Goal: Task Accomplishment & Management: Complete application form

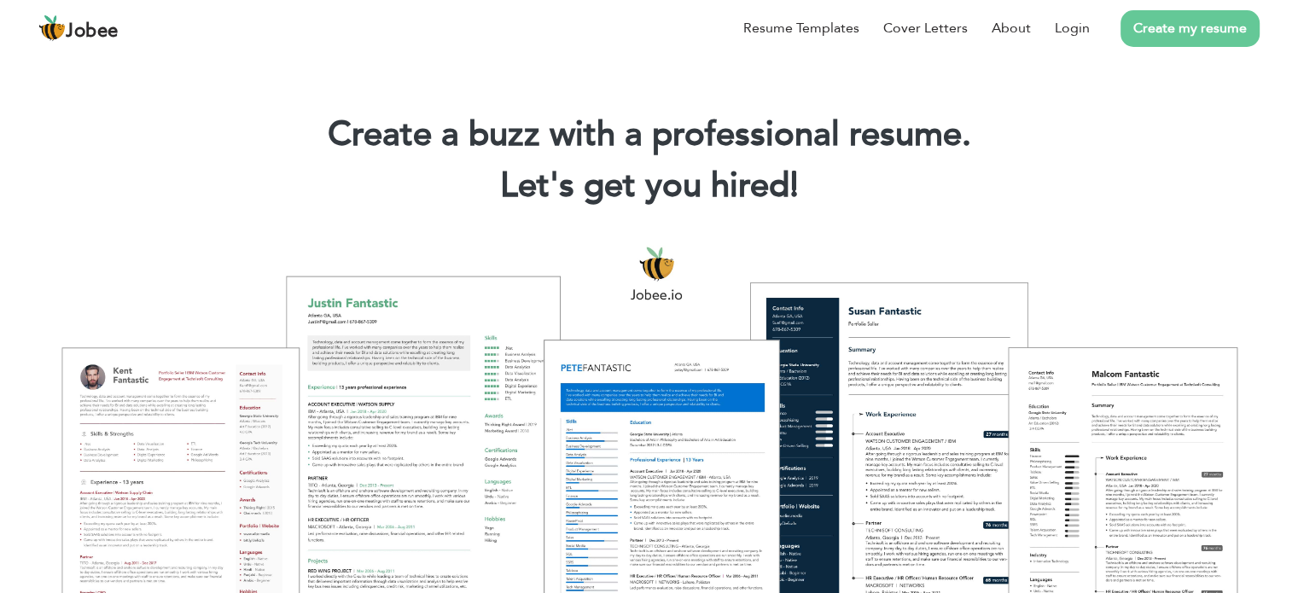
click at [1202, 30] on link "Create my resume" at bounding box center [1190, 28] width 139 height 37
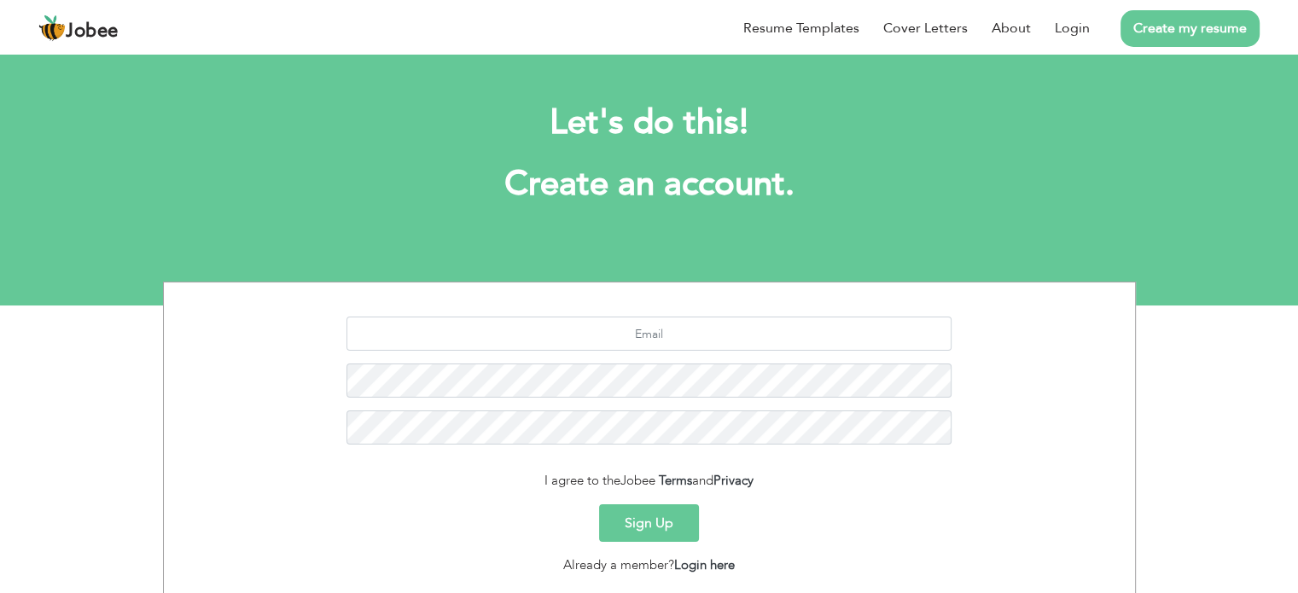
scroll to position [114, 0]
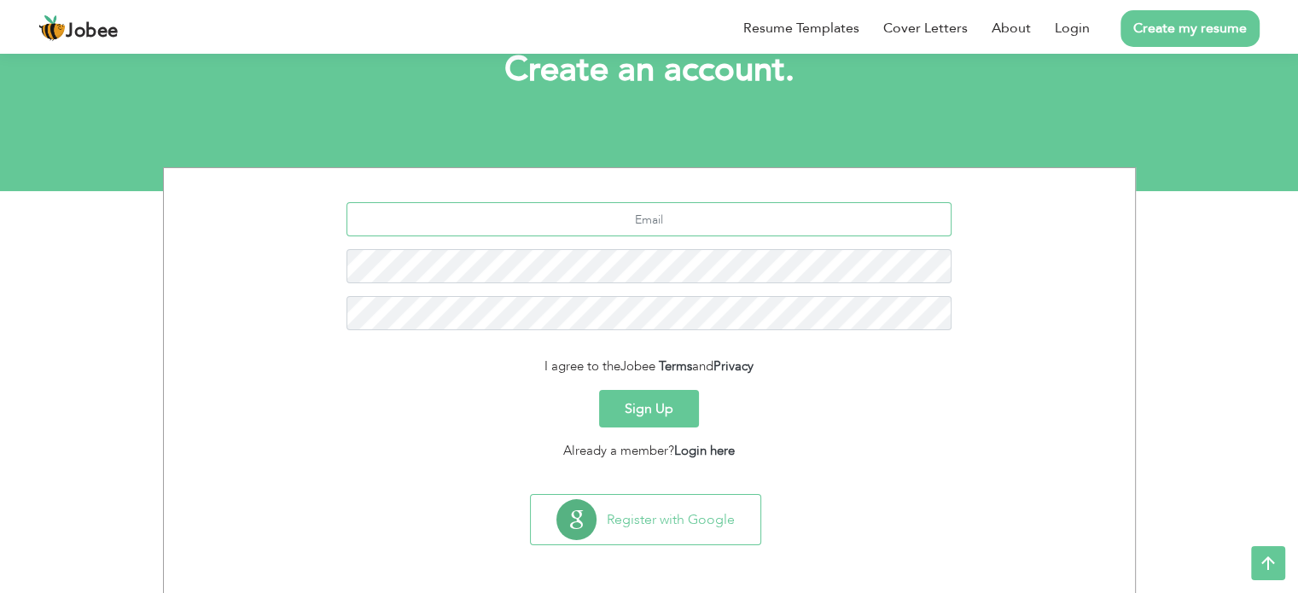
click at [742, 215] on input "text" at bounding box center [648, 219] width 605 height 34
type input "[DOMAIN_NAME]"
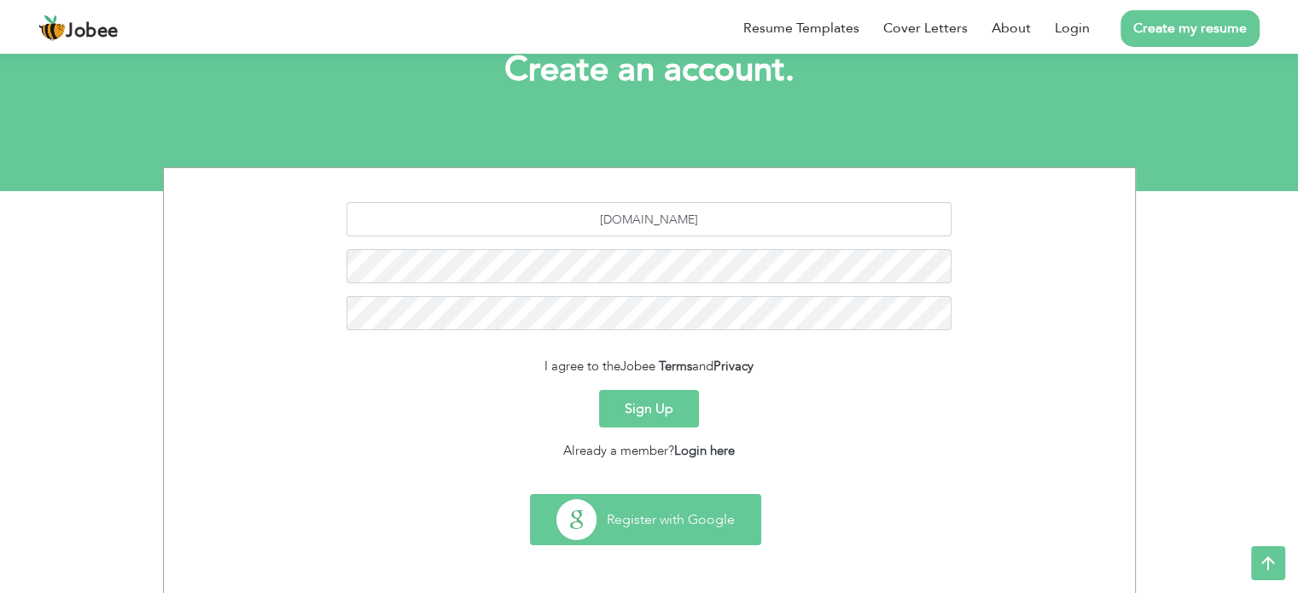
click at [689, 515] on button "Register with Google" at bounding box center [646, 519] width 230 height 49
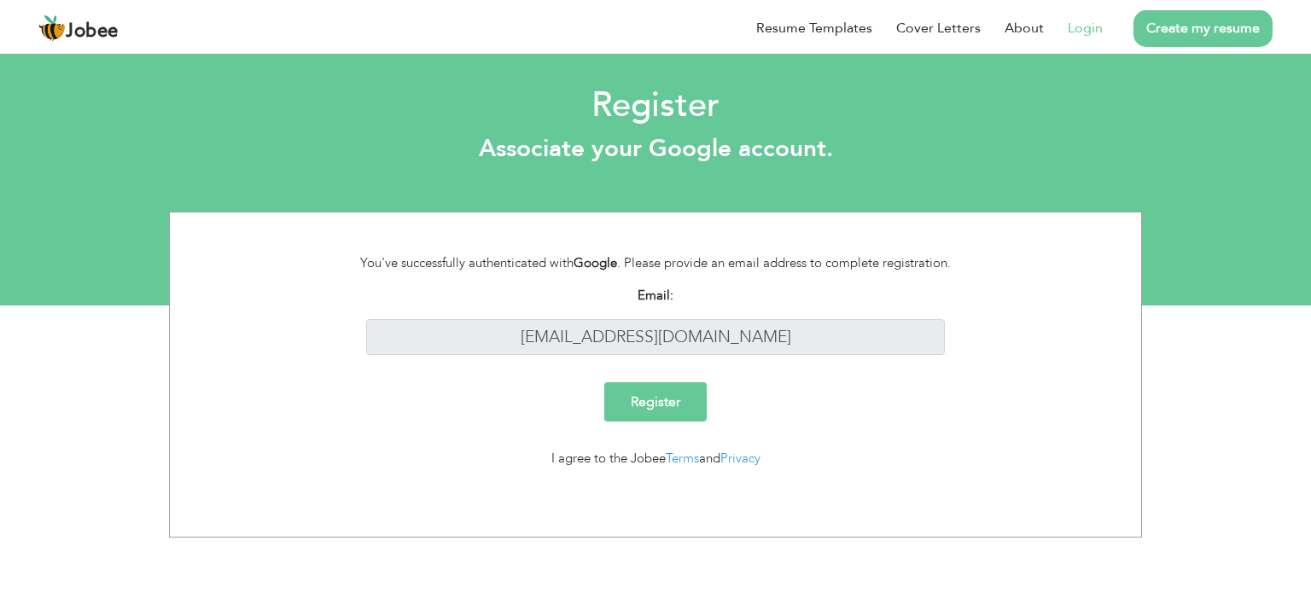
click at [672, 401] on input "Register" at bounding box center [655, 401] width 102 height 39
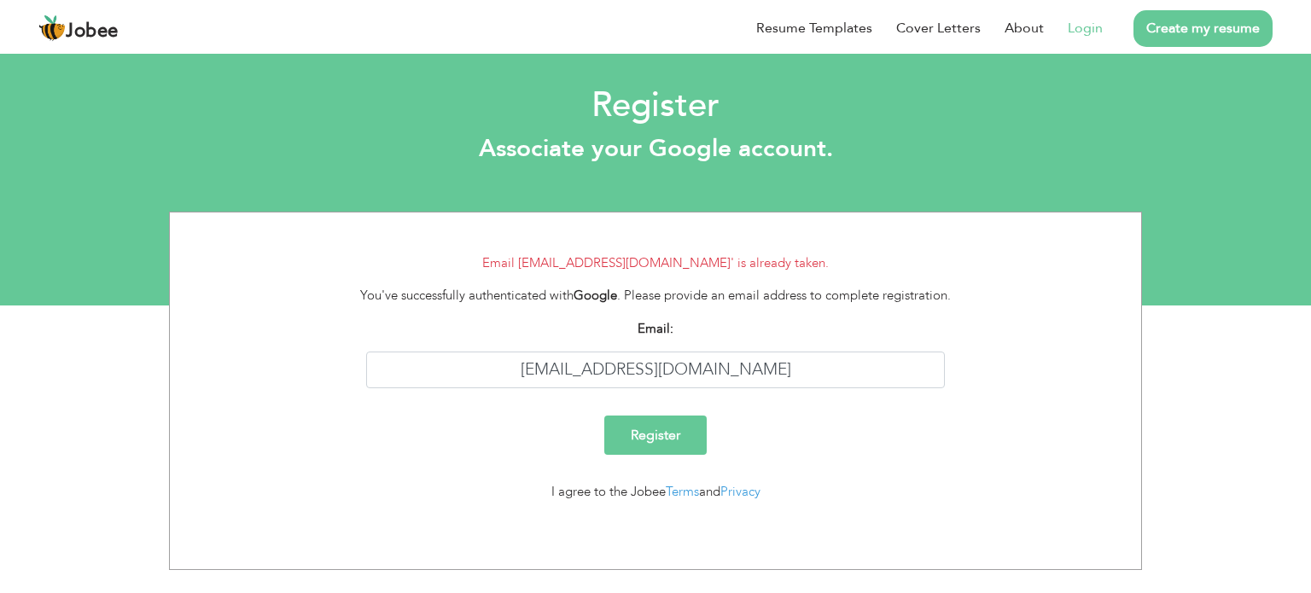
click at [667, 426] on input "Register" at bounding box center [655, 435] width 102 height 39
click at [1086, 32] on link "Login" at bounding box center [1085, 28] width 35 height 20
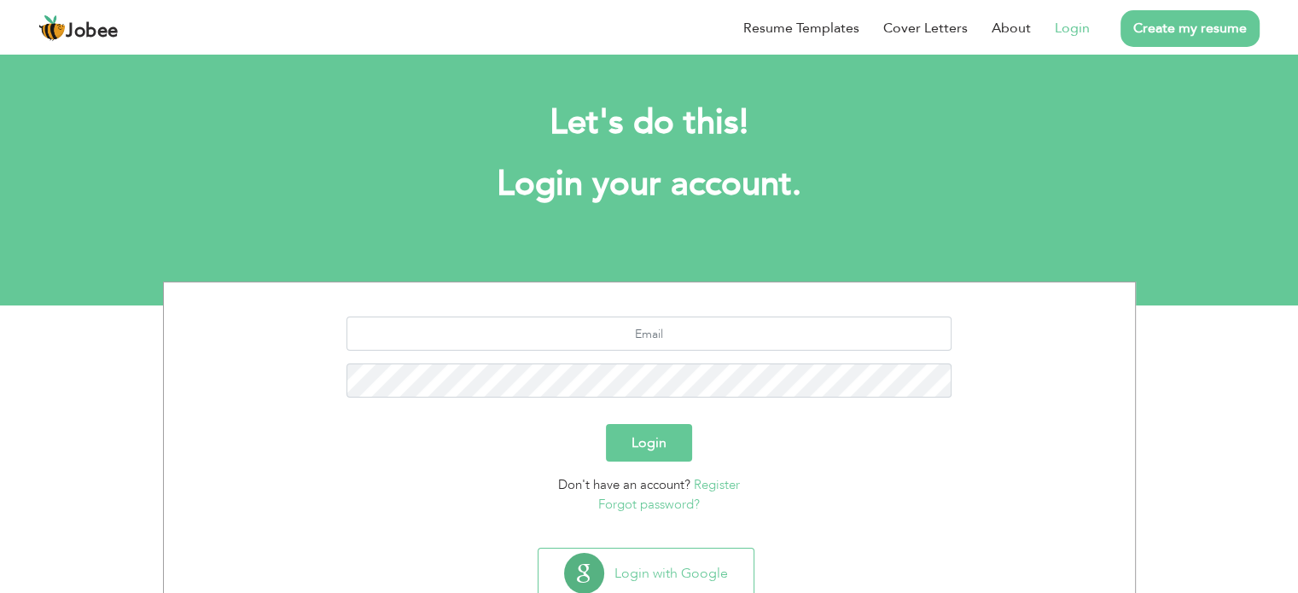
scroll to position [54, 0]
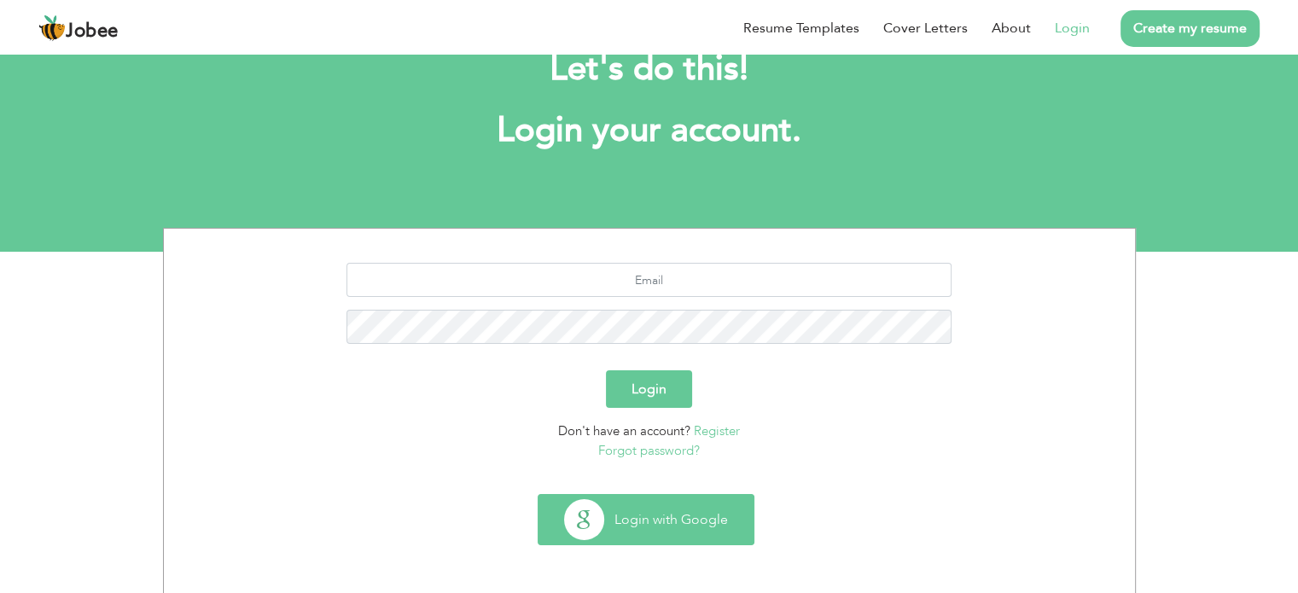
click at [676, 518] on button "Login with Google" at bounding box center [646, 519] width 215 height 49
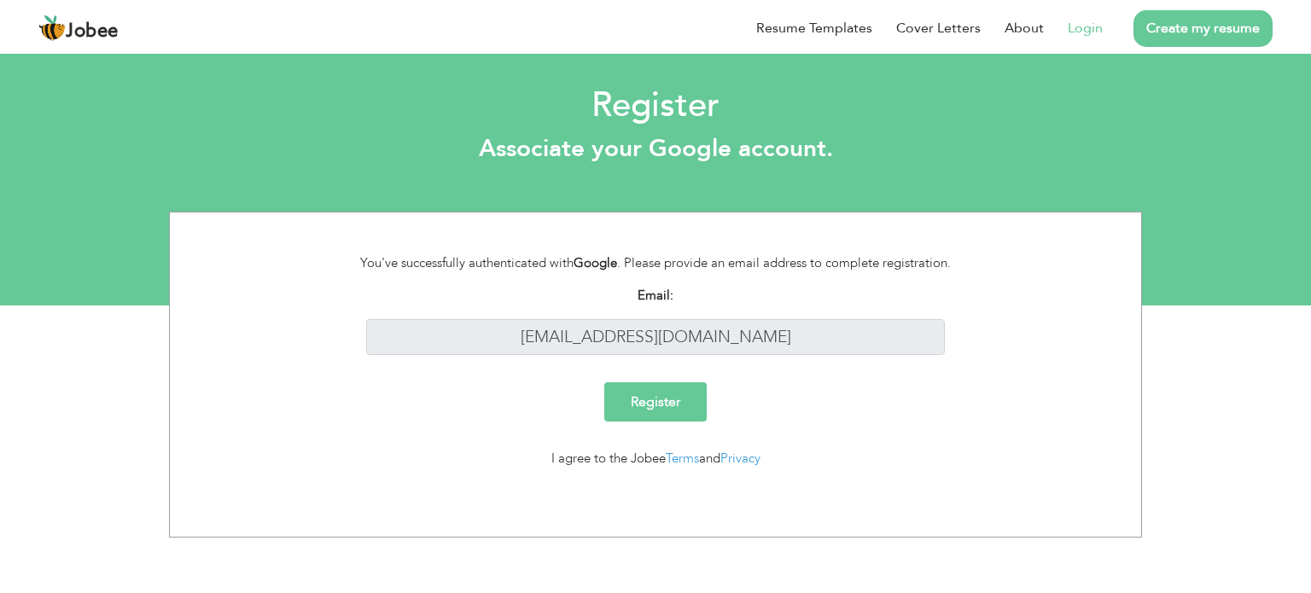
click at [655, 402] on input "Register" at bounding box center [655, 401] width 102 height 39
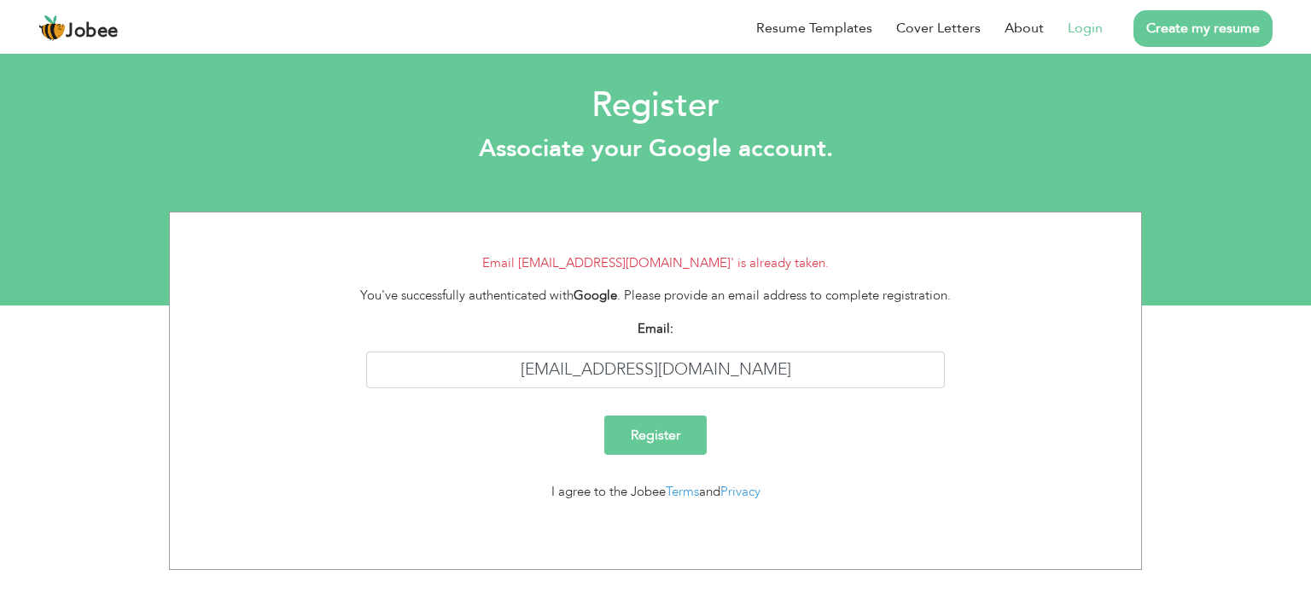
click at [1090, 35] on link "Login" at bounding box center [1085, 28] width 35 height 20
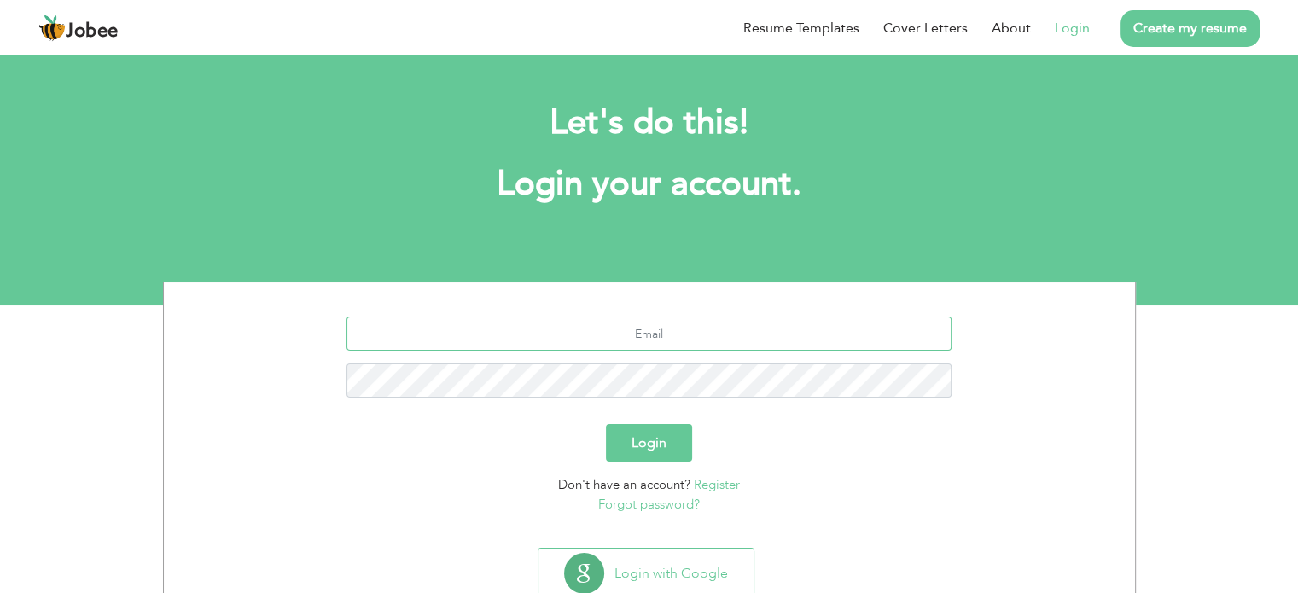
click at [643, 325] on input "text" at bounding box center [648, 334] width 605 height 34
click at [652, 330] on input "[EMAIL_ADDRESS][DOMAIN_NAME]" at bounding box center [648, 334] width 605 height 34
type input "[EMAIL_ADDRESS][DOMAIN_NAME]"
click at [657, 446] on button "Login" at bounding box center [649, 443] width 86 height 38
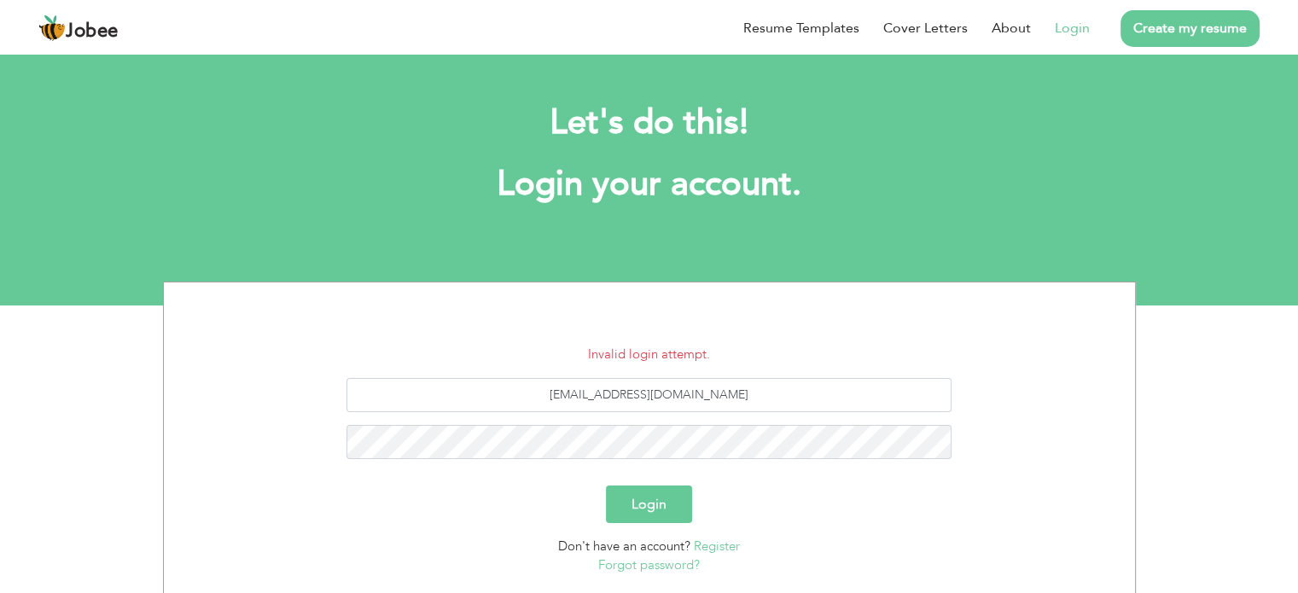
scroll to position [114, 0]
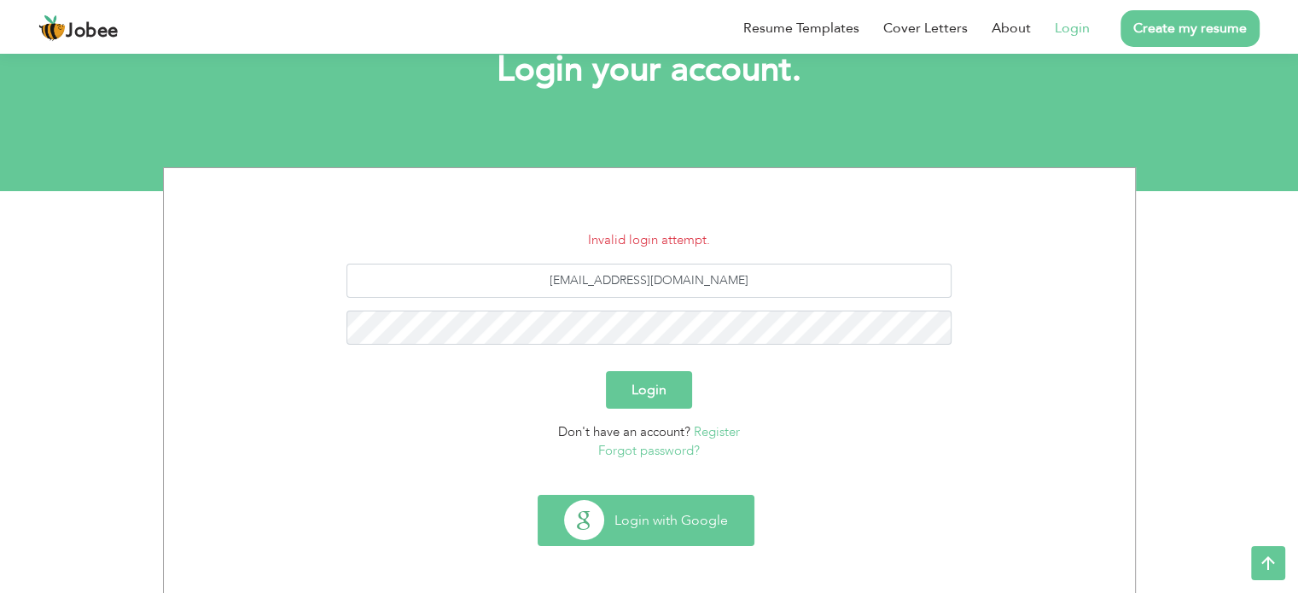
click at [655, 517] on button "Login with Google" at bounding box center [646, 520] width 215 height 49
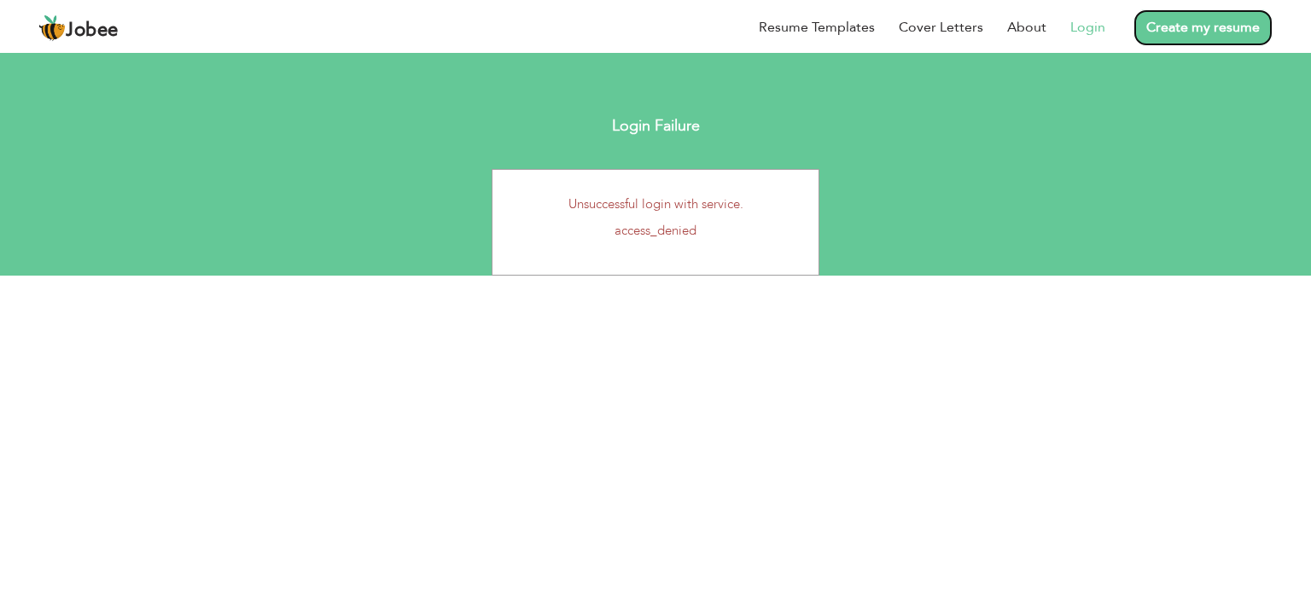
click at [1195, 26] on link "Create my resume" at bounding box center [1202, 27] width 139 height 37
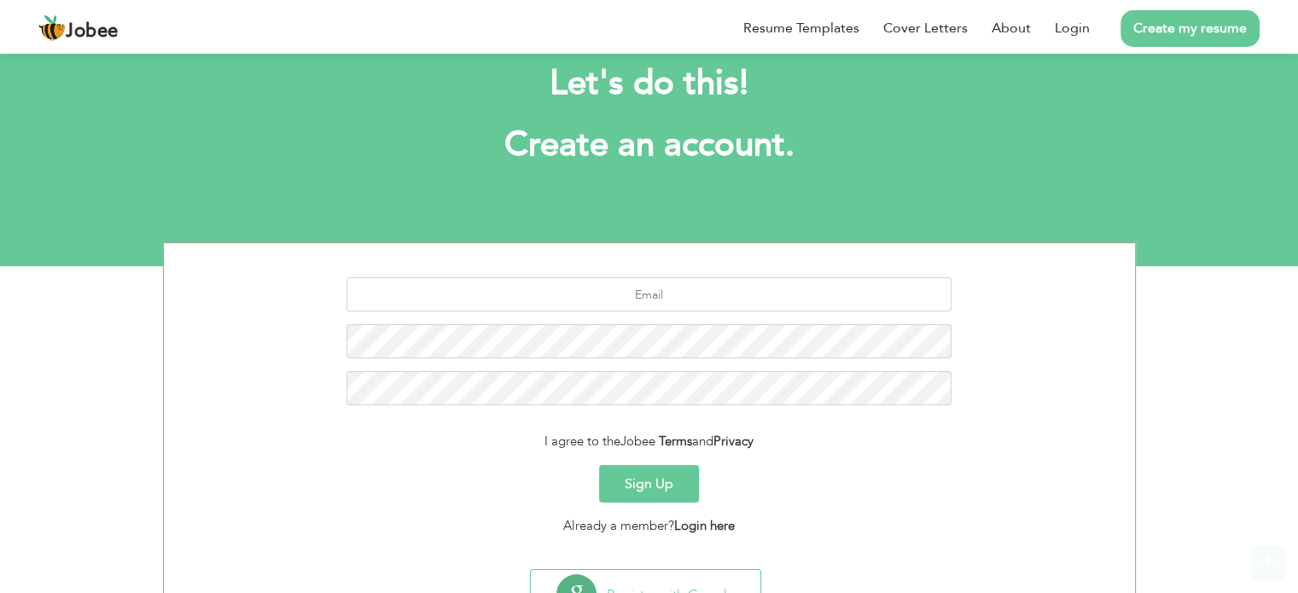
scroll to position [114, 0]
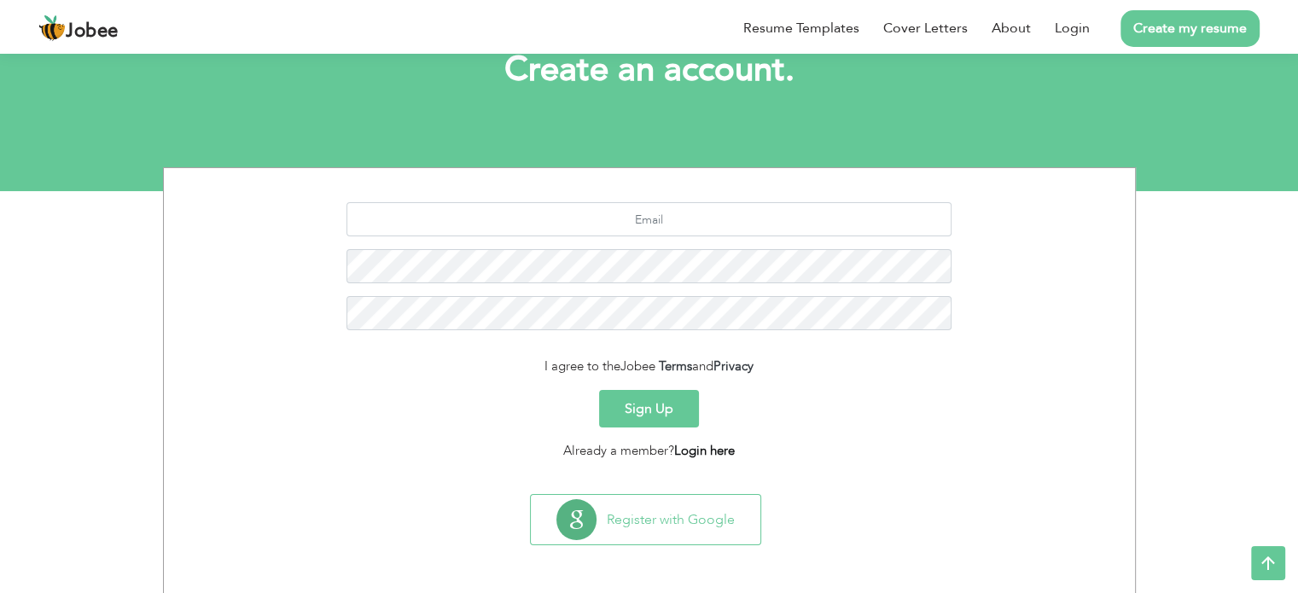
click at [711, 457] on link "Login here" at bounding box center [704, 450] width 61 height 17
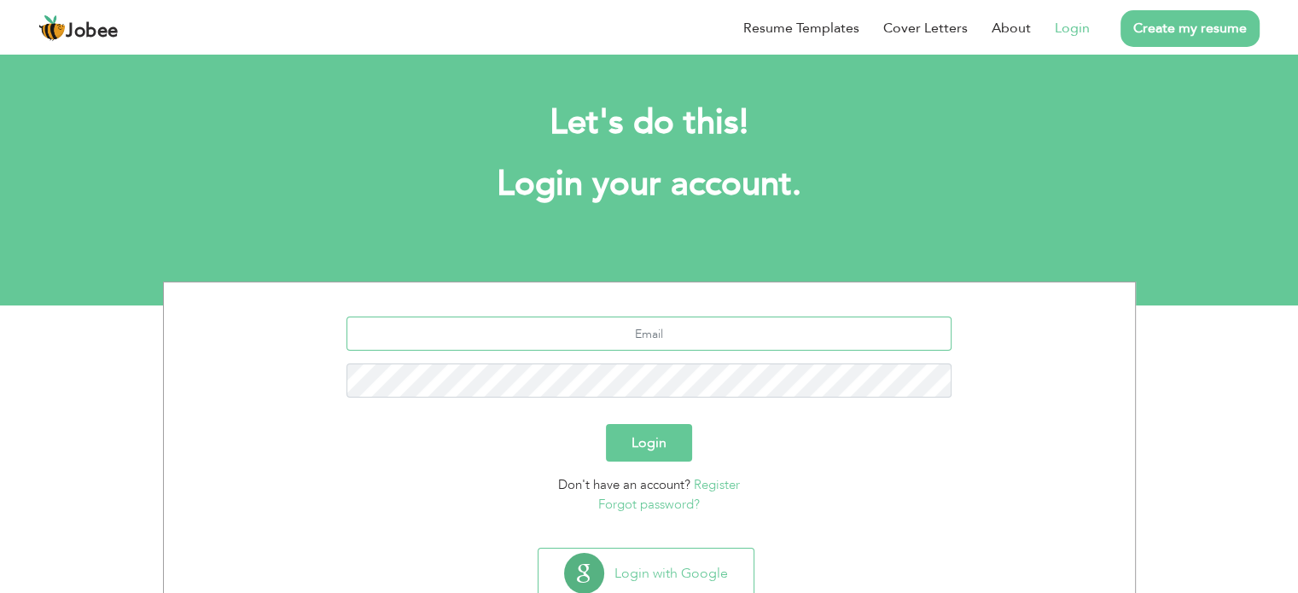
click at [702, 335] on input "text" at bounding box center [648, 334] width 605 height 34
click at [651, 338] on input "alihamumtaz100@gmail.com" at bounding box center [648, 334] width 605 height 34
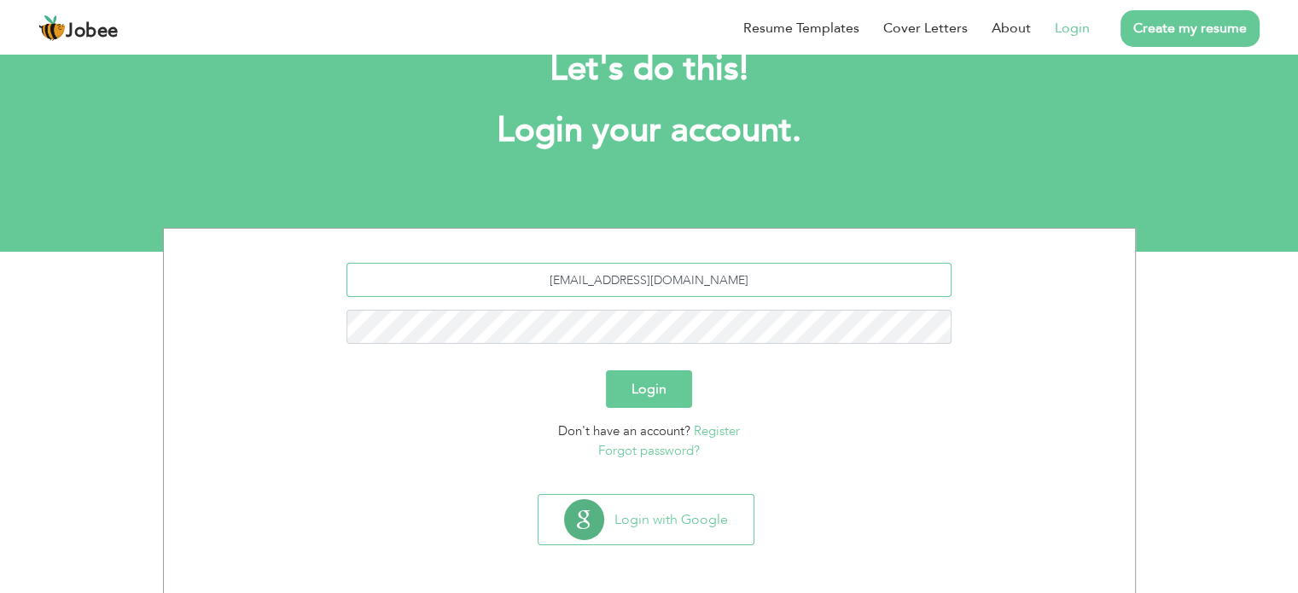
type input "alihamumtaz1000@gmail.com"
click at [606, 370] on button "Login" at bounding box center [649, 389] width 86 height 38
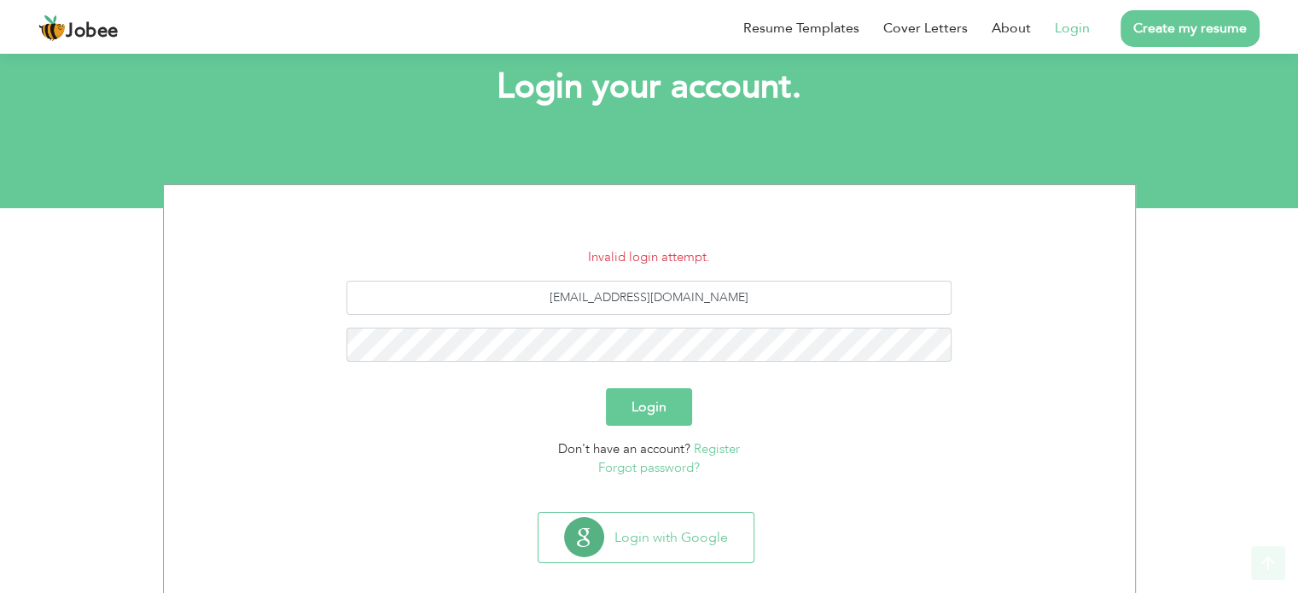
scroll to position [114, 0]
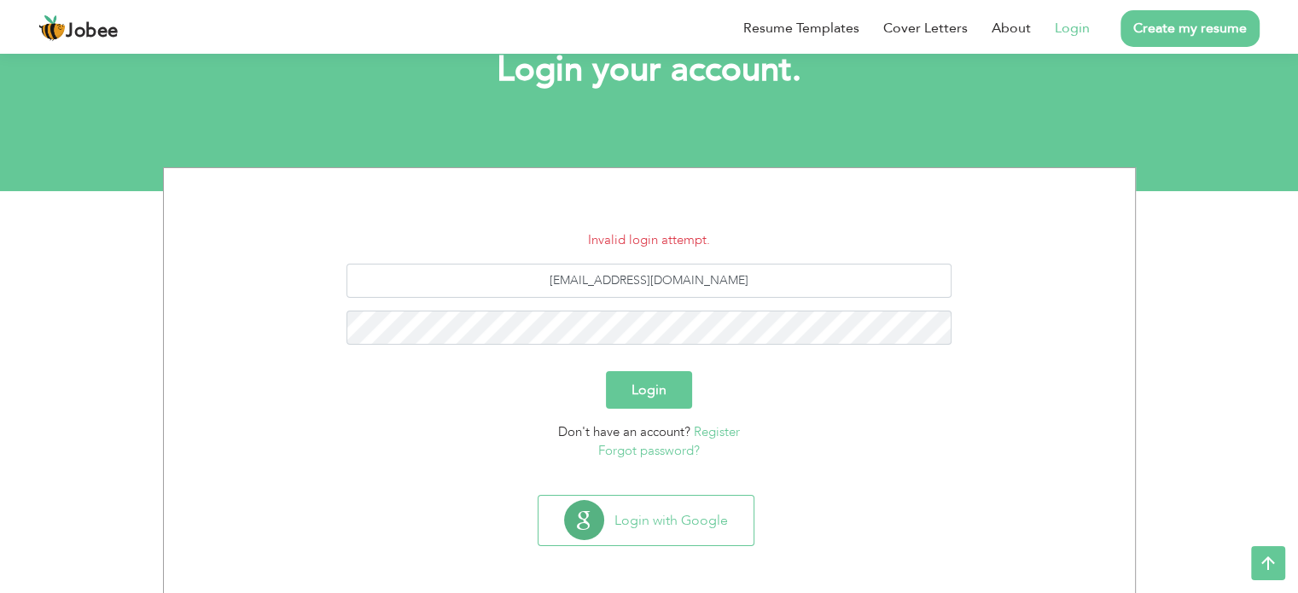
click at [659, 452] on link "Forgot password?" at bounding box center [649, 450] width 102 height 17
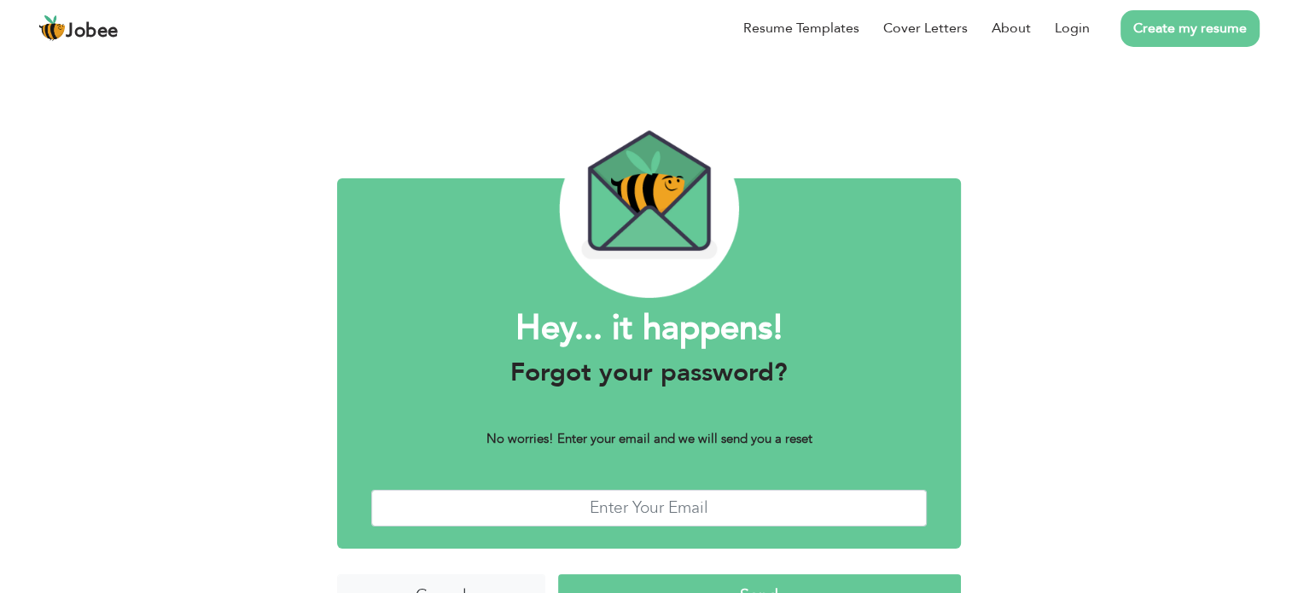
scroll to position [43, 0]
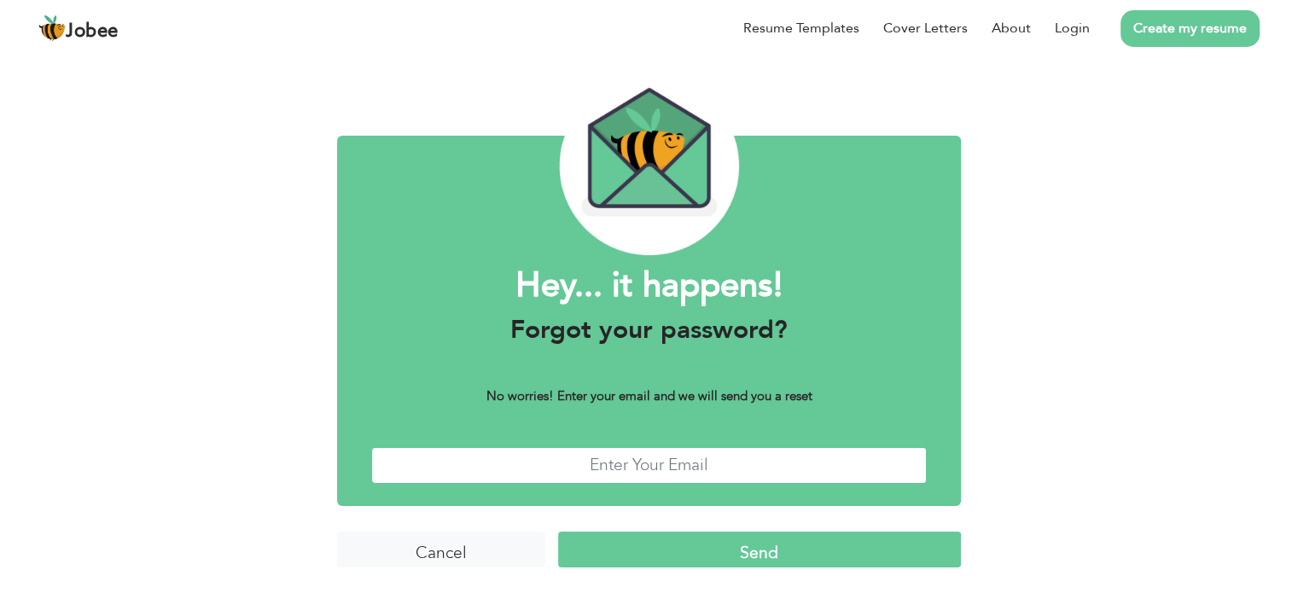
click at [643, 474] on input "text" at bounding box center [649, 465] width 556 height 37
type input "[EMAIL_ADDRESS][DOMAIN_NAME]"
click at [694, 552] on input "Send" at bounding box center [759, 550] width 403 height 37
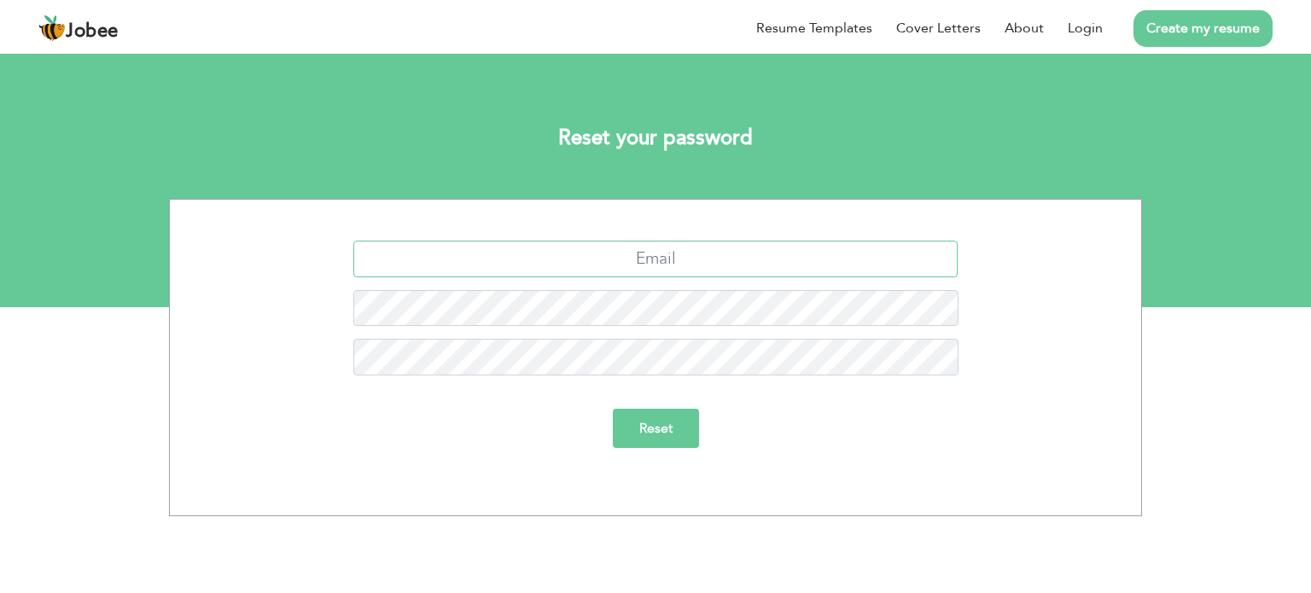
click at [686, 248] on input "text" at bounding box center [655, 259] width 605 height 37
type input "[EMAIL_ADDRESS][DOMAIN_NAME]"
click at [668, 421] on input "Reset" at bounding box center [656, 428] width 86 height 39
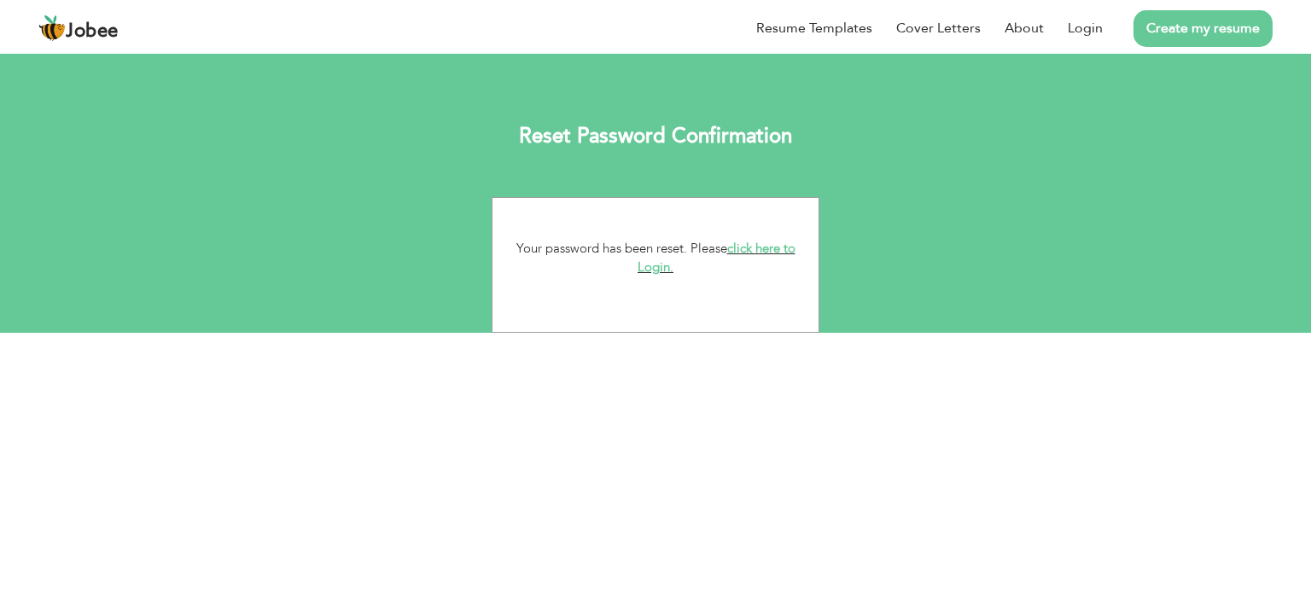
click at [757, 243] on link "click here to Login." at bounding box center [717, 258] width 158 height 37
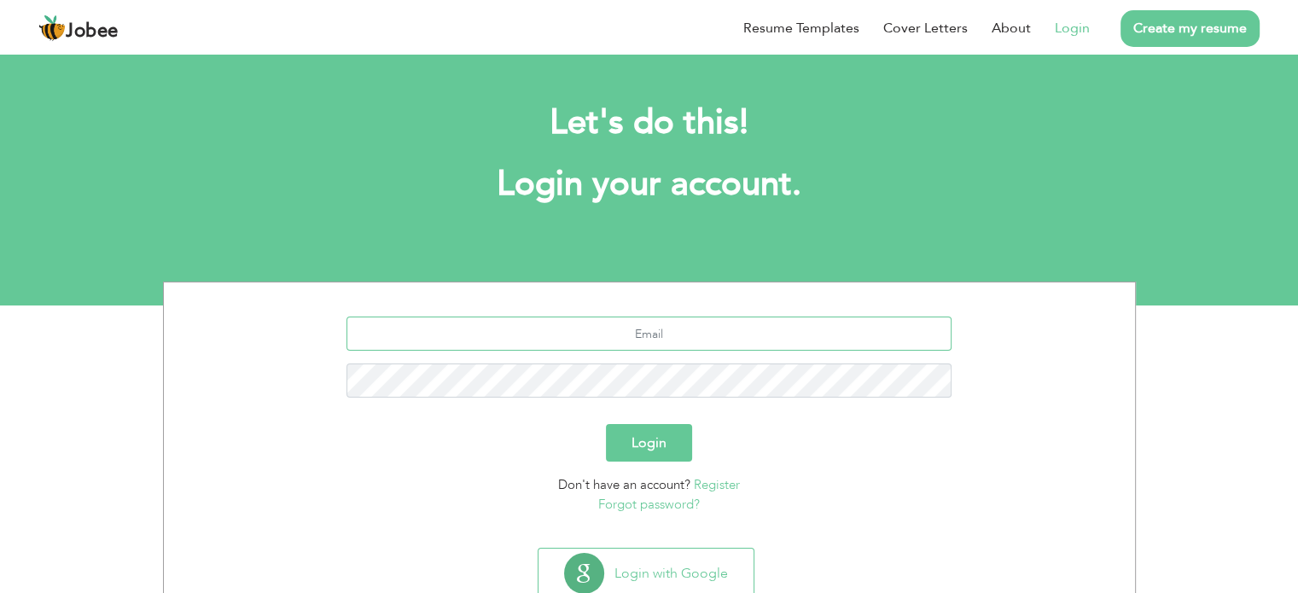
click at [674, 334] on input "text" at bounding box center [648, 334] width 605 height 34
click at [654, 327] on input "alihamumtaz100@gmail.com" at bounding box center [648, 334] width 605 height 34
type input "alihamumtaz1000@gmail.com"
click at [654, 445] on button "Login" at bounding box center [649, 443] width 86 height 38
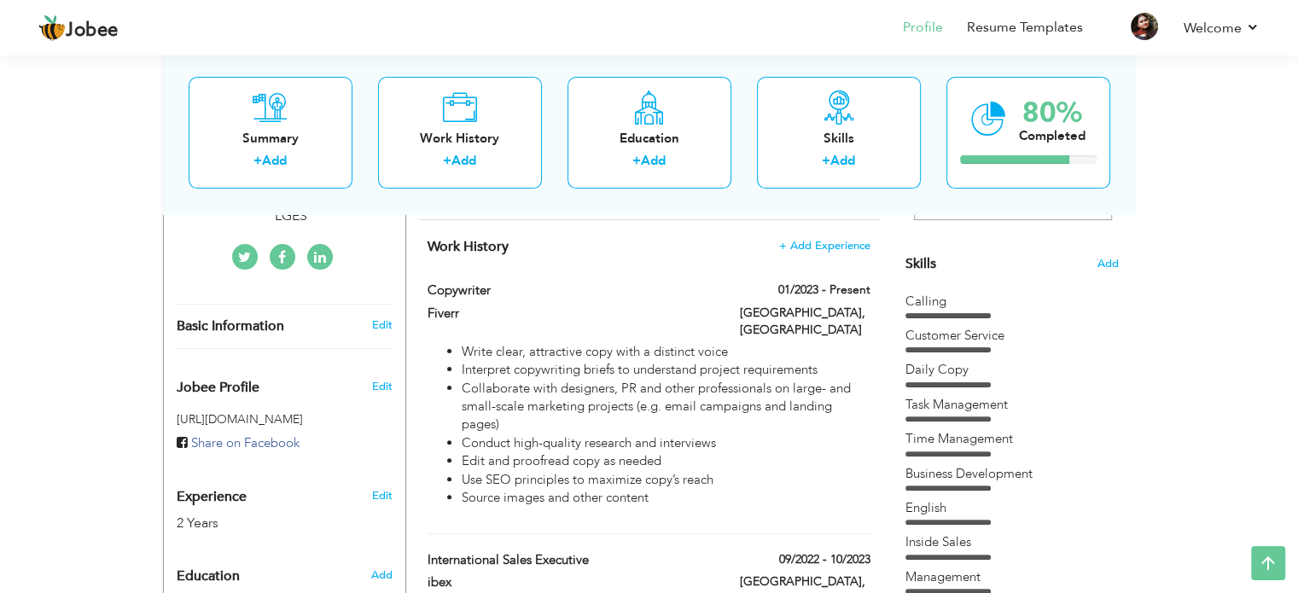
scroll to position [362, 0]
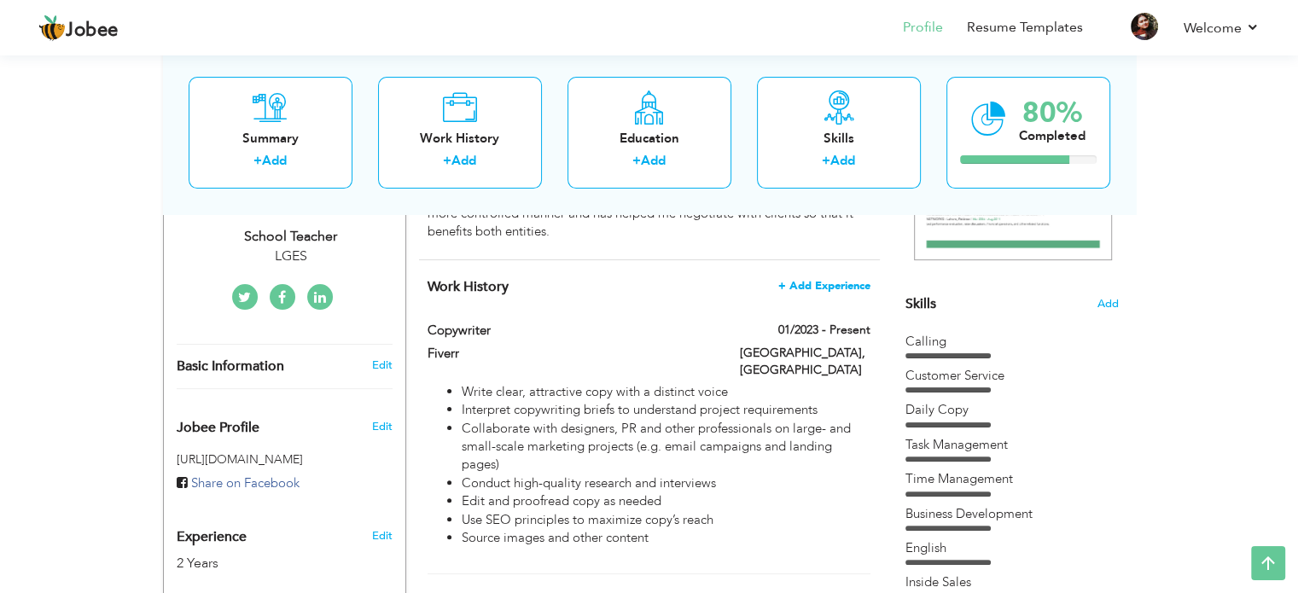
click at [822, 280] on span "+ Add Experience" at bounding box center [824, 286] width 92 height 12
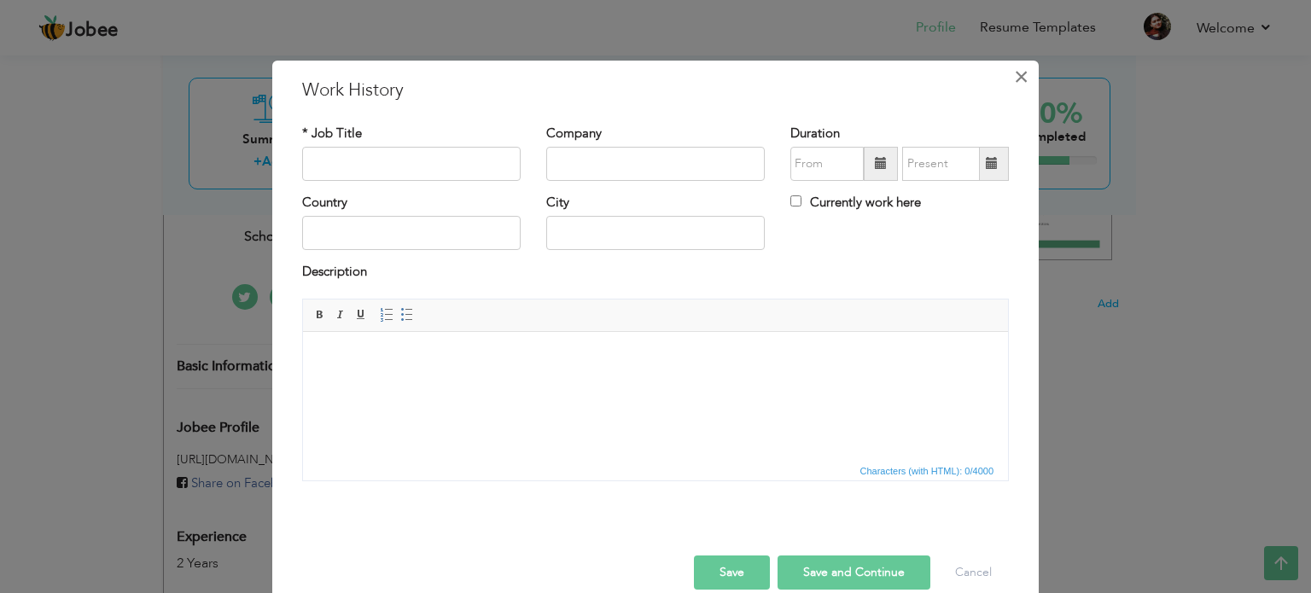
click at [1020, 73] on span "×" at bounding box center [1021, 76] width 15 height 31
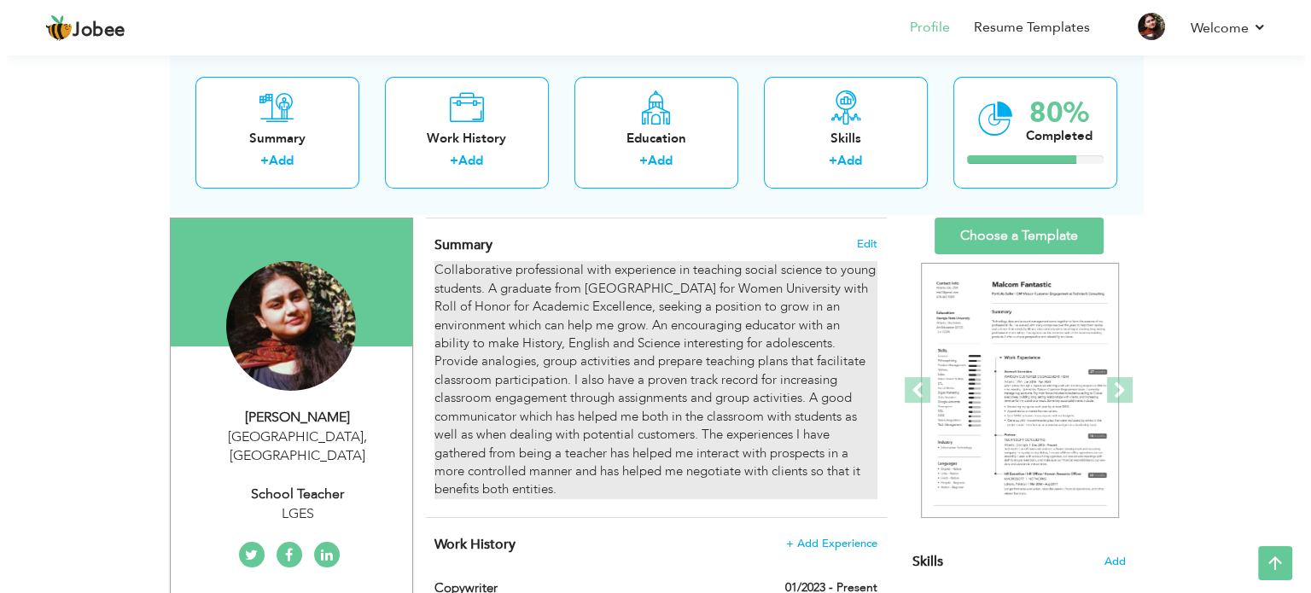
scroll to position [102, 0]
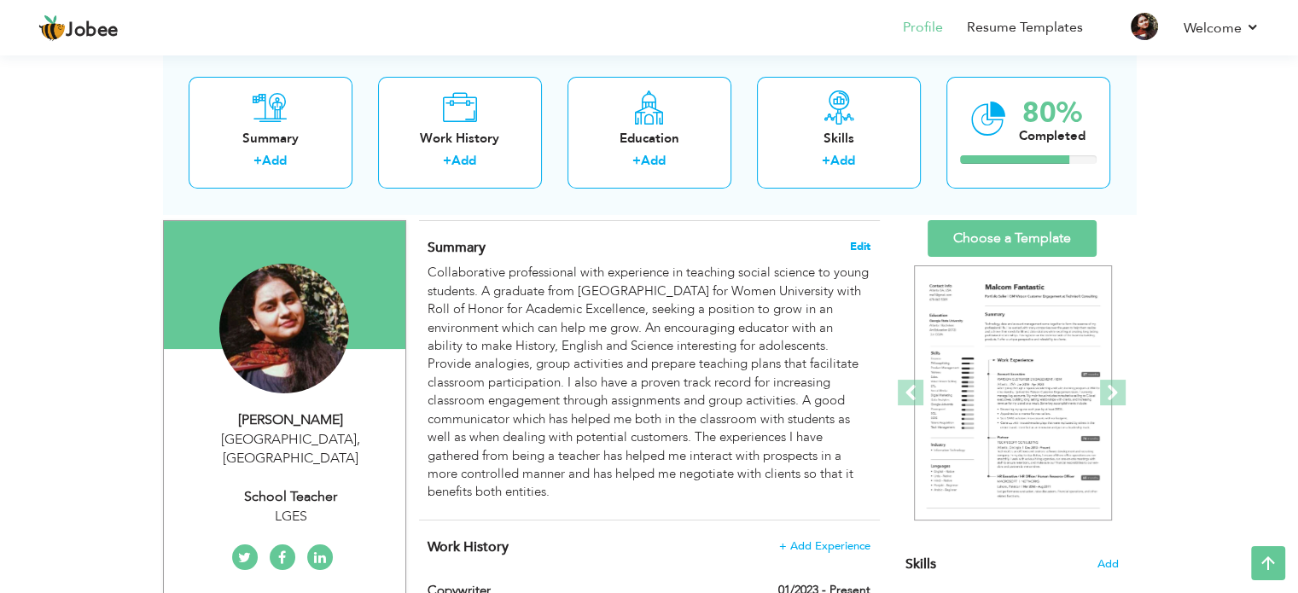
click at [859, 246] on span "Edit" at bounding box center [860, 247] width 20 height 12
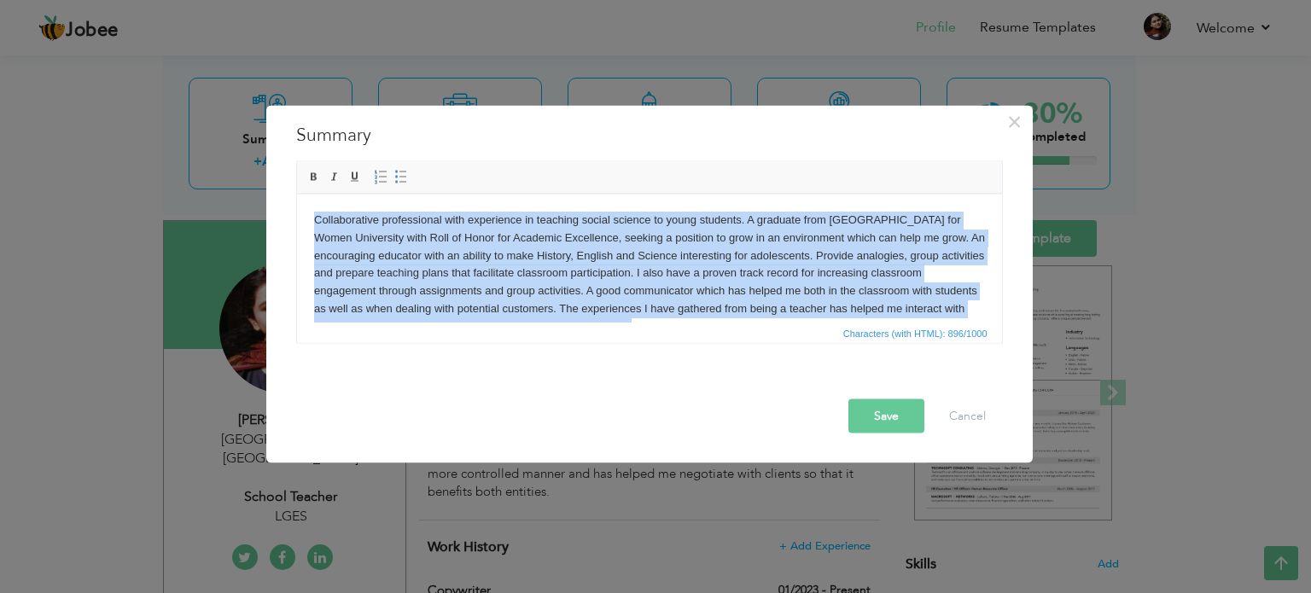
scroll to position [30, 0]
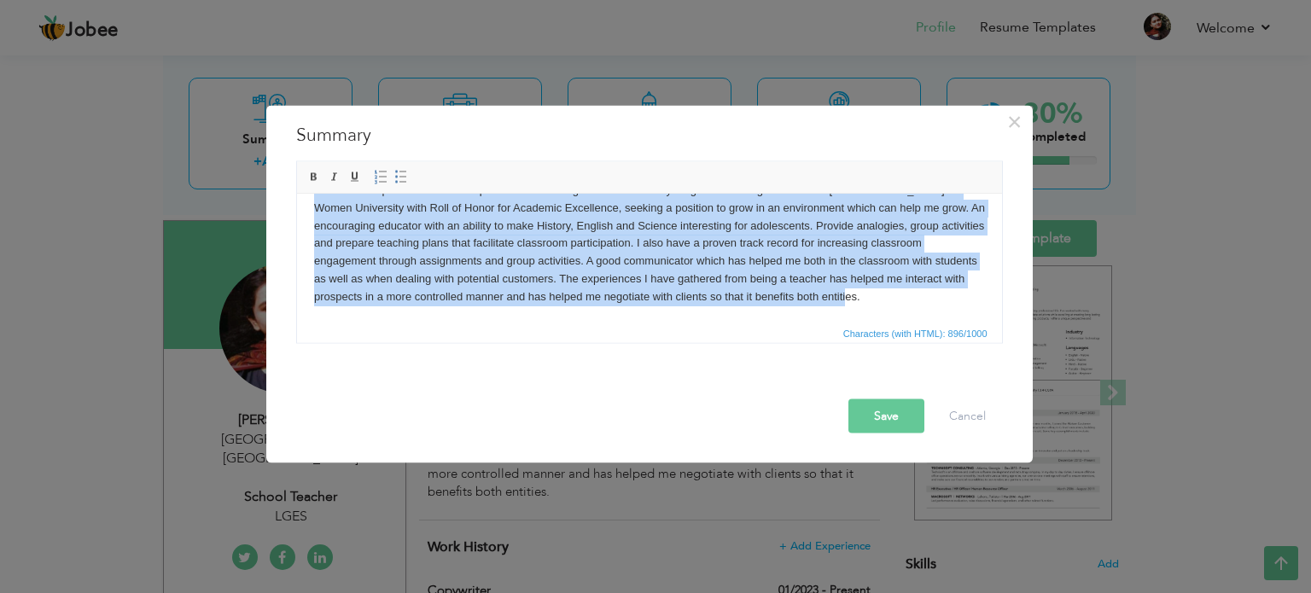
drag, startPoint x: 314, startPoint y: 218, endPoint x: 1224, endPoint y: 517, distance: 957.5
click at [928, 323] on html "Collaborative professional with experience in teaching social science to young …" at bounding box center [648, 243] width 705 height 159
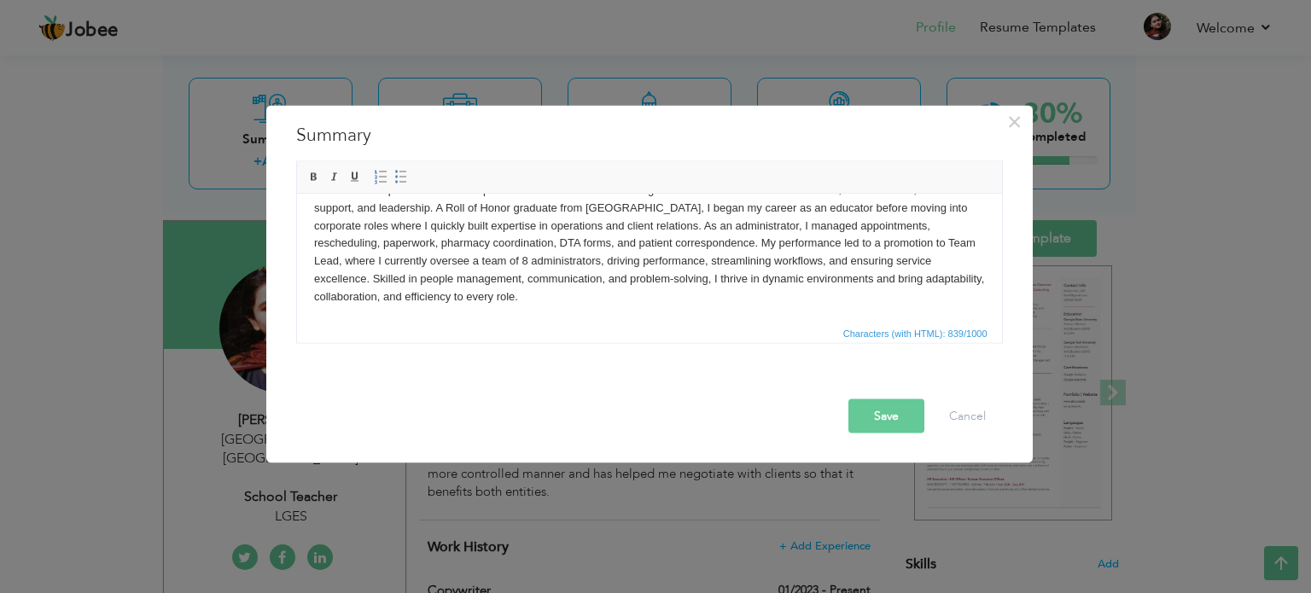
click at [893, 424] on button "Save" at bounding box center [886, 416] width 76 height 34
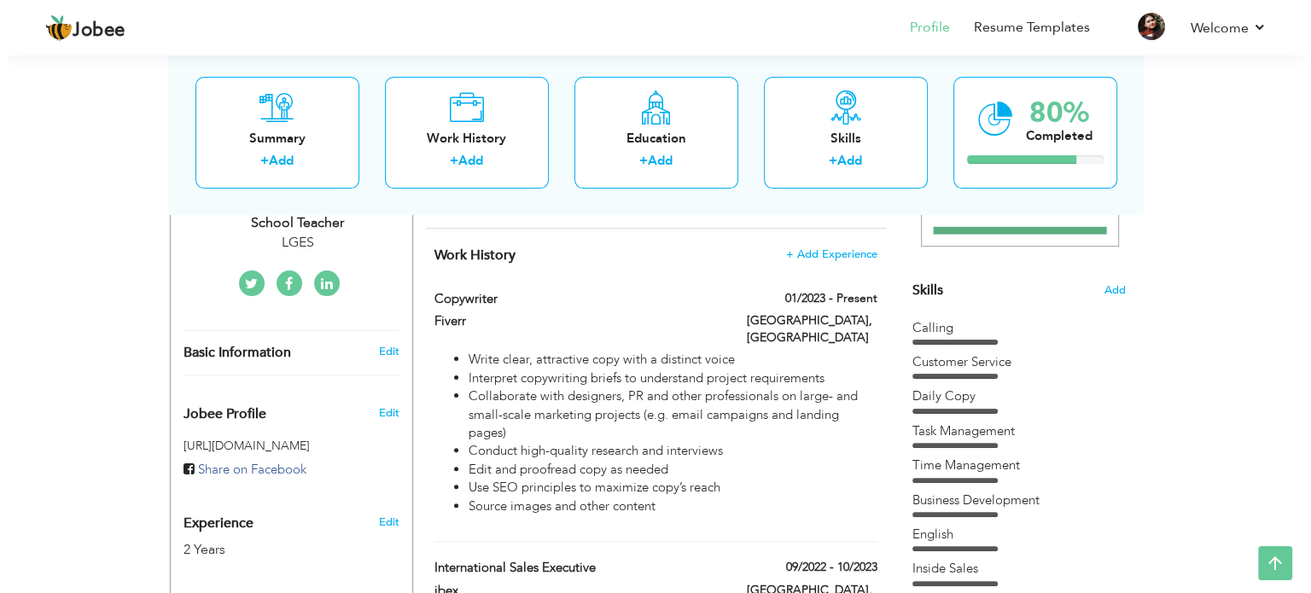
scroll to position [367, 0]
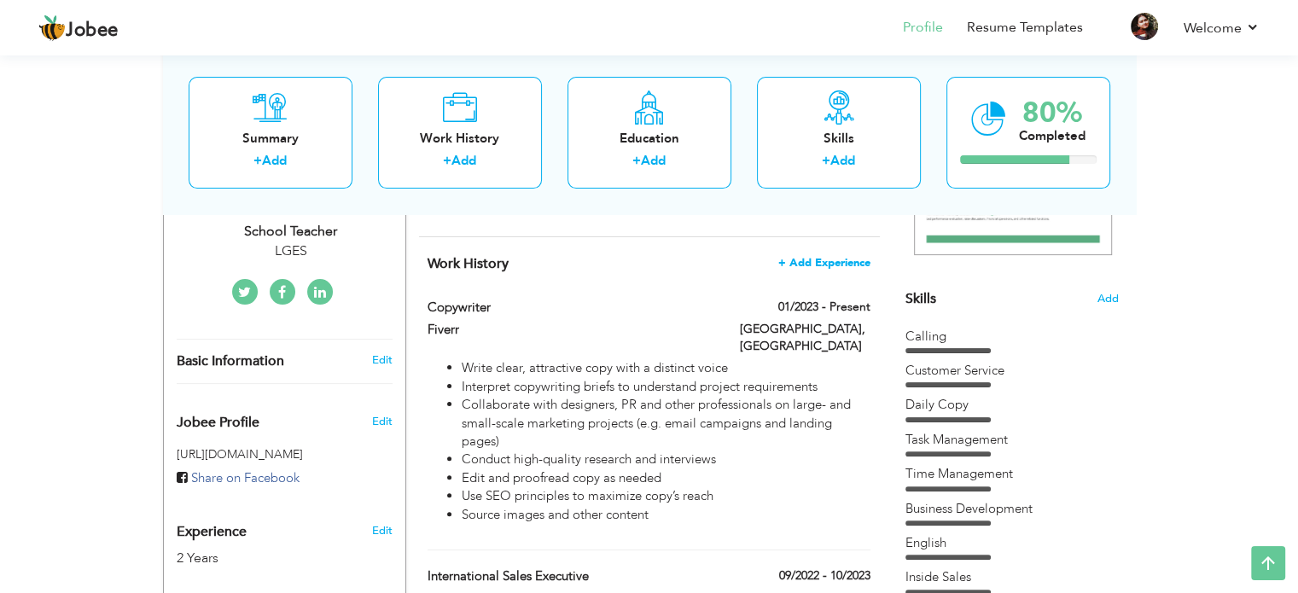
click at [830, 260] on span "+ Add Experience" at bounding box center [824, 263] width 92 height 12
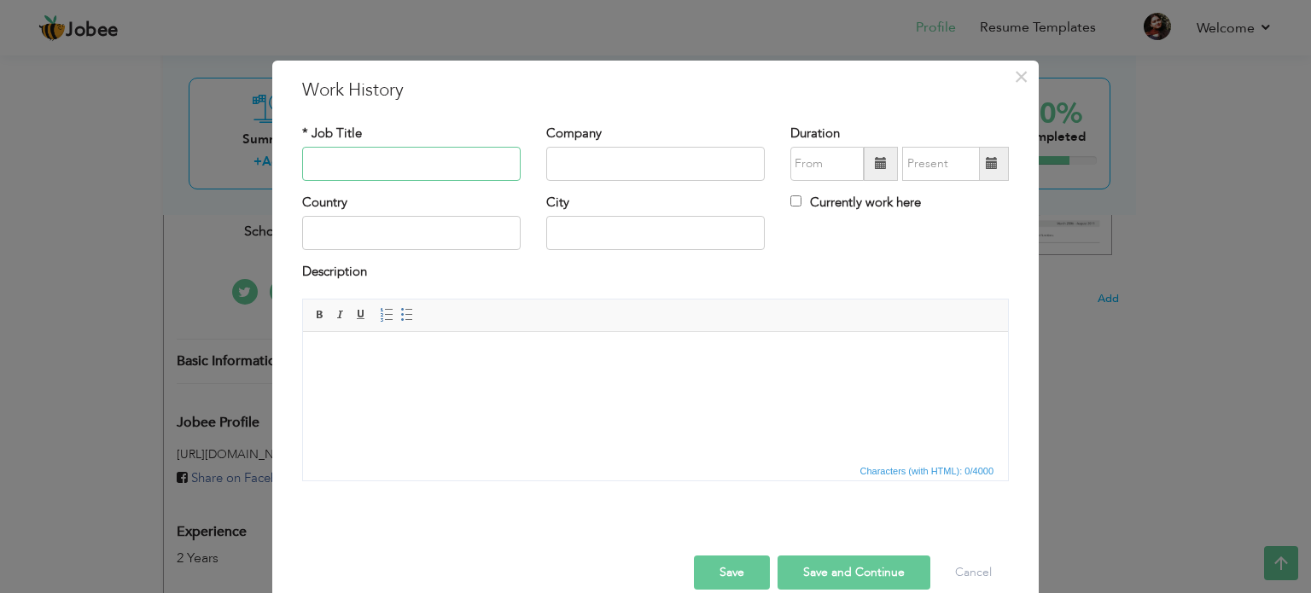
paste input "Administrative Assistant"
type input "Administrative Assistant"
click at [614, 166] on input "text" at bounding box center [655, 164] width 218 height 34
paste input "Boston Neurobehavioral Associates"
type input "Boston Neurobehavioral Associates"
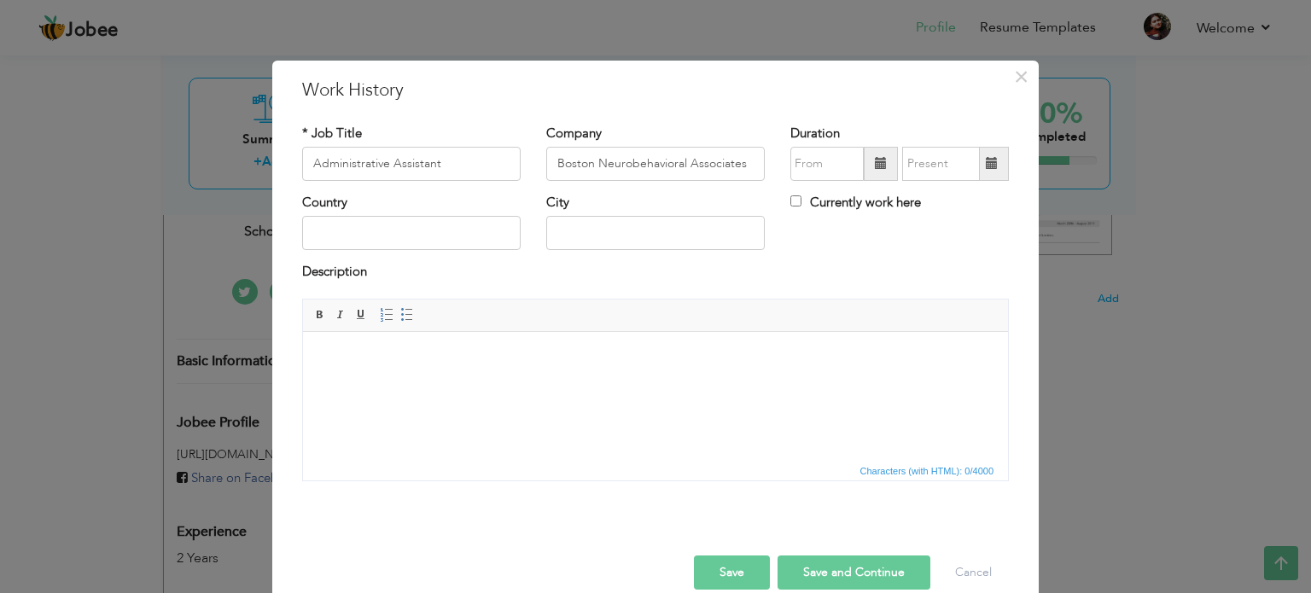
click at [876, 166] on span at bounding box center [881, 163] width 12 height 12
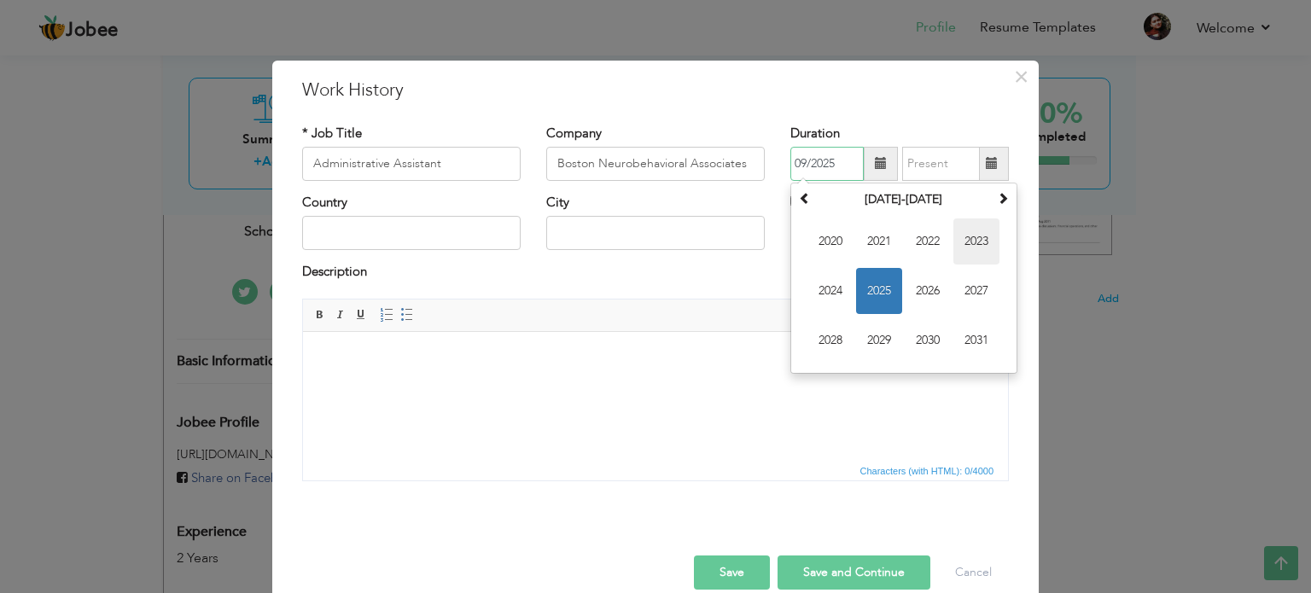
click at [975, 245] on span "2023" at bounding box center [976, 241] width 46 height 46
click at [964, 343] on span "Dec" at bounding box center [976, 340] width 46 height 46
type input "12/2023"
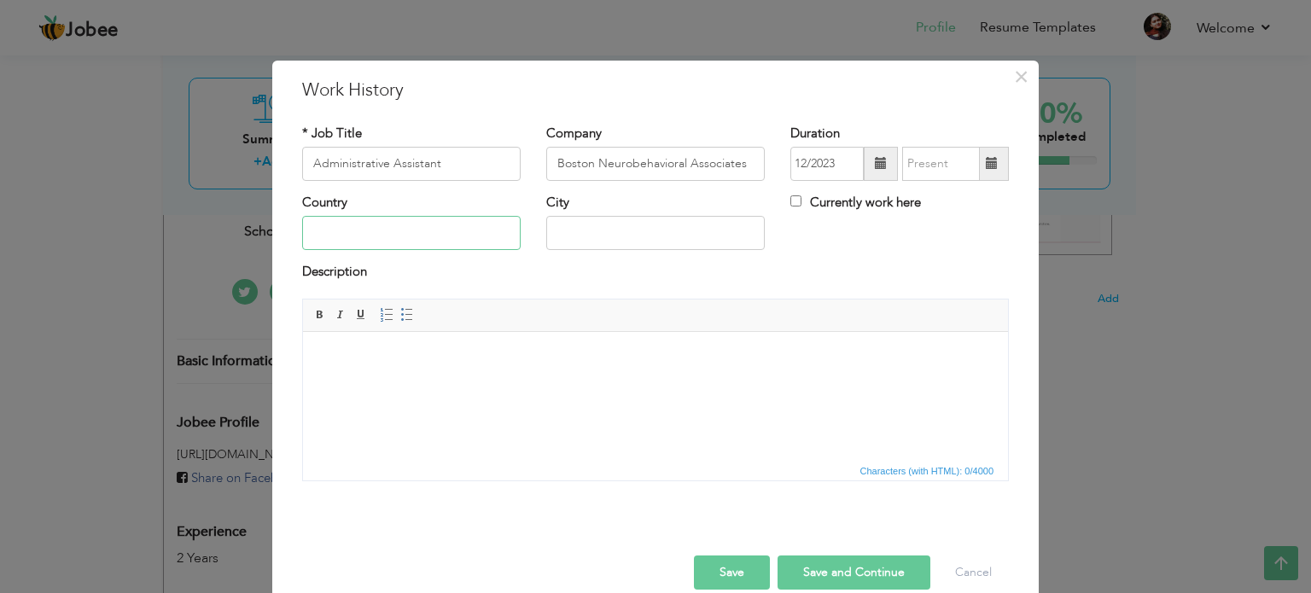
click at [422, 240] on input "text" at bounding box center [411, 233] width 218 height 34
click at [347, 238] on input "text" at bounding box center [411, 233] width 218 height 34
type input "[GEOGRAPHIC_DATA]"
click at [585, 242] on input "text" at bounding box center [655, 233] width 218 height 34
drag, startPoint x: 603, startPoint y: 236, endPoint x: 545, endPoint y: 236, distance: 57.2
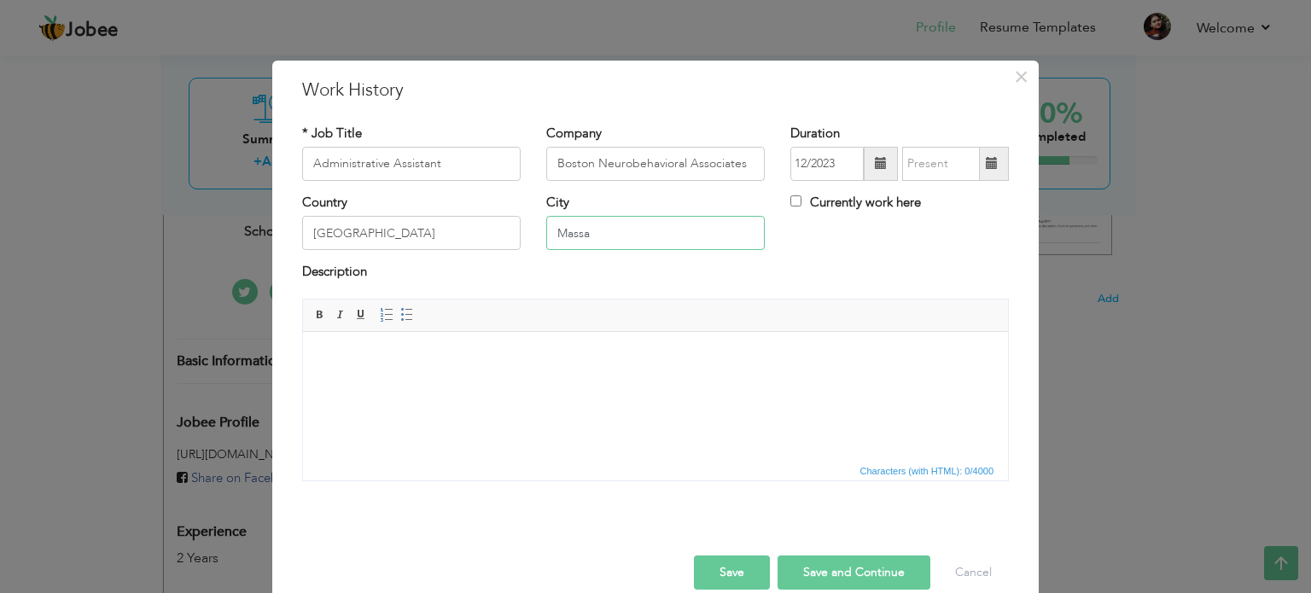
click at [546, 236] on input "Massa" at bounding box center [655, 233] width 218 height 34
paste input "chusetts,"
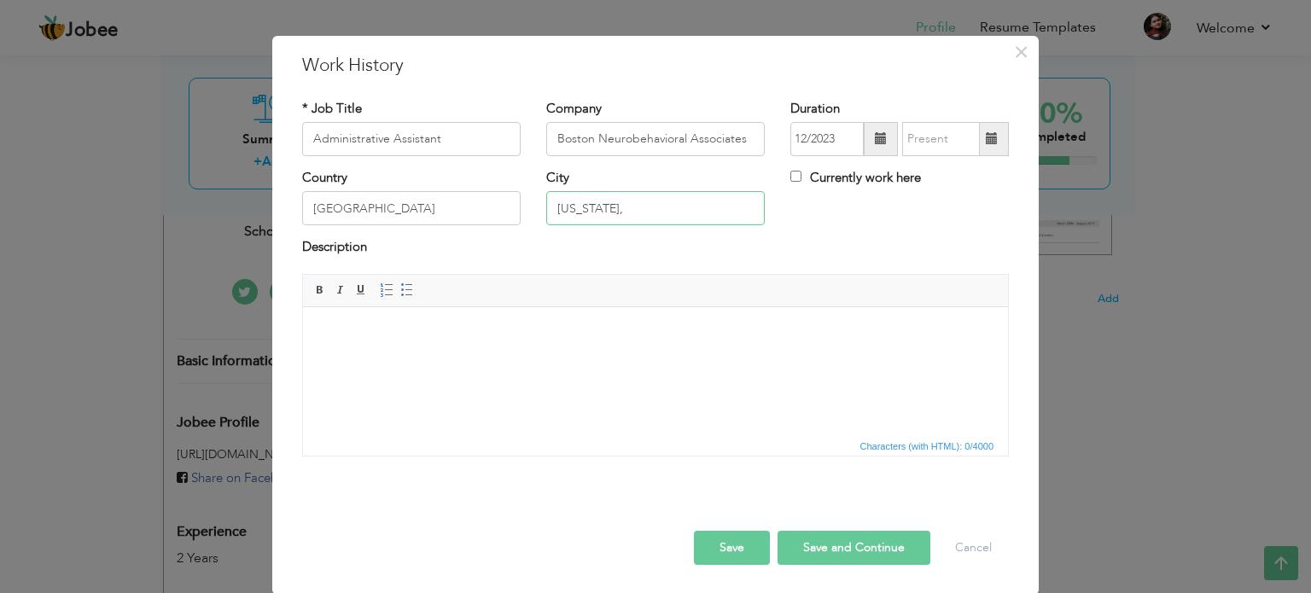
type input "[US_STATE],"
click at [790, 178] on input "Currently work here" at bounding box center [795, 176] width 11 height 11
checkbox input "false"
click at [374, 349] on html at bounding box center [655, 332] width 705 height 52
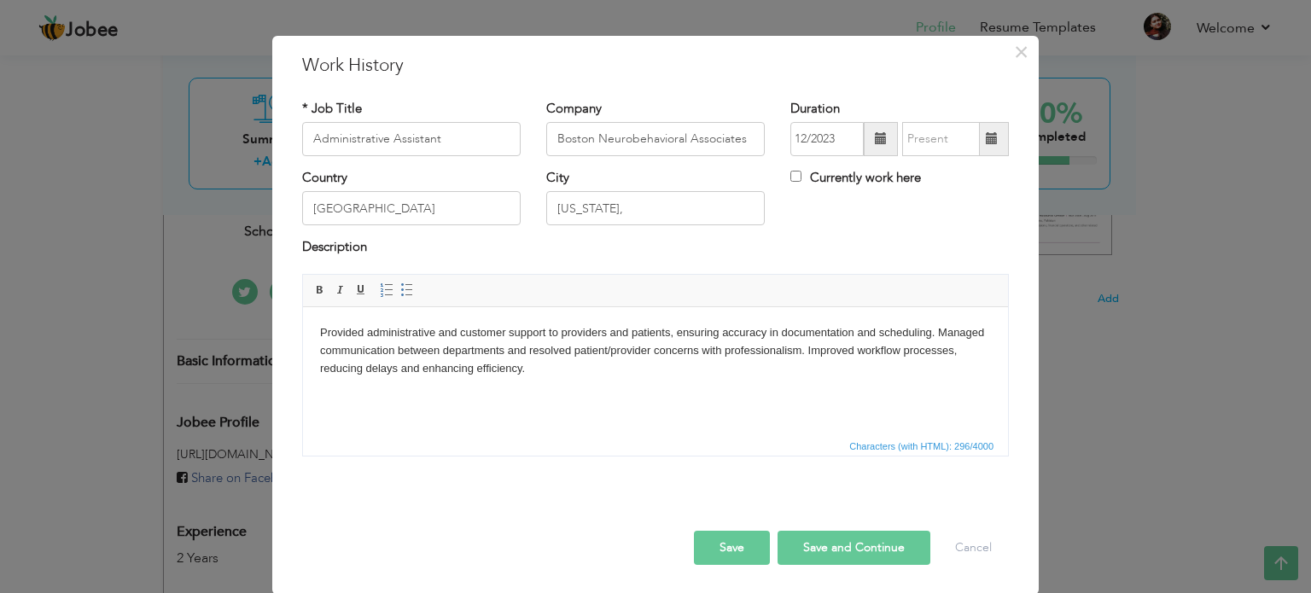
click at [939, 341] on body "Provided administrative and customer support to providers and patients, ensurin…" at bounding box center [655, 349] width 671 height 53
click at [857, 348] on body "Provided administrative and customer support to providers and patients, ensurin…" at bounding box center [655, 349] width 671 height 53
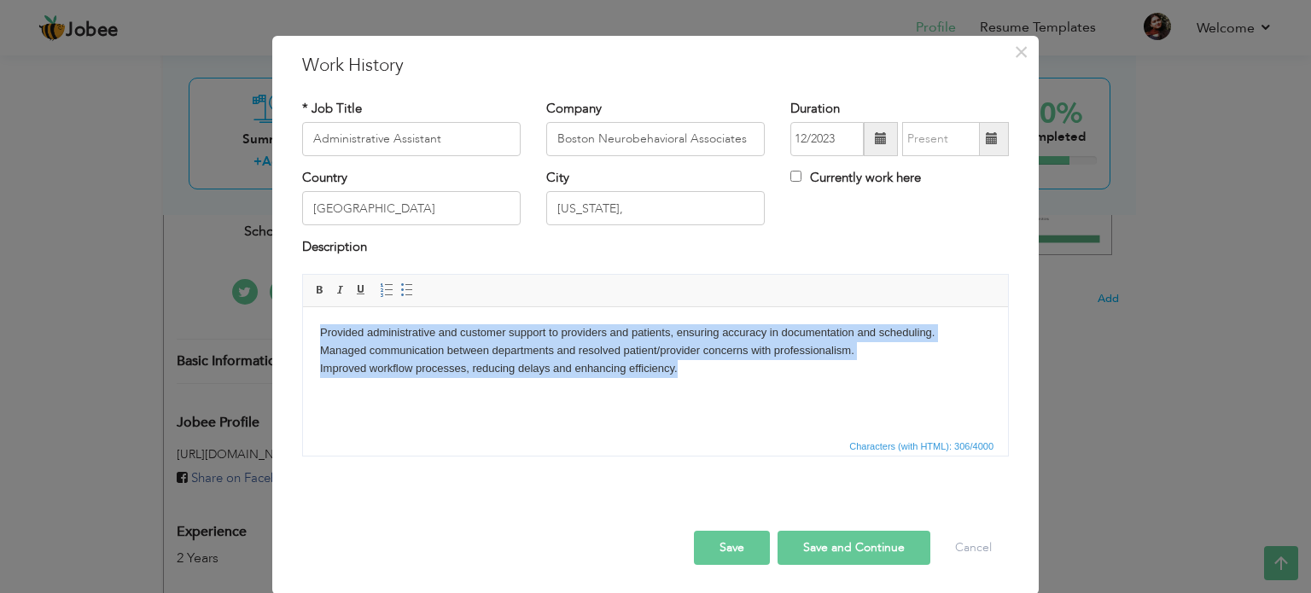
drag, startPoint x: 690, startPoint y: 382, endPoint x: 277, endPoint y: 325, distance: 417.0
click at [303, 325] on html "Provided administrative and customer support to providers and patients, ensurin…" at bounding box center [655, 349] width 705 height 87
click at [400, 293] on span at bounding box center [407, 290] width 14 height 14
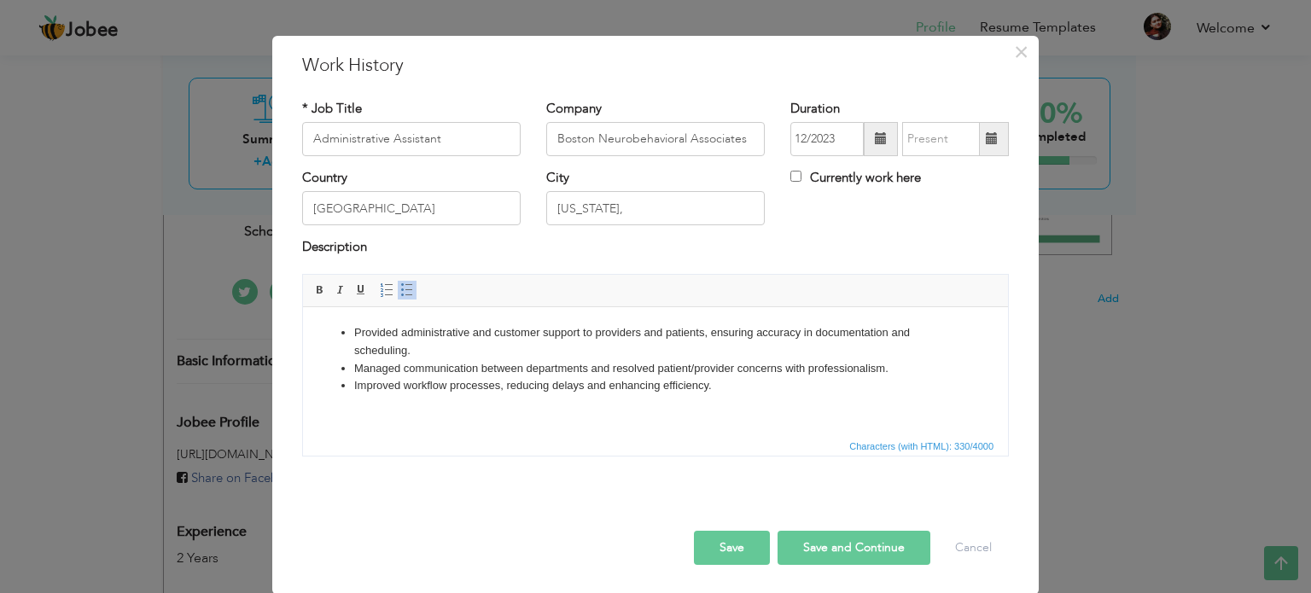
click at [478, 490] on div "Save Save and Continue Delete Cancel" at bounding box center [655, 530] width 732 height 96
click at [860, 534] on button "Save and Continue" at bounding box center [853, 548] width 153 height 34
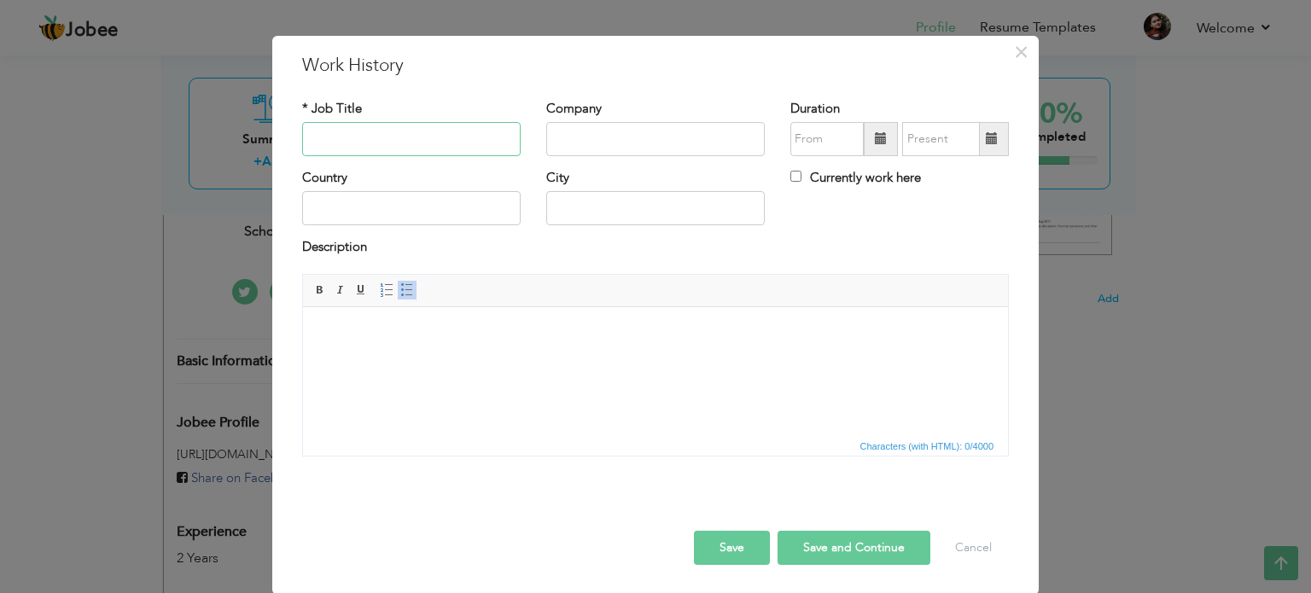
click at [389, 147] on input "text" at bounding box center [411, 139] width 218 height 34
paste input "Team Lead (Admin & Customer Success)"
type input "Team Lead (Admin & Customer Success)"
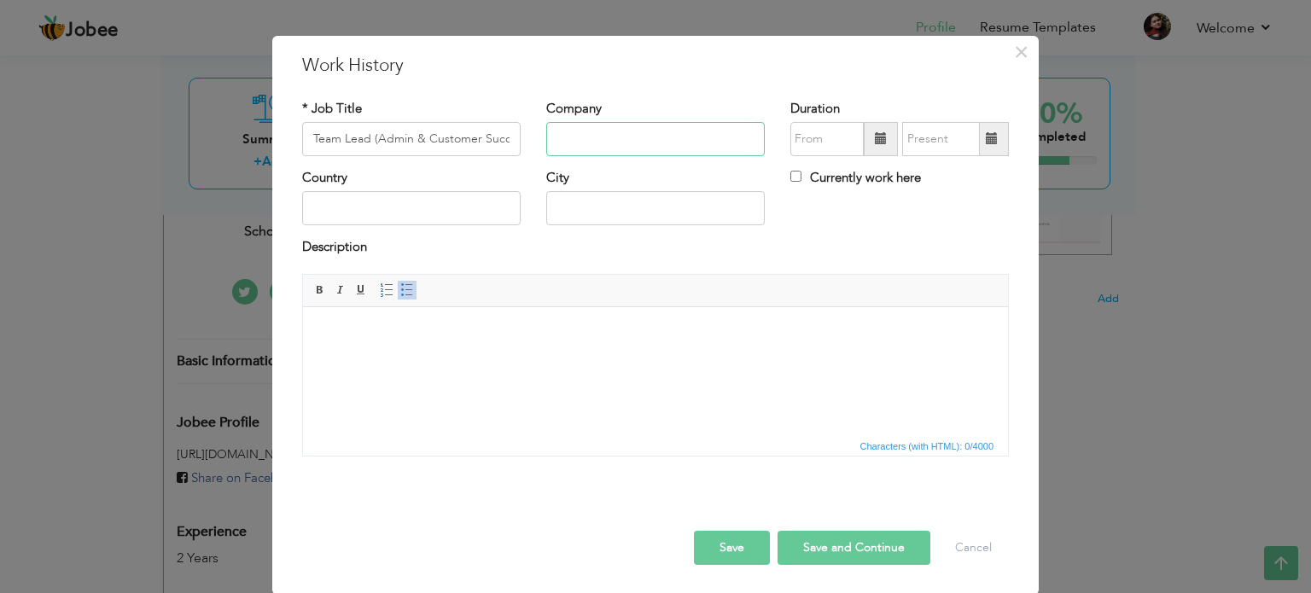
click at [577, 139] on input "text" at bounding box center [655, 139] width 218 height 34
paste input "Boston Neurobehavioral Associates"
type input "Boston Neurobehavioral Associates"
click at [403, 207] on input "text" at bounding box center [411, 208] width 218 height 34
click at [608, 220] on input "text" at bounding box center [655, 208] width 218 height 34
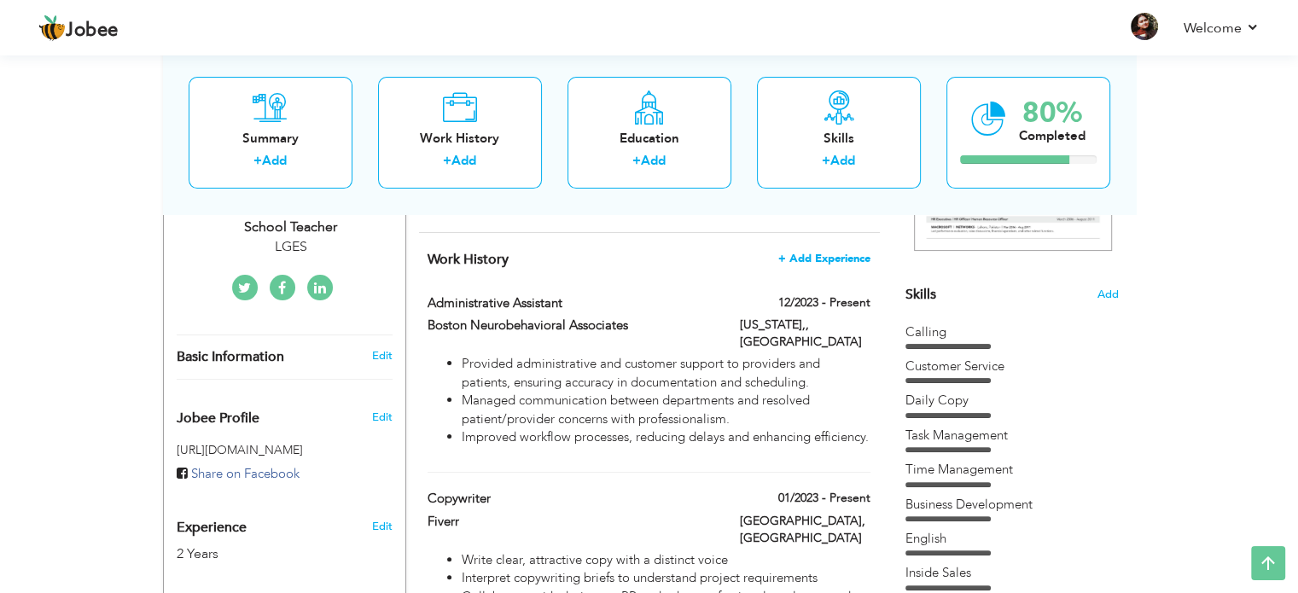
click at [847, 253] on span "+ Add Experience" at bounding box center [824, 259] width 92 height 12
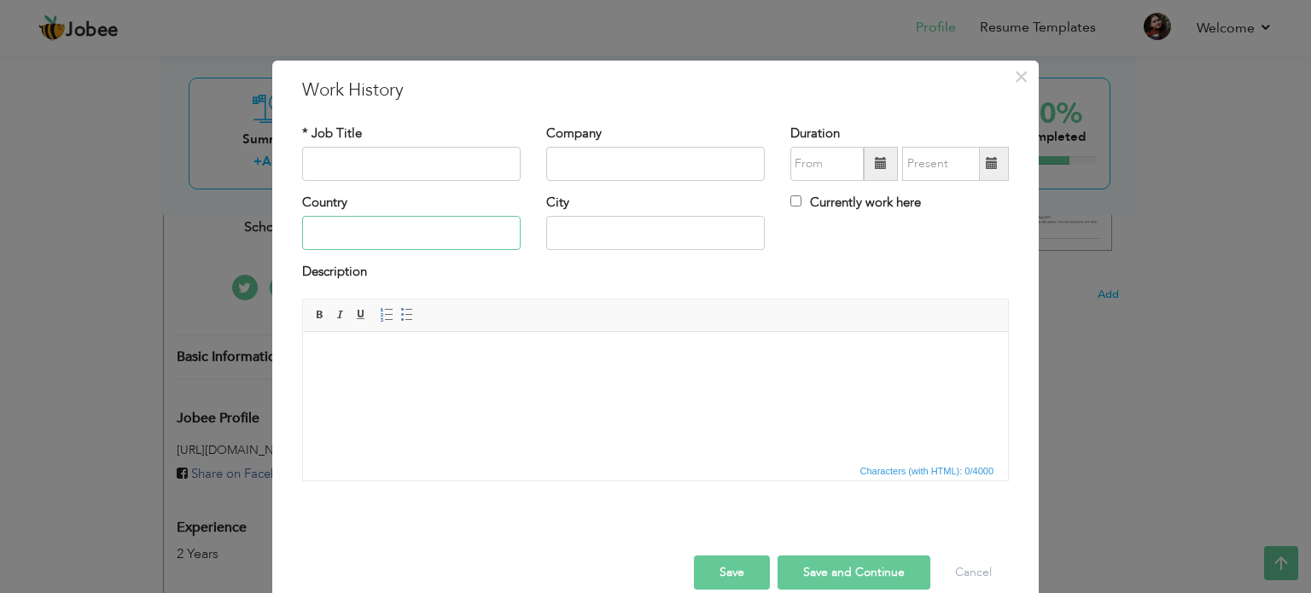
click at [414, 239] on input "text" at bounding box center [411, 233] width 218 height 34
paste input "[US_STATE]"
type input "[US_STATE]"
click at [549, 230] on input "text" at bounding box center [655, 233] width 218 height 34
paste input "[US_STATE]"
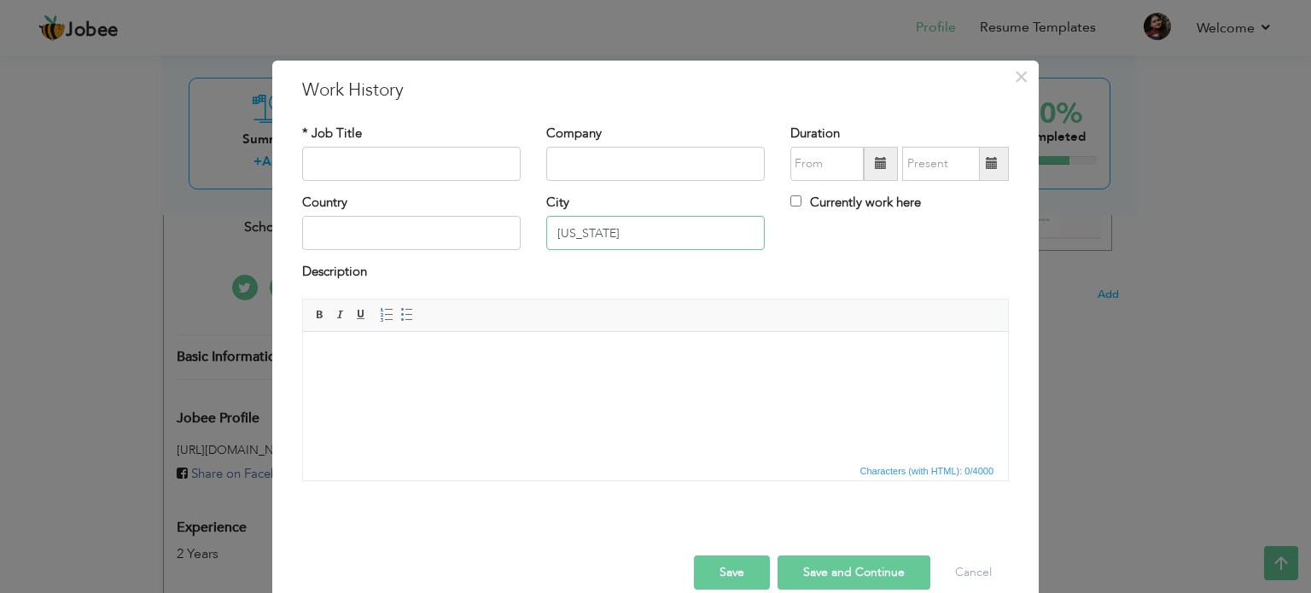
type input "[US_STATE]"
click at [398, 240] on input "text" at bounding box center [411, 233] width 218 height 34
type input "US"
click at [620, 158] on input "text" at bounding box center [655, 164] width 218 height 34
drag, startPoint x: 573, startPoint y: 158, endPoint x: 518, endPoint y: 158, distance: 55.5
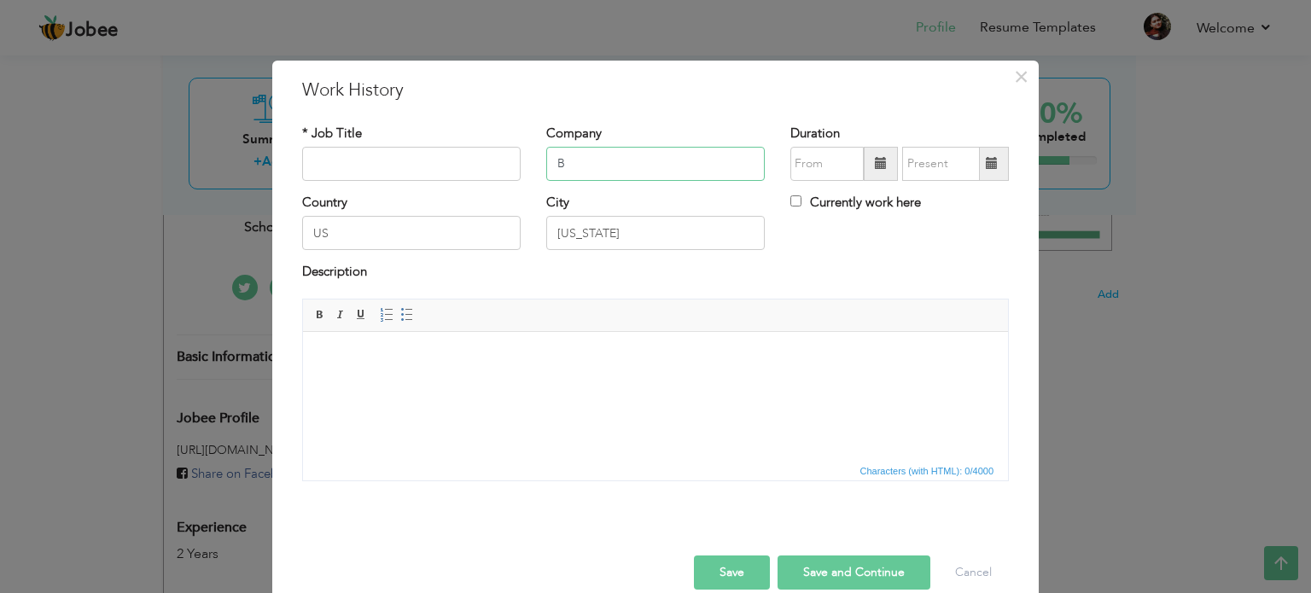
click at [518, 158] on div "* Job Title Company B Duration" at bounding box center [655, 159] width 732 height 69
paste input "oston Neurobehavioral Associates"
type input "Boston Neurobehavioral Associates"
click at [352, 178] on input "text" at bounding box center [411, 164] width 218 height 34
paste input "Team Lead (Admin & Customer Success)"
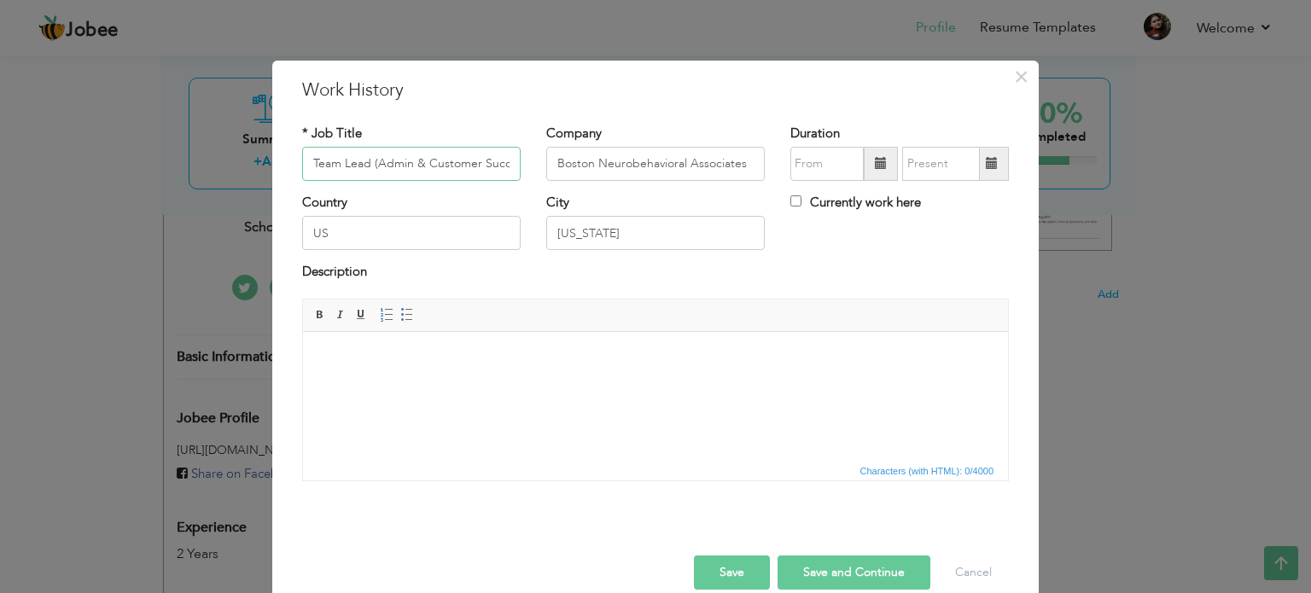
scroll to position [0, 20]
type input "Team Lead (Admin & Customer Success)"
click at [384, 360] on body at bounding box center [655, 357] width 671 height 18
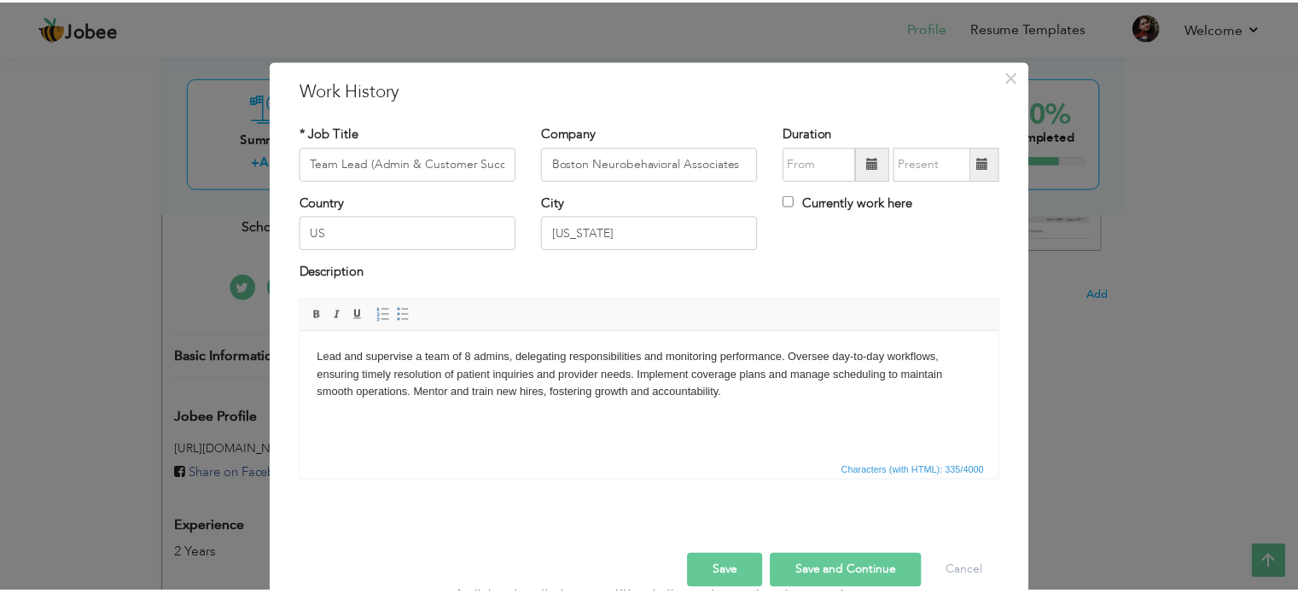
scroll to position [25, 0]
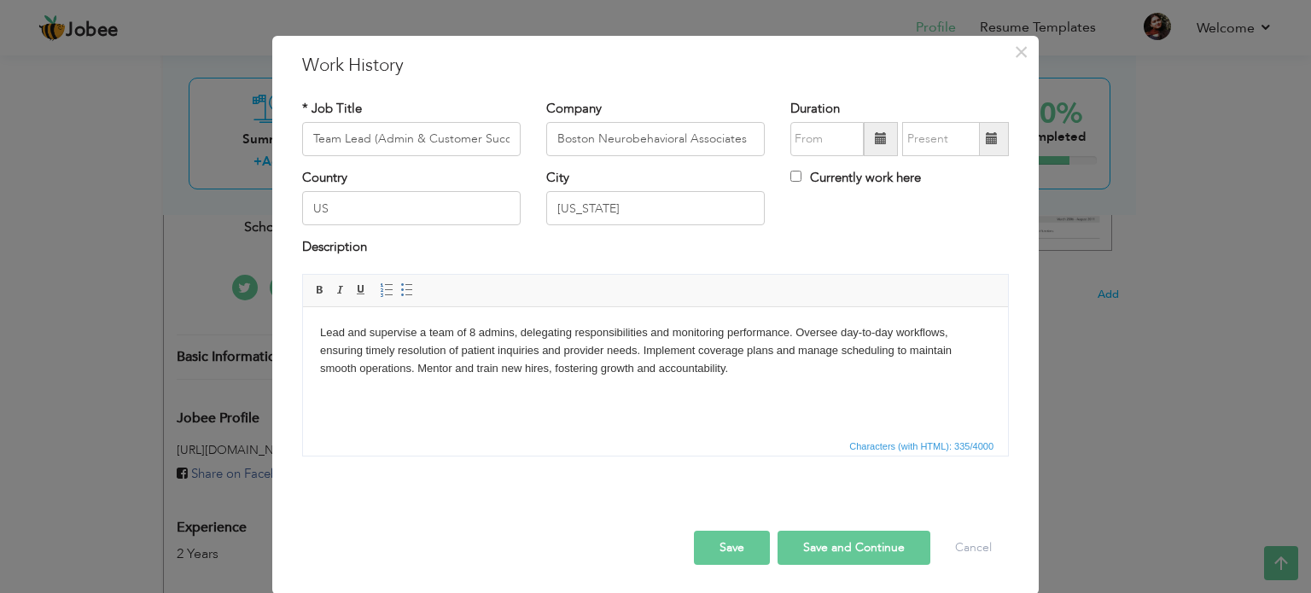
click at [795, 338] on body "Lead and supervise a team of 8 admins, delegating responsibilities and monitori…" at bounding box center [655, 349] width 671 height 53
click at [801, 350] on body "Lead and supervise a team of 8 admins, delegating responsibilities and monitori…" at bounding box center [655, 349] width 671 height 53
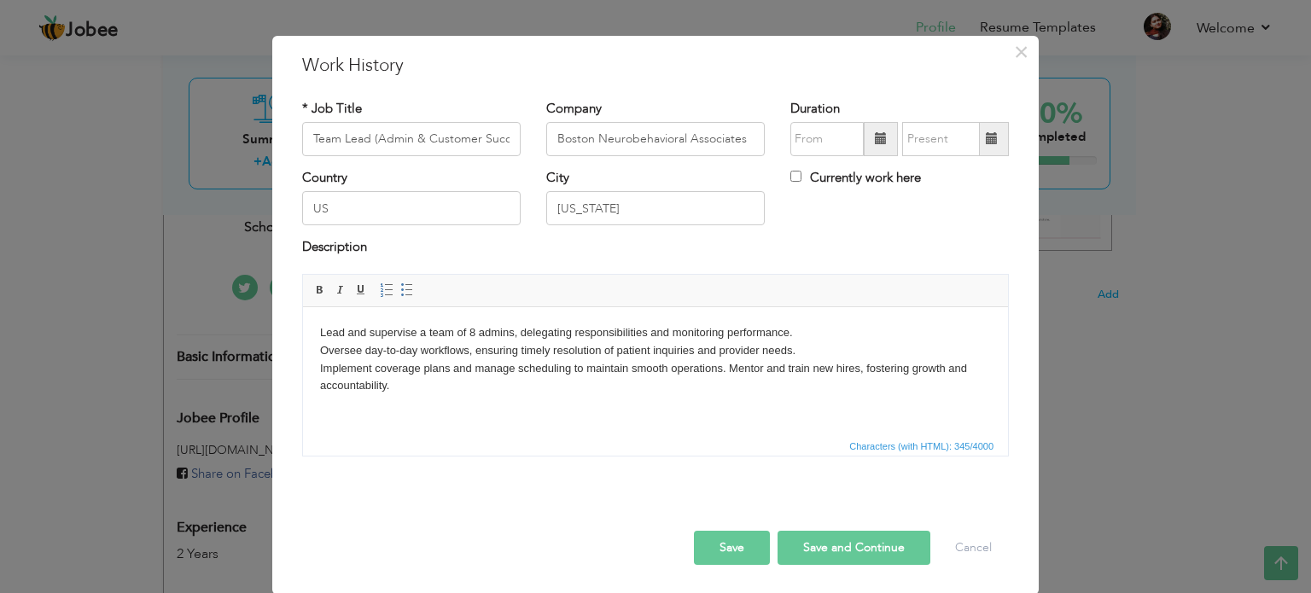
click at [728, 367] on body "Lead and supervise a team of 8 admins, delegating responsibilities and monitori…" at bounding box center [655, 358] width 671 height 71
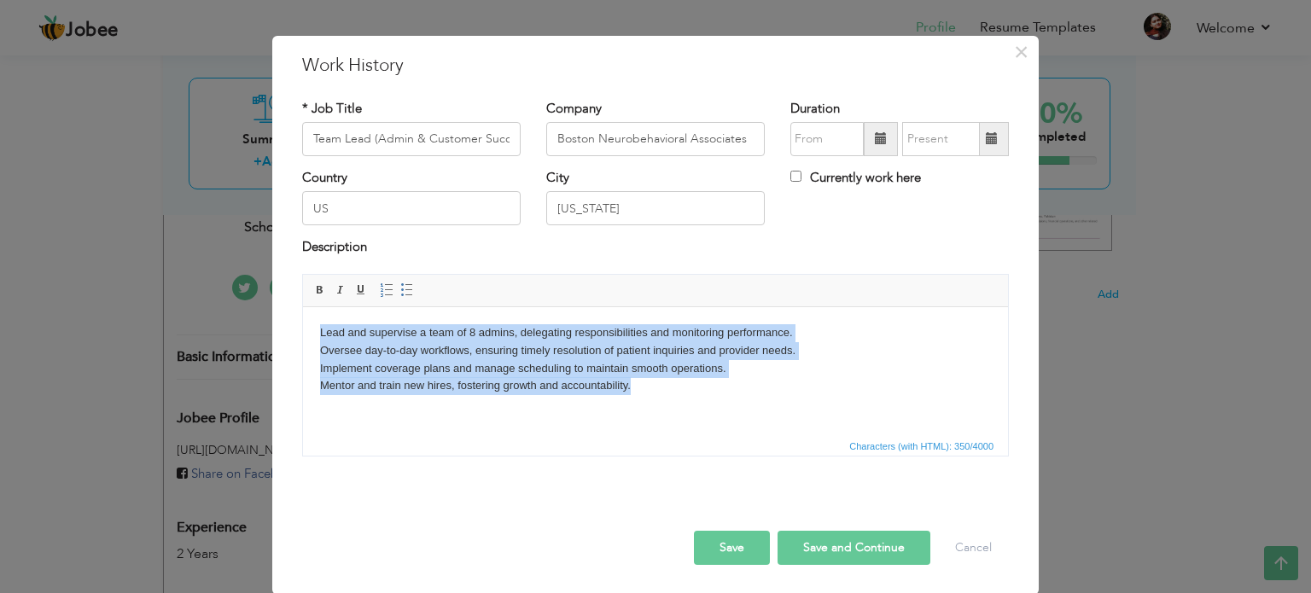
drag, startPoint x: 641, startPoint y: 388, endPoint x: 316, endPoint y: 335, distance: 329.6
click at [316, 335] on html "Lead and supervise a team of 8 admins, delegating responsibilities and monitori…" at bounding box center [655, 358] width 705 height 105
click at [404, 287] on span at bounding box center [407, 290] width 14 height 14
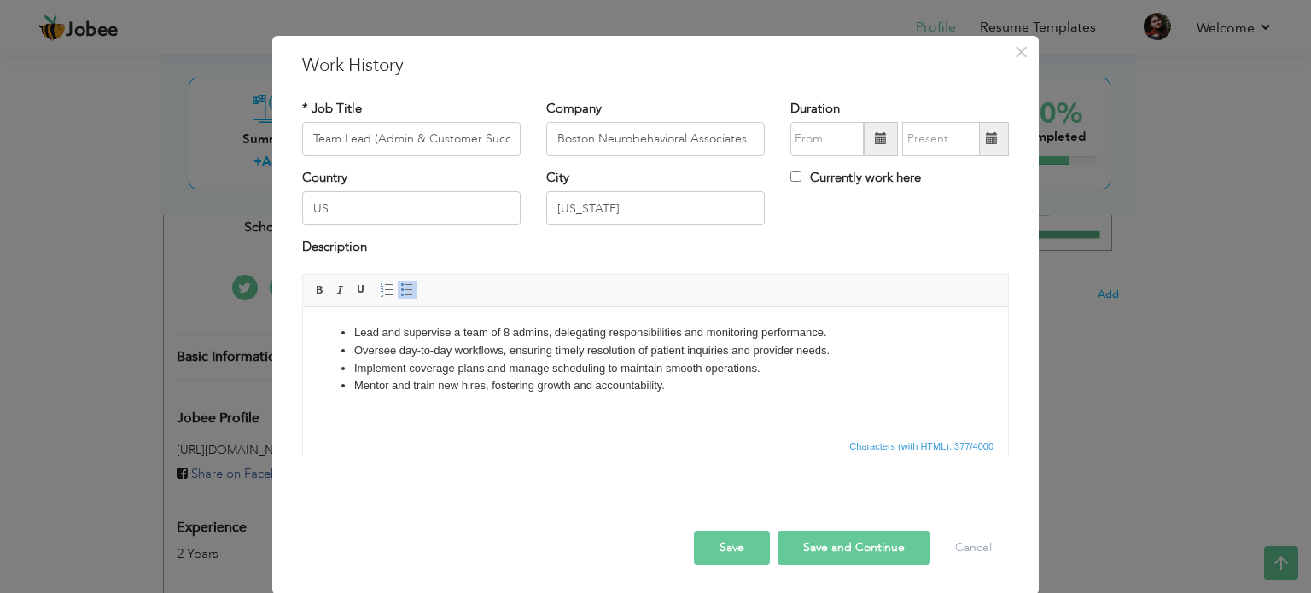
click at [876, 130] on span at bounding box center [881, 139] width 34 height 34
click at [939, 388] on li "Mentor and train new hires, fostering growth and accountability." at bounding box center [655, 385] width 603 height 18
click at [882, 145] on span at bounding box center [881, 139] width 34 height 34
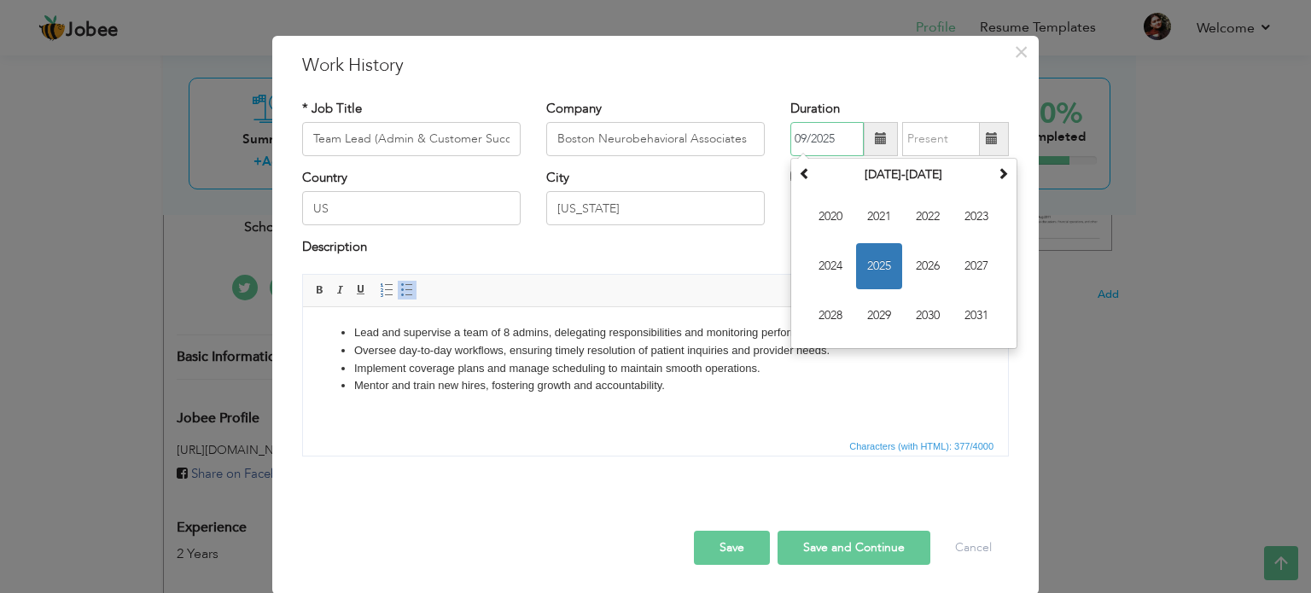
click at [881, 272] on span "2025" at bounding box center [879, 266] width 46 height 46
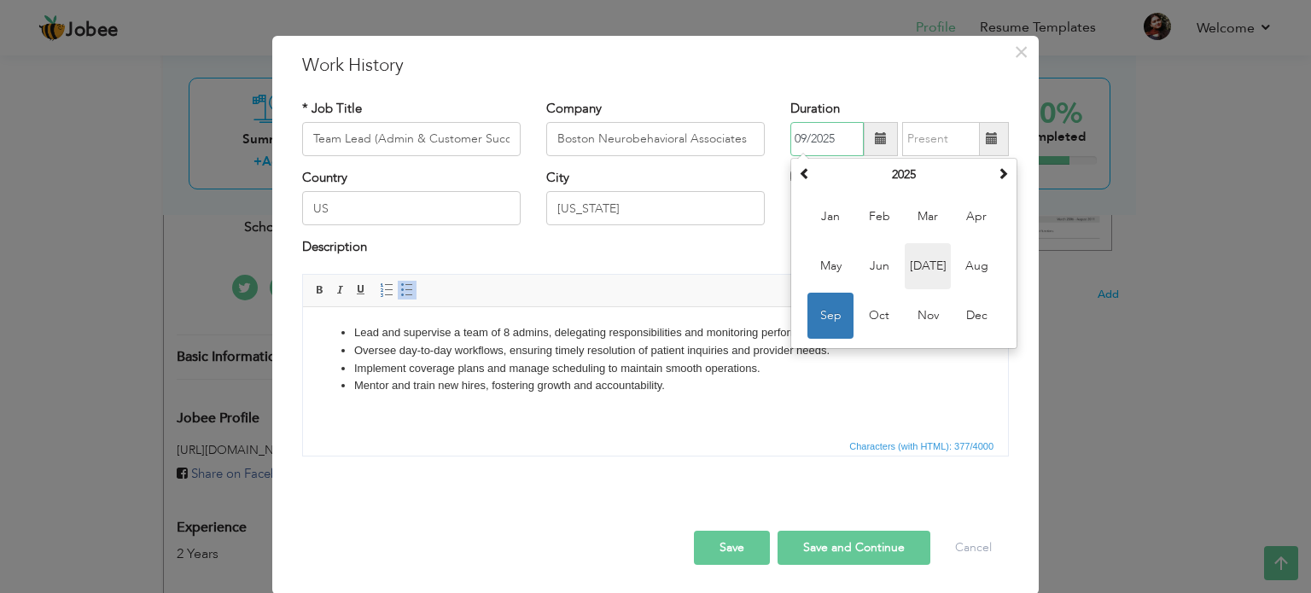
click at [939, 259] on span "Jul" at bounding box center [928, 266] width 46 height 46
type input "07/2025"
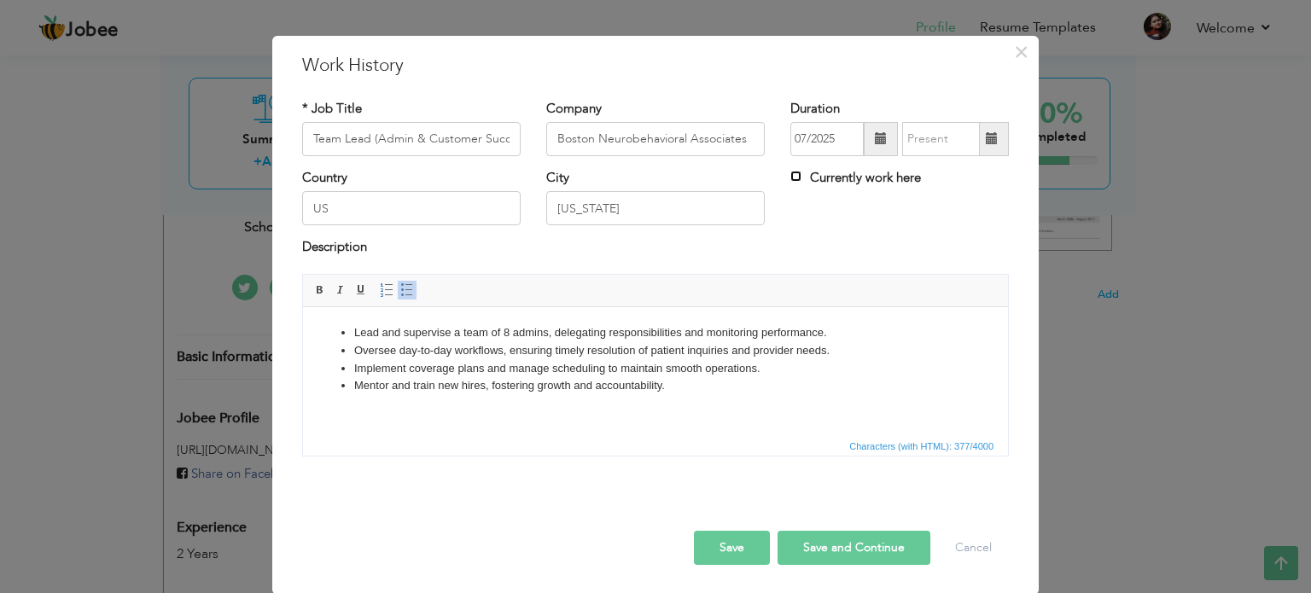
click at [790, 175] on input "Currently work here" at bounding box center [795, 176] width 11 height 11
checkbox input "true"
click at [727, 540] on button "Save" at bounding box center [732, 548] width 76 height 34
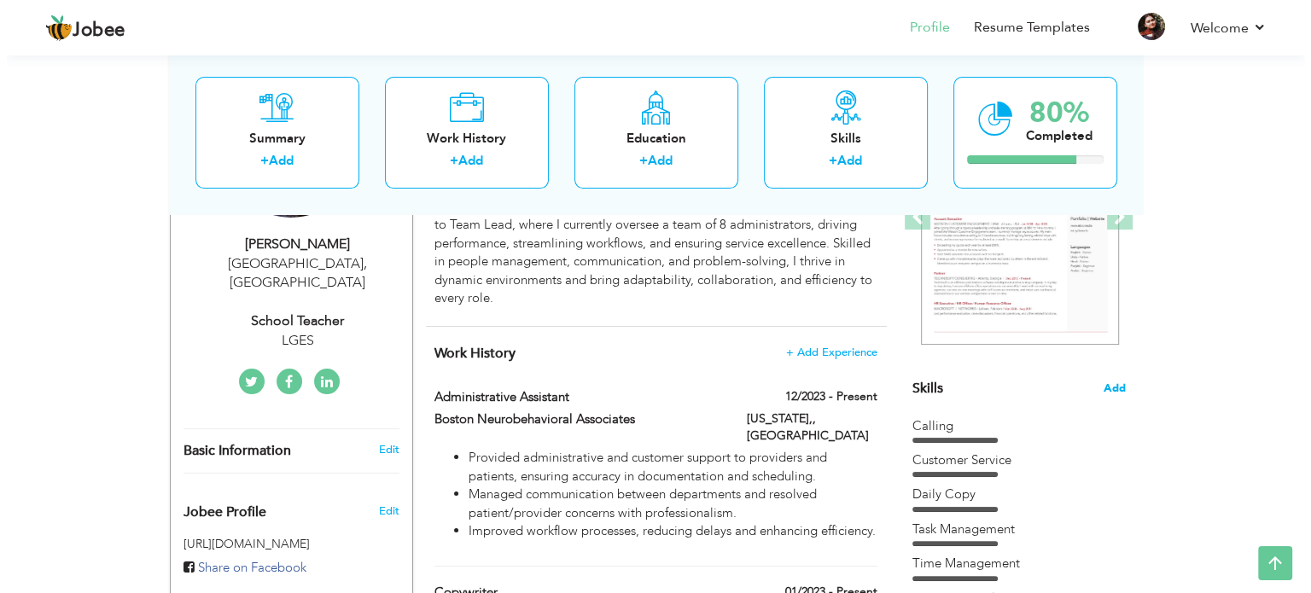
scroll to position [277, 0]
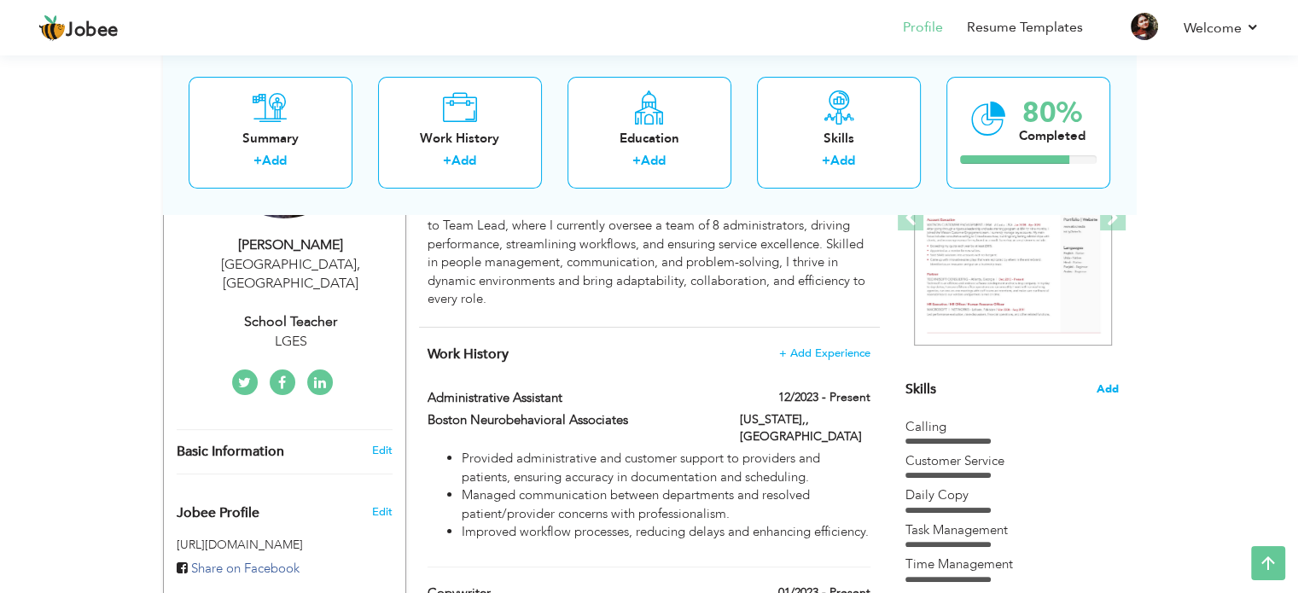
click at [1100, 386] on span "Add" at bounding box center [1108, 389] width 22 height 16
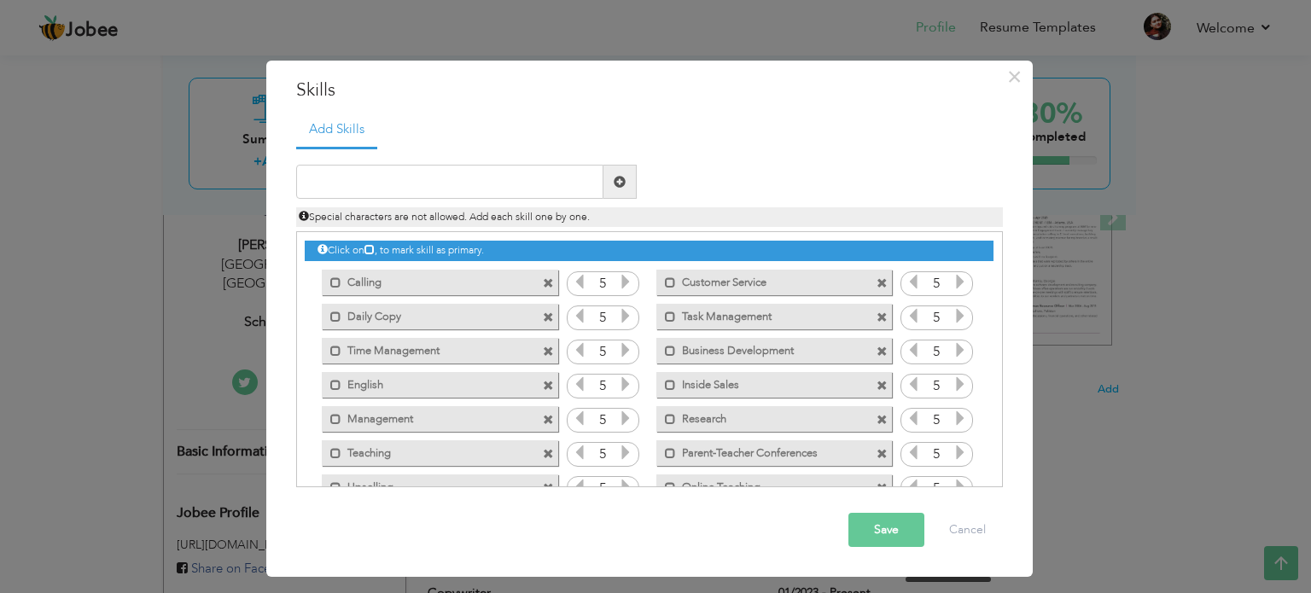
click at [956, 275] on icon at bounding box center [959, 281] width 15 height 15
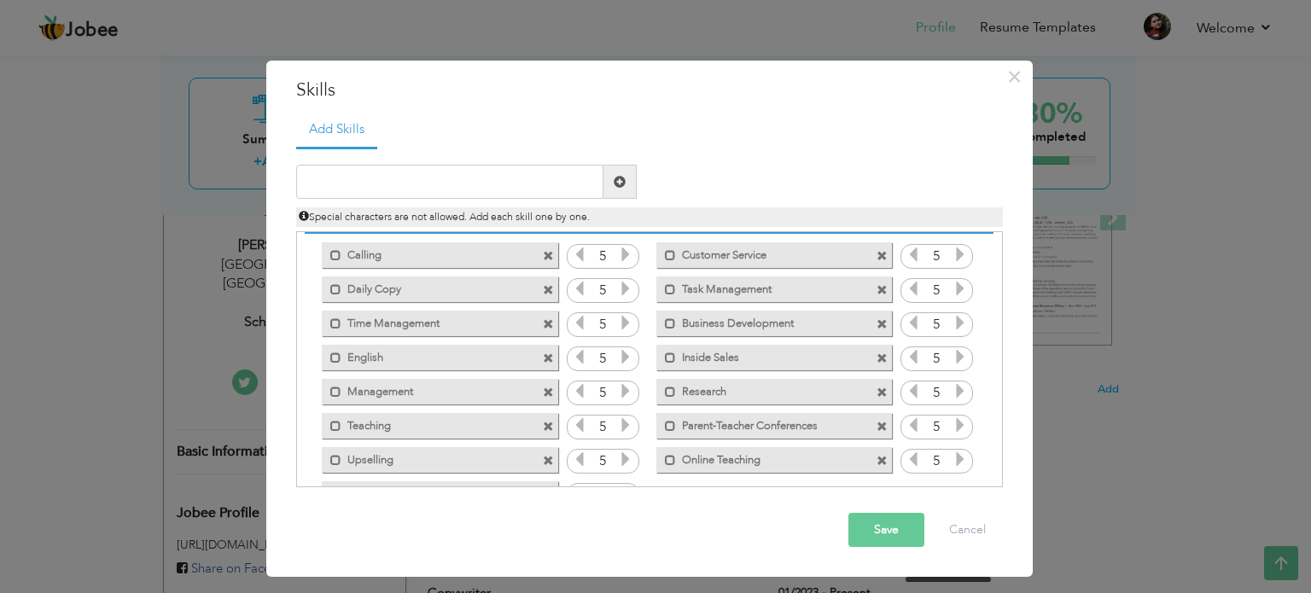
scroll to position [0, 0]
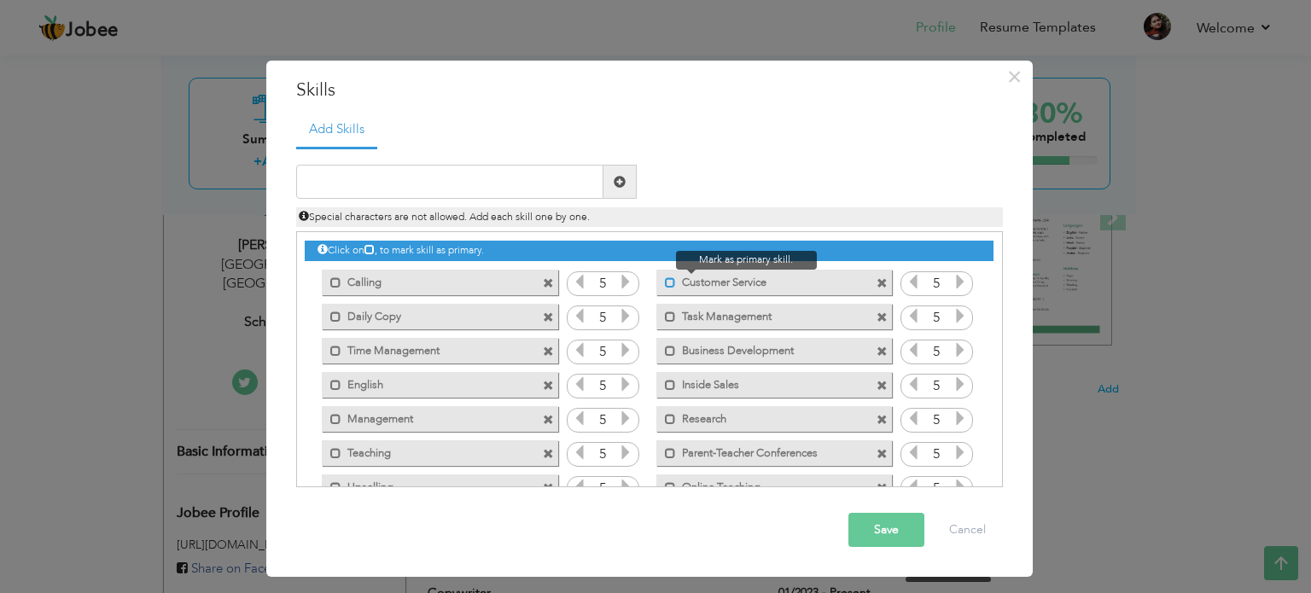
click at [665, 282] on span at bounding box center [670, 282] width 11 height 11
click at [671, 279] on span at bounding box center [673, 282] width 11 height 11
click at [461, 183] on input "text" at bounding box center [449, 182] width 307 height 34
type input "customer success"
click at [628, 181] on span at bounding box center [619, 182] width 33 height 34
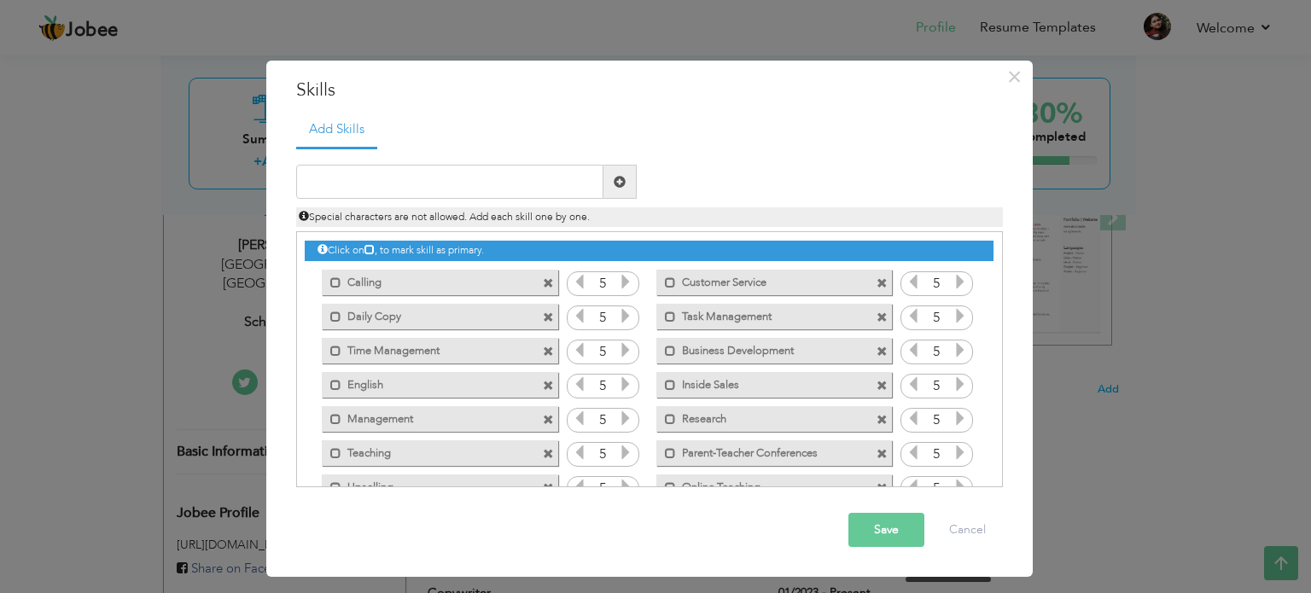
scroll to position [72, 0]
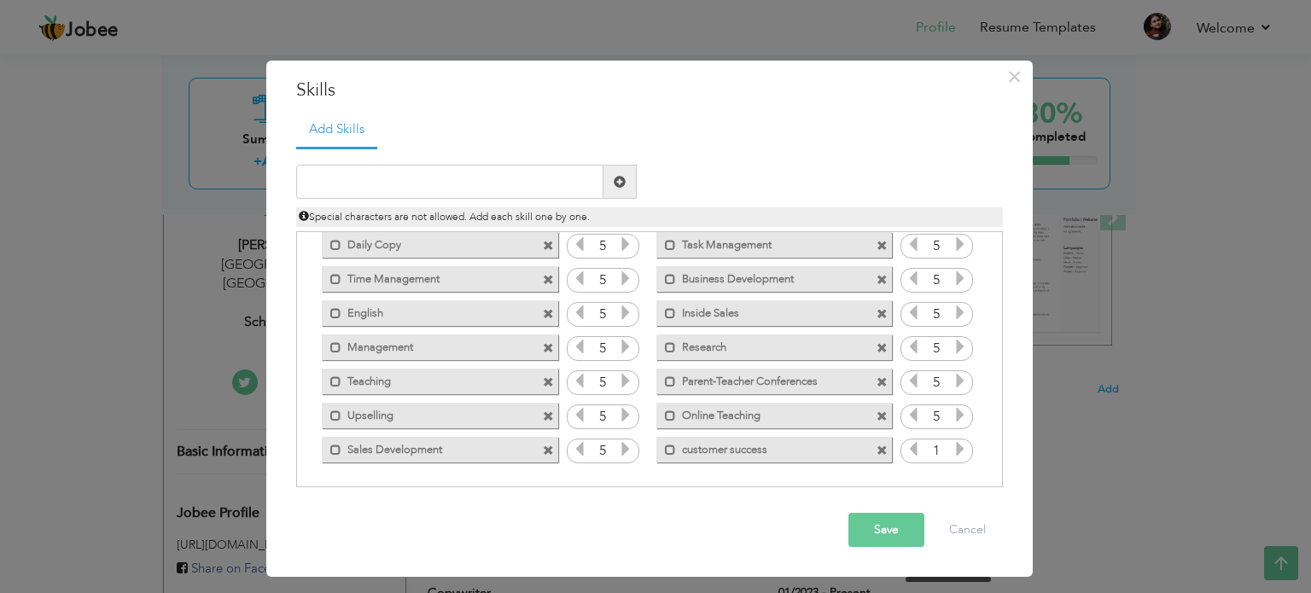
click at [952, 444] on icon at bounding box center [959, 448] width 15 height 15
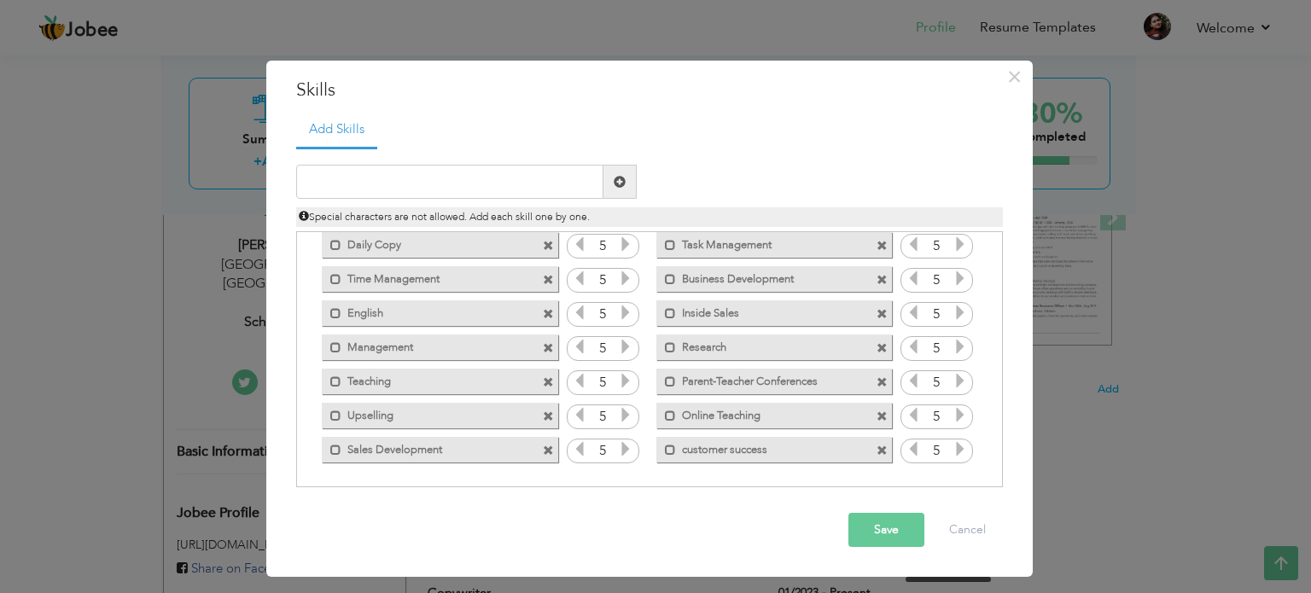
click at [952, 444] on icon at bounding box center [959, 448] width 15 height 15
click at [882, 521] on button "Save" at bounding box center [886, 530] width 76 height 34
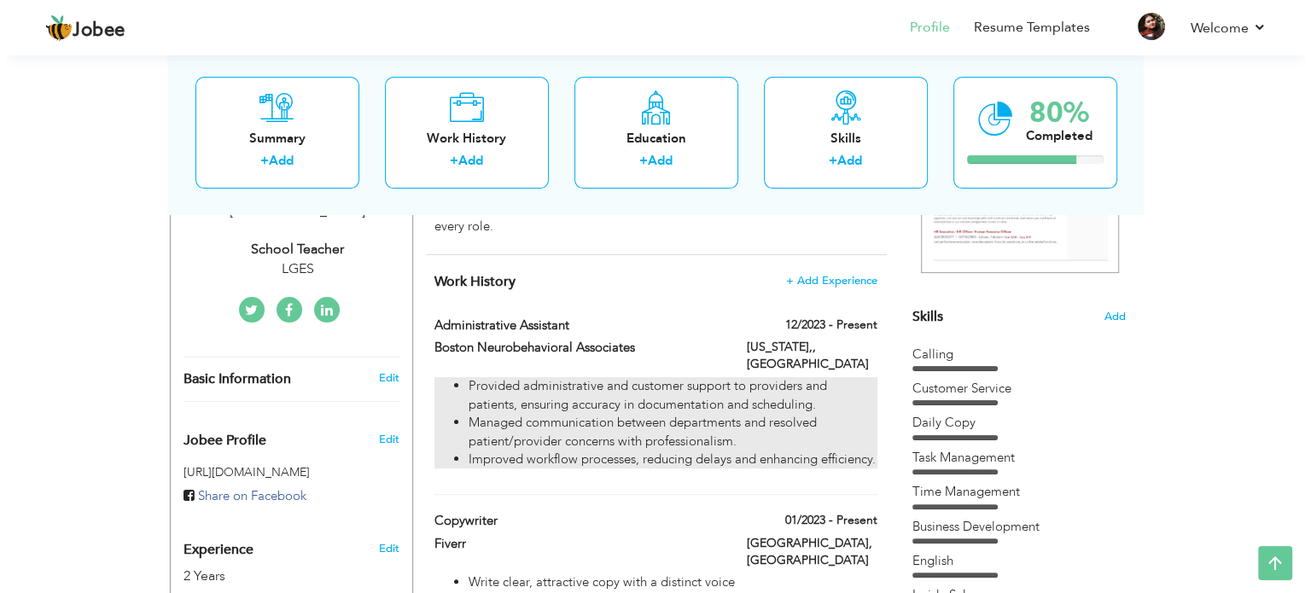
scroll to position [348, 0]
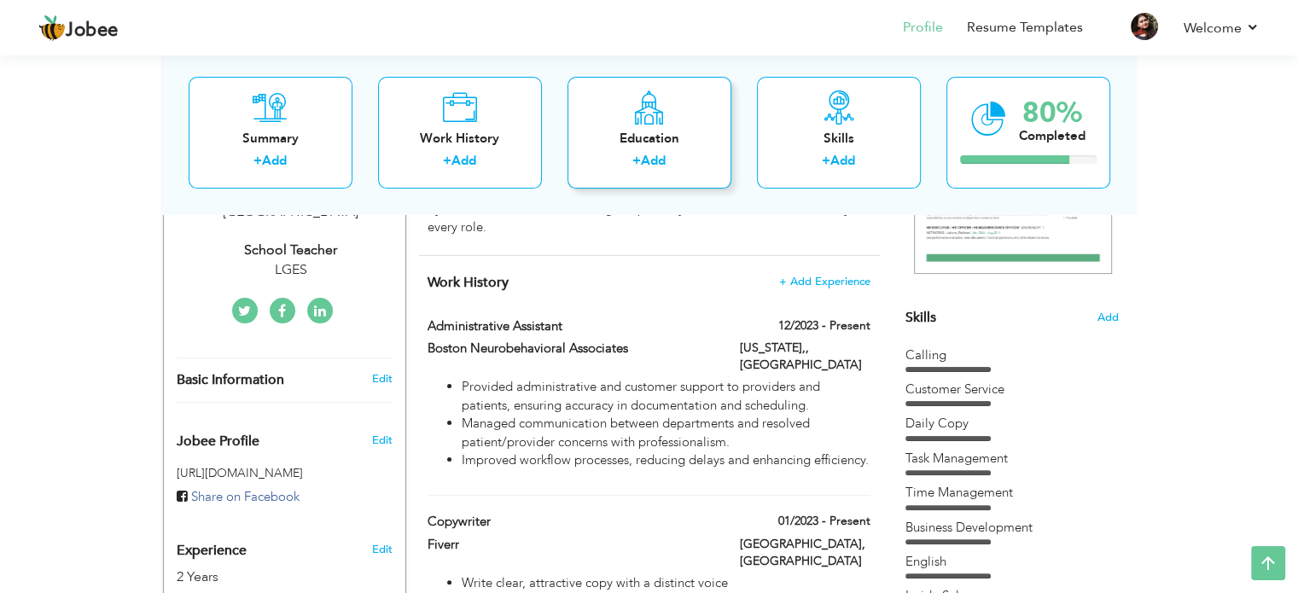
click at [662, 146] on div "Education" at bounding box center [649, 139] width 137 height 18
radio input "true"
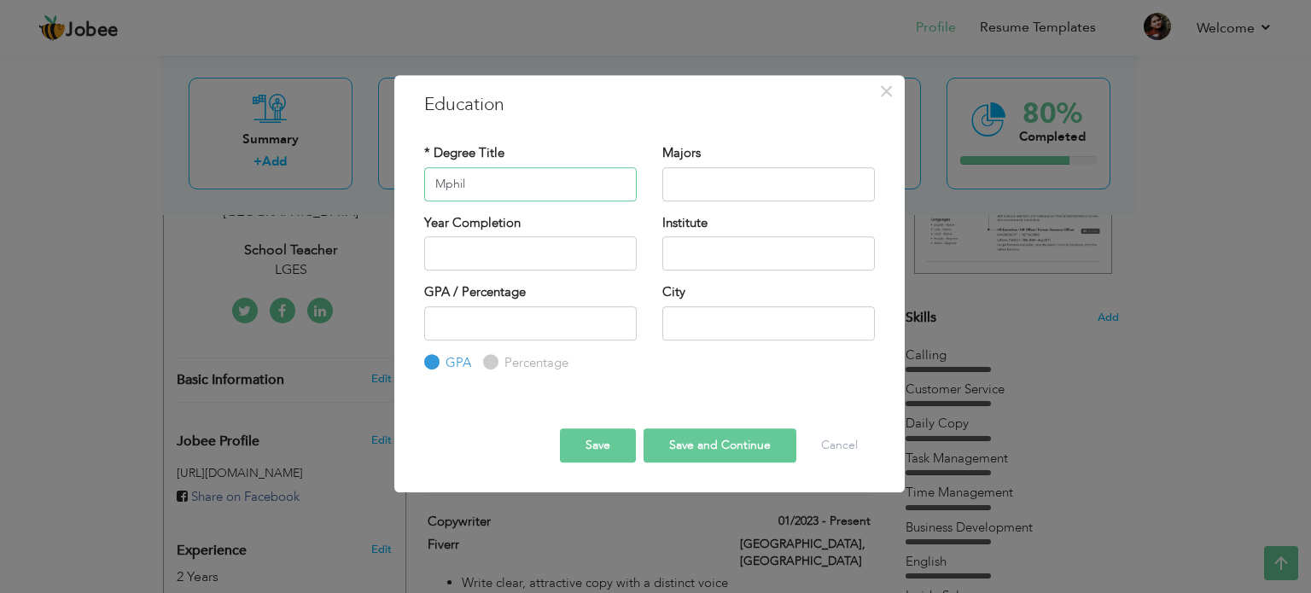
type input "Mphil"
click at [715, 183] on input "text" at bounding box center [768, 184] width 213 height 34
type input "Leadership and Management"
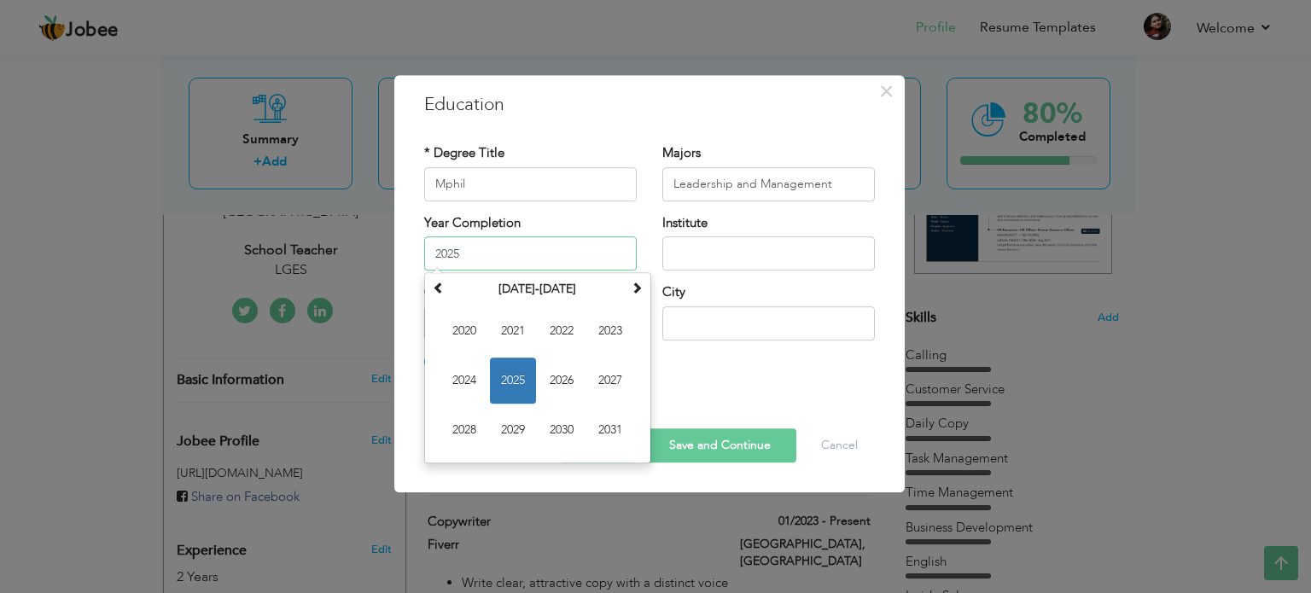
click at [556, 259] on input "2025" at bounding box center [530, 253] width 213 height 34
click at [559, 366] on span "2026" at bounding box center [562, 381] width 46 height 46
type input "2026"
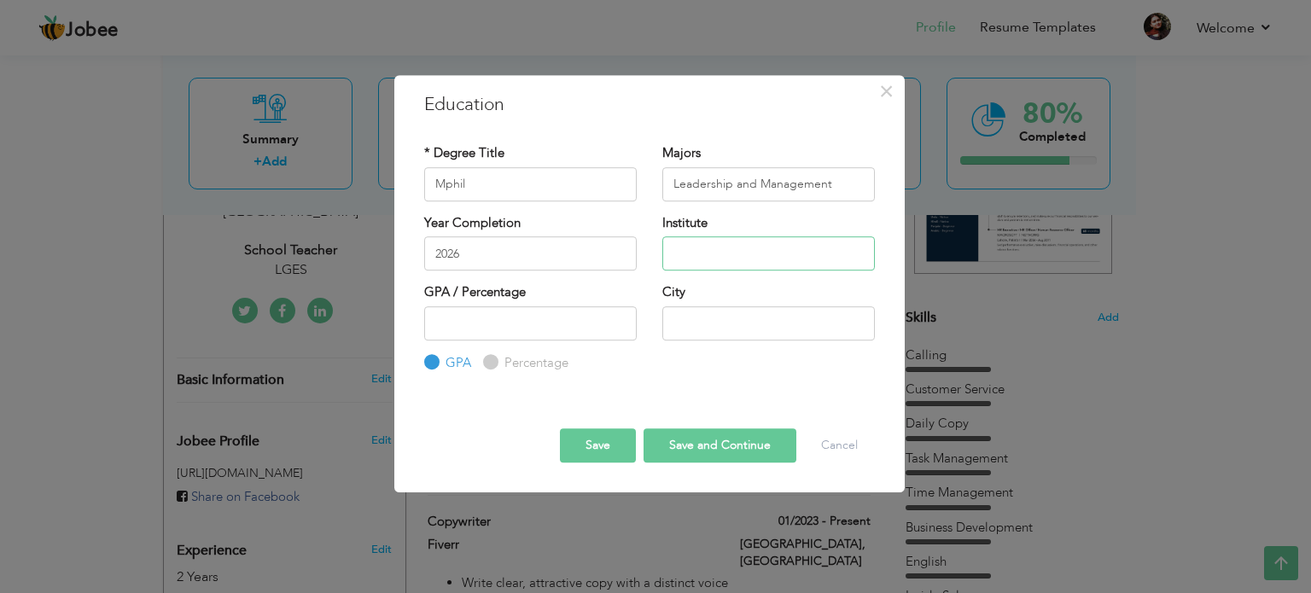
click at [764, 251] on input "text" at bounding box center [768, 253] width 213 height 34
drag, startPoint x: 735, startPoint y: 256, endPoint x: 668, endPoint y: 269, distance: 67.8
click at [668, 269] on input "Kinnaird" at bounding box center [768, 253] width 213 height 34
paste input "College For Women University"
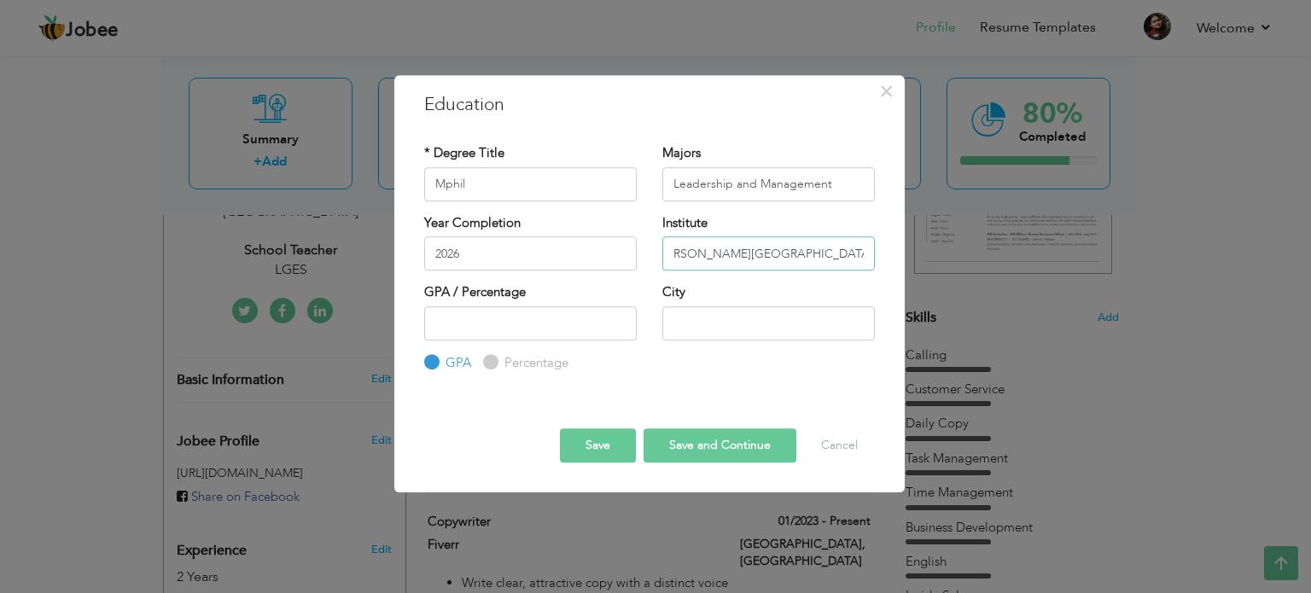
type input "Kinnaird College For Women University"
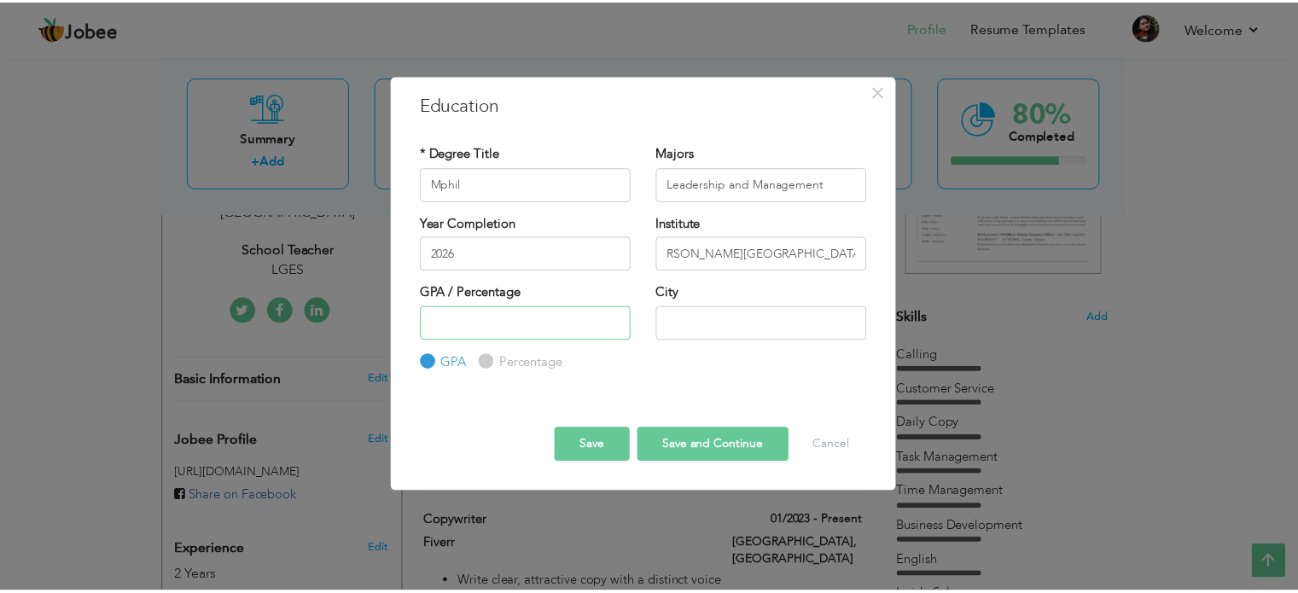
scroll to position [0, 0]
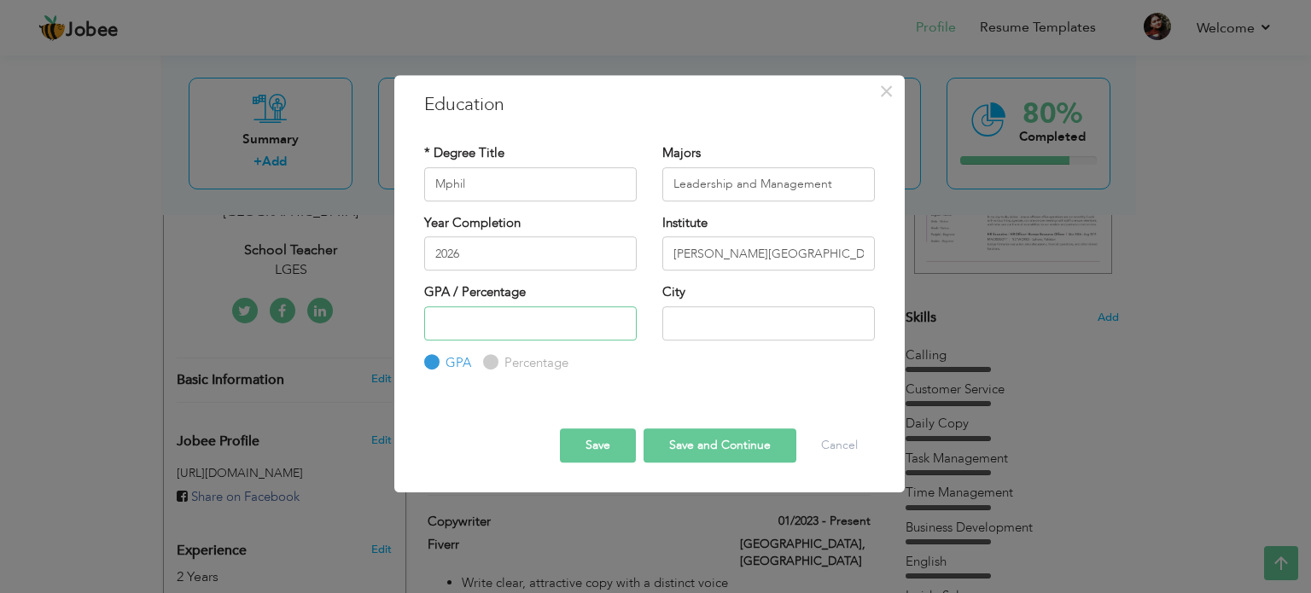
click at [520, 325] on input "number" at bounding box center [530, 323] width 213 height 34
type input "3.79"
click at [766, 321] on input "text" at bounding box center [768, 323] width 213 height 34
type input "[GEOGRAPHIC_DATA]"
click at [597, 437] on button "Save" at bounding box center [598, 445] width 76 height 34
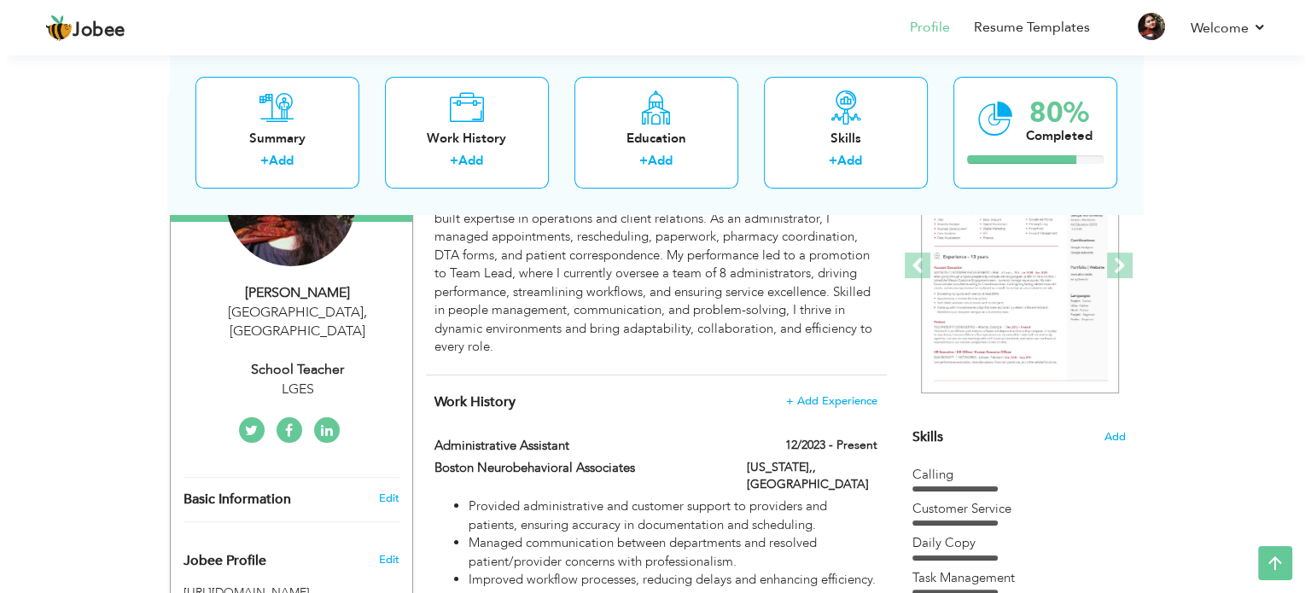
scroll to position [224, 0]
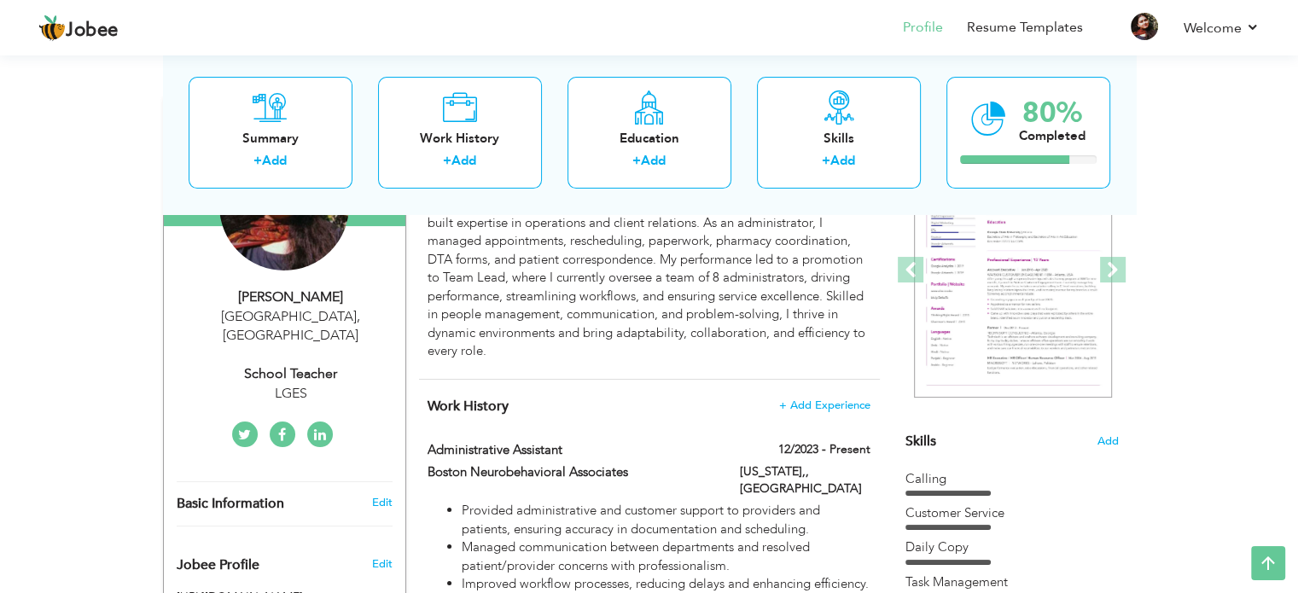
click at [299, 364] on div "School Teacher" at bounding box center [291, 374] width 229 height 20
type input "Aliha"
type input "Mumtaz"
type input "03231491426"
select select "number:166"
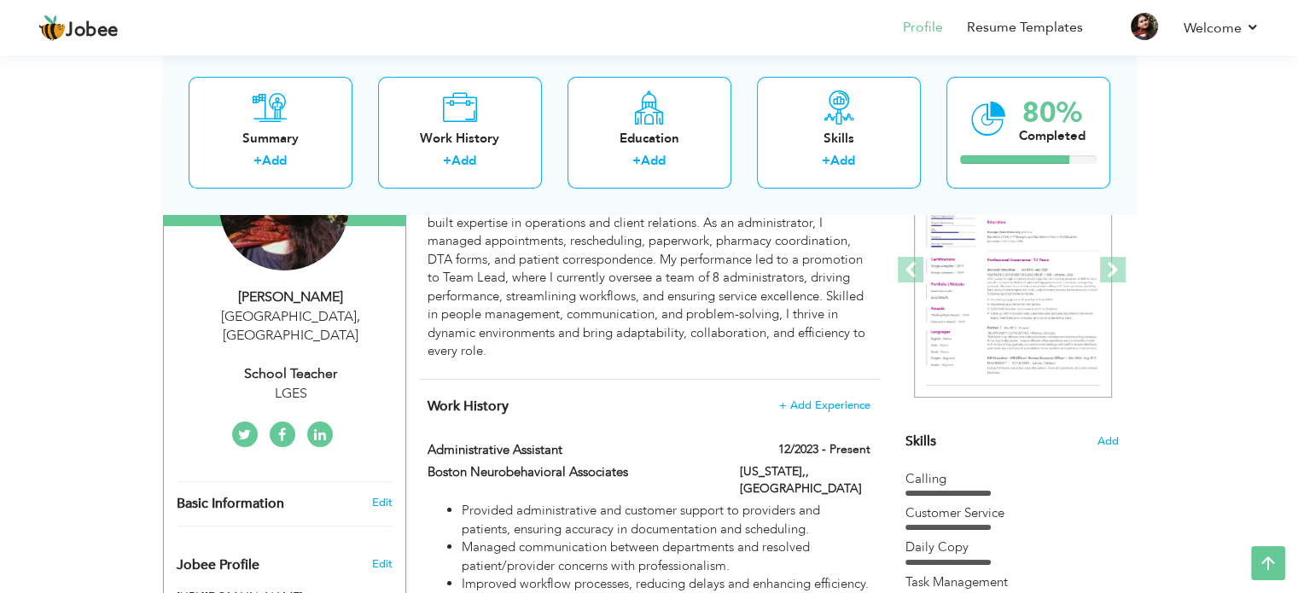
type input "[GEOGRAPHIC_DATA]"
select select "number:4"
type input "LGES"
type input "School Teacher"
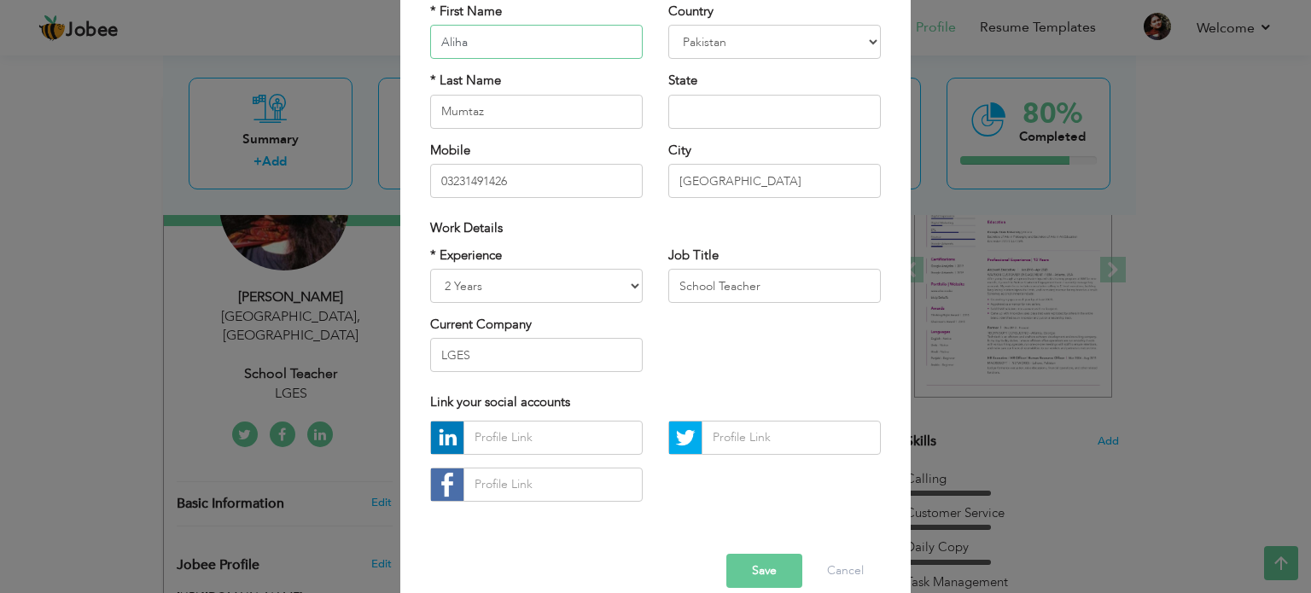
scroll to position [166, 0]
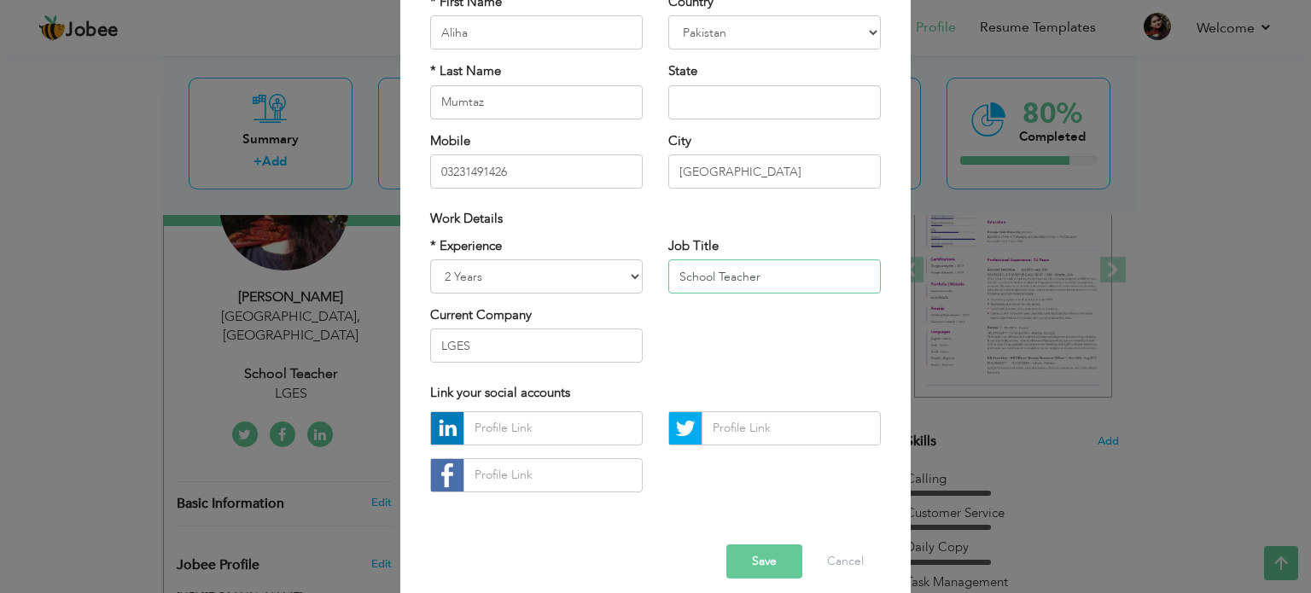
click at [748, 276] on input "School Teacher" at bounding box center [774, 276] width 213 height 34
click at [516, 346] on input "LGES" at bounding box center [536, 346] width 213 height 34
type input "L"
paste input "Boston Neurobehavioral Associates"
type input "Boston Neurobehavioral Associates"
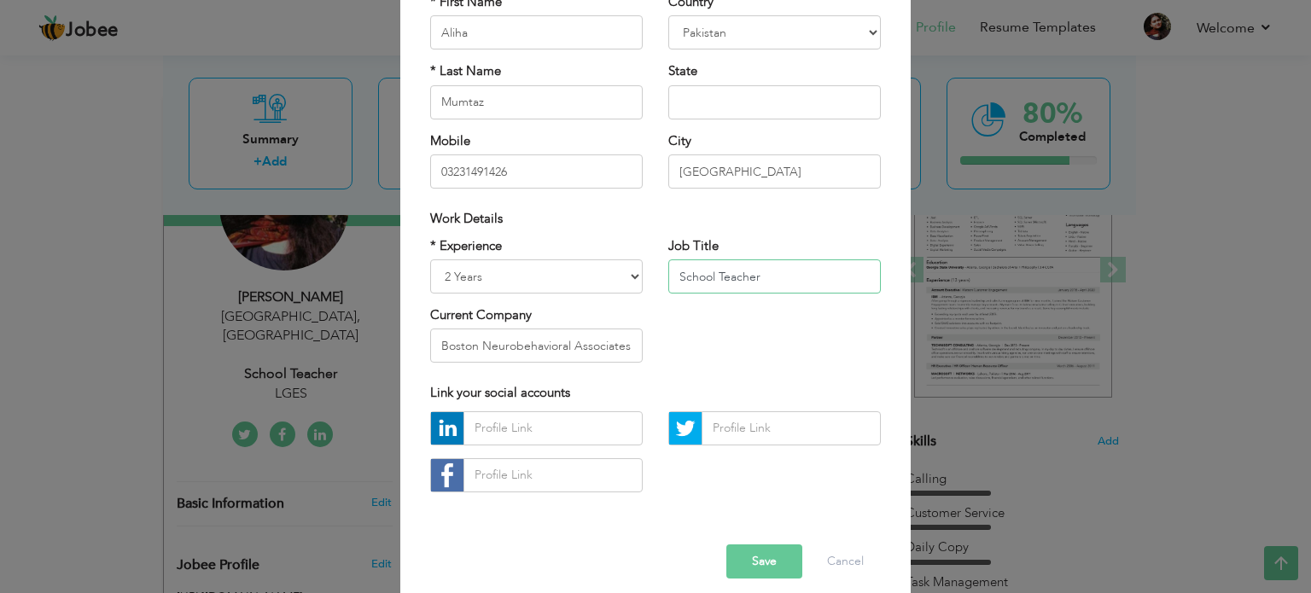
drag, startPoint x: 778, startPoint y: 278, endPoint x: 669, endPoint y: 294, distance: 110.3
click at [669, 294] on div "Job Title School Teacher" at bounding box center [774, 271] width 238 height 69
paste input "Team Lead (Admin & Customer Success)"
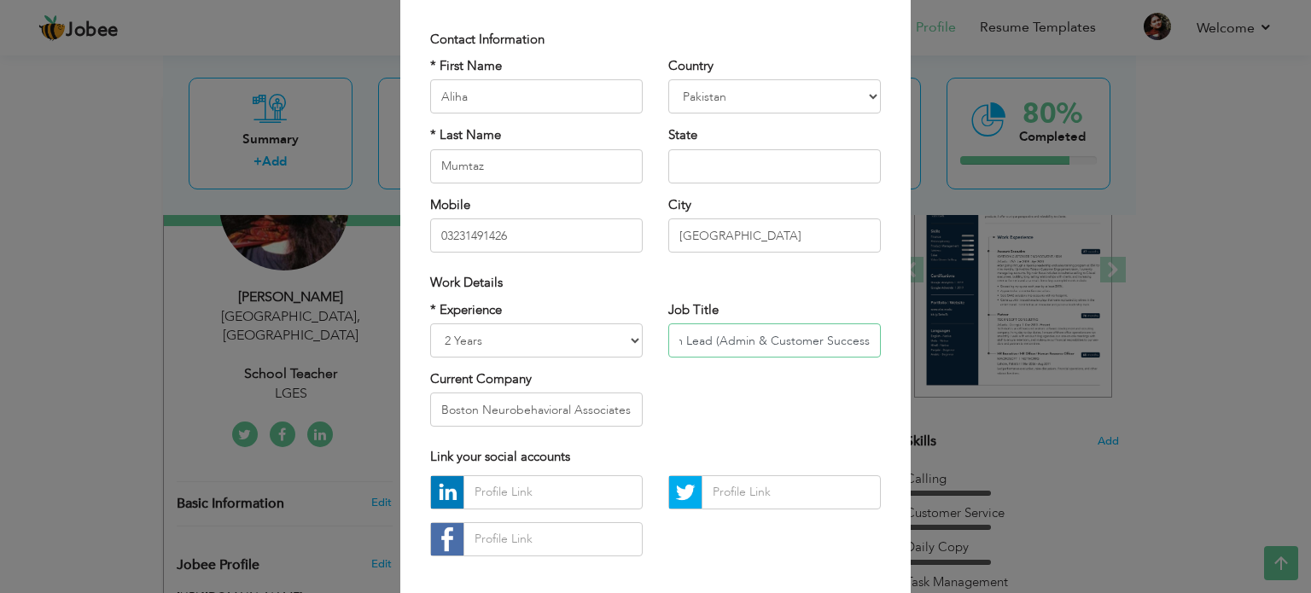
scroll to position [181, 0]
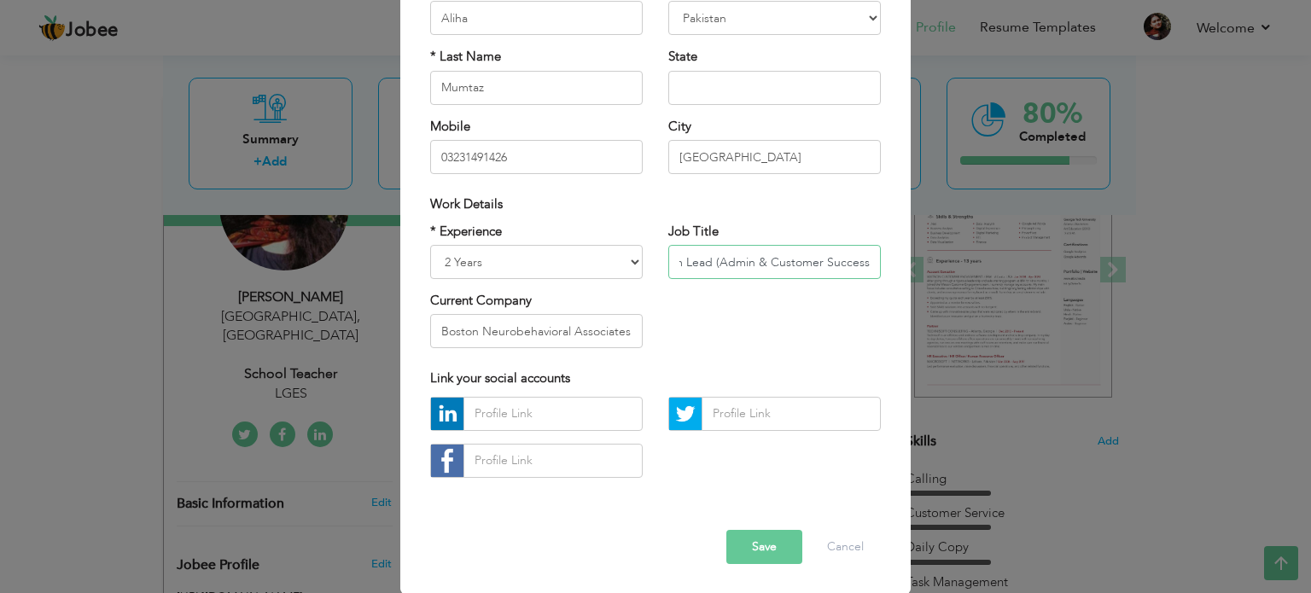
type input "Team Lead (Admin & Customer Success)"
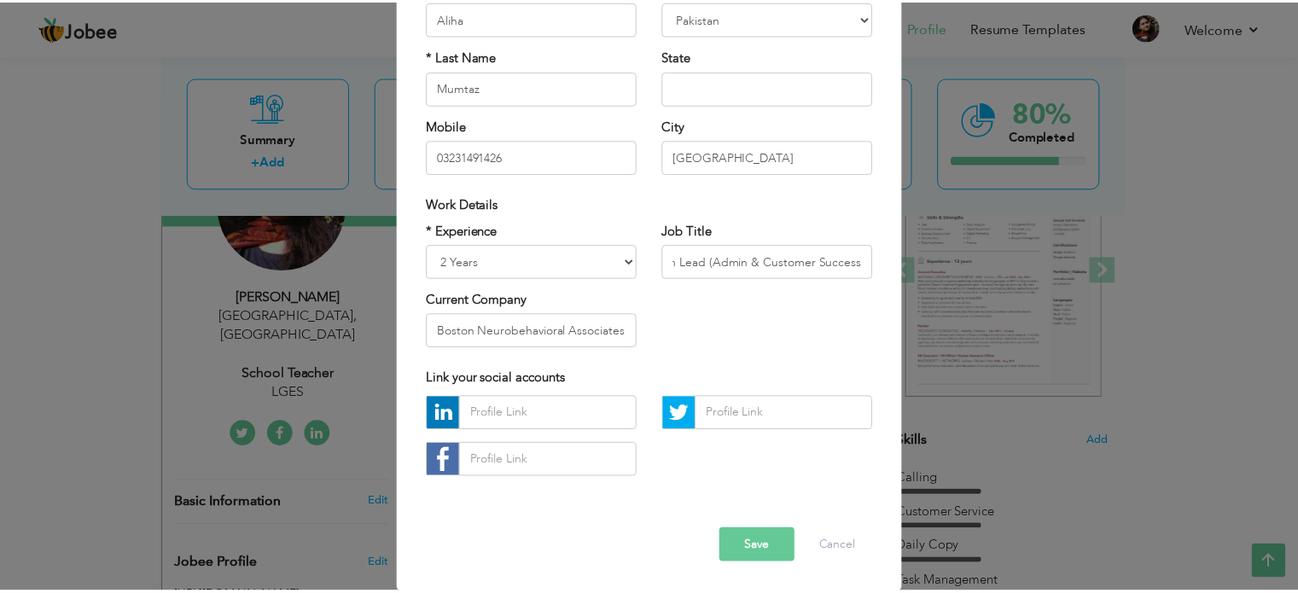
scroll to position [0, 0]
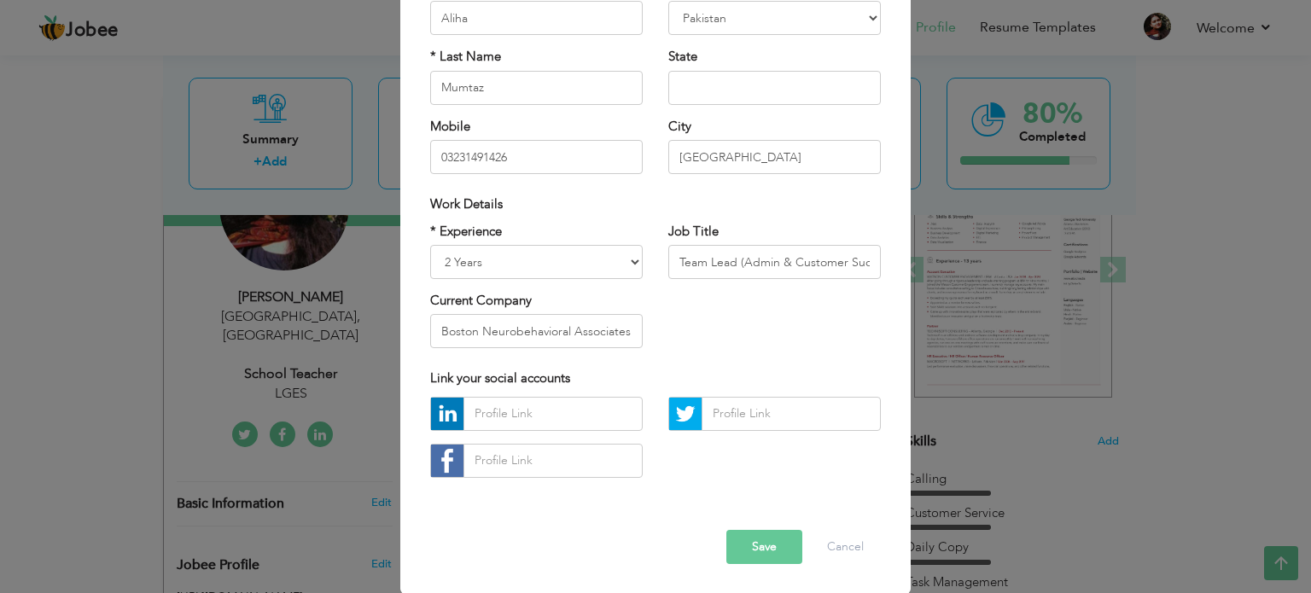
click at [766, 547] on button "Save" at bounding box center [764, 547] width 76 height 34
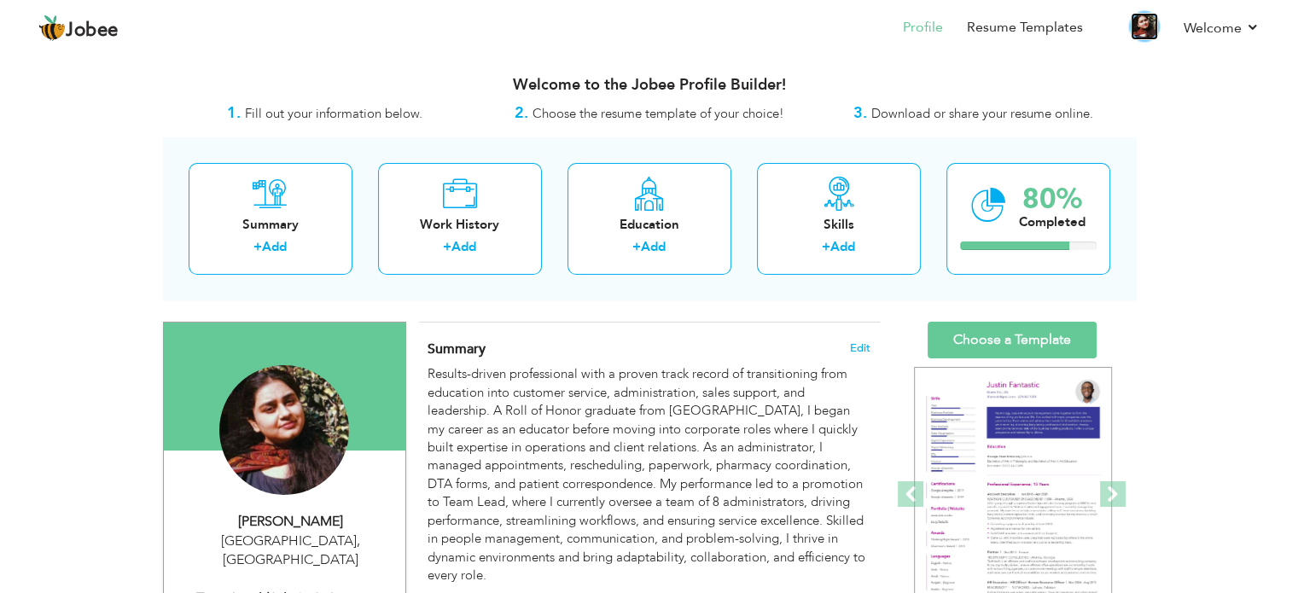
click at [1149, 27] on img at bounding box center [1144, 26] width 27 height 27
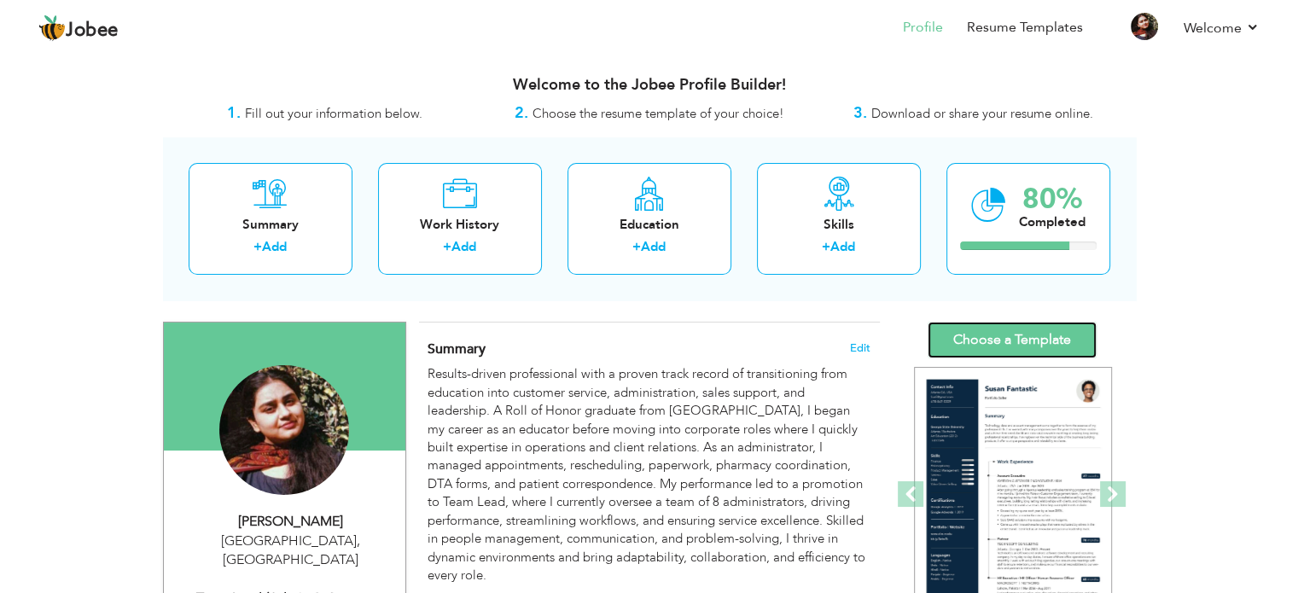
click at [1013, 346] on link "Choose a Template" at bounding box center [1012, 340] width 169 height 37
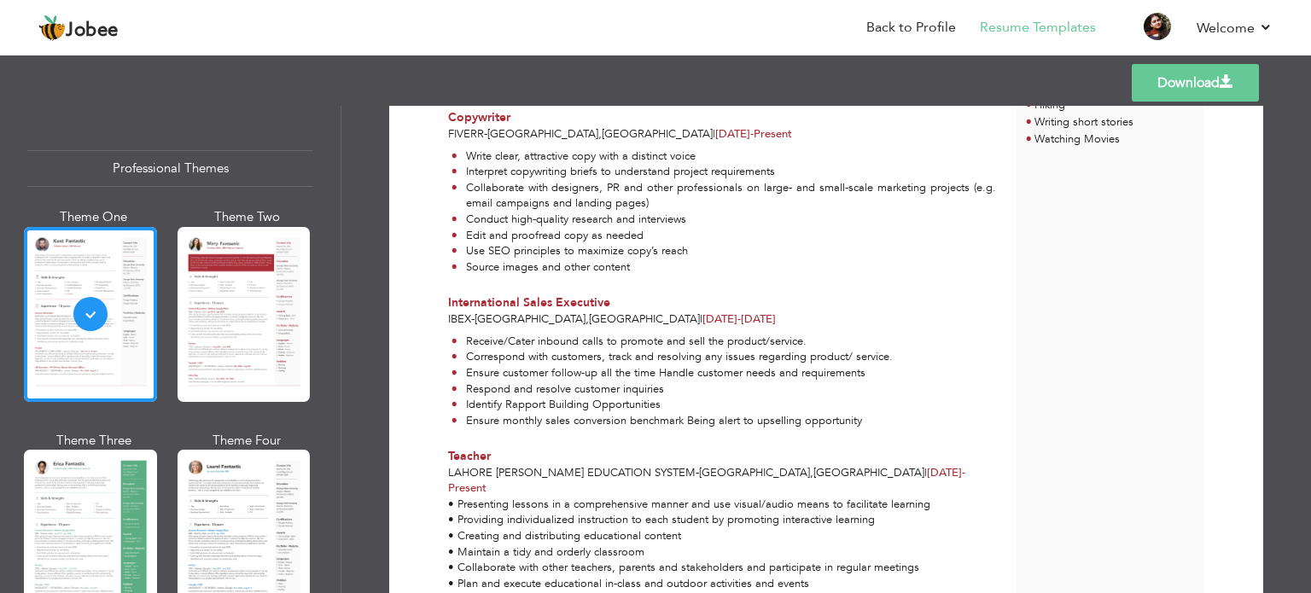
click at [1182, 98] on link "Download" at bounding box center [1195, 83] width 127 height 38
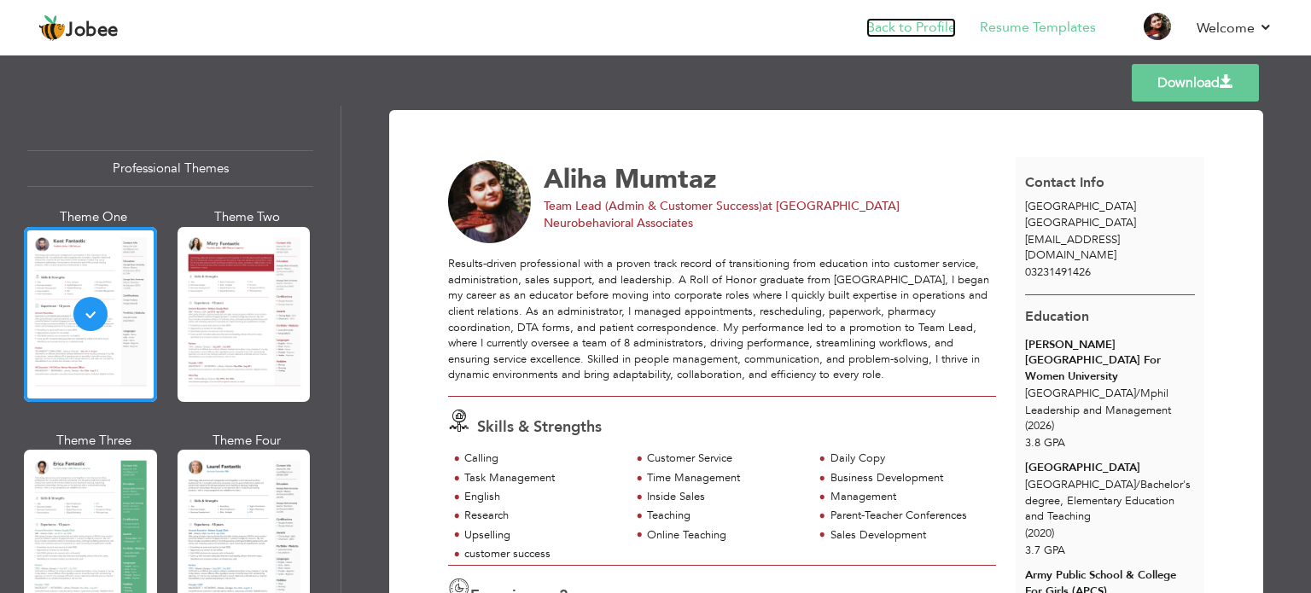
click at [913, 31] on link "Back to Profile" at bounding box center [911, 28] width 90 height 20
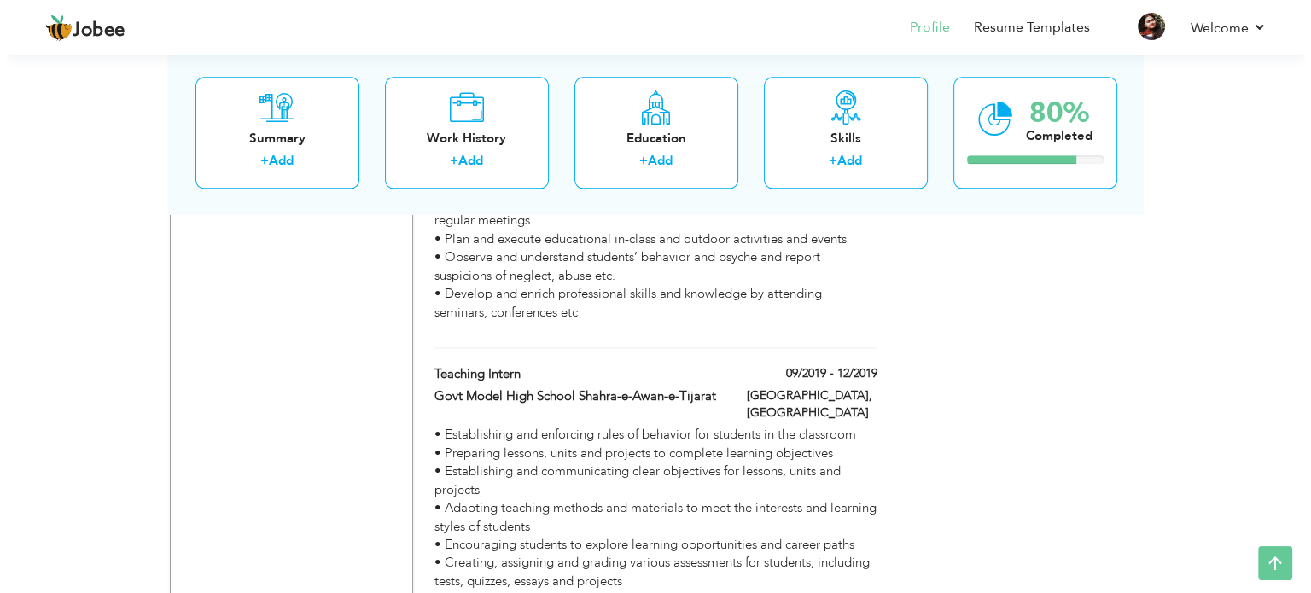
scroll to position [1949, 0]
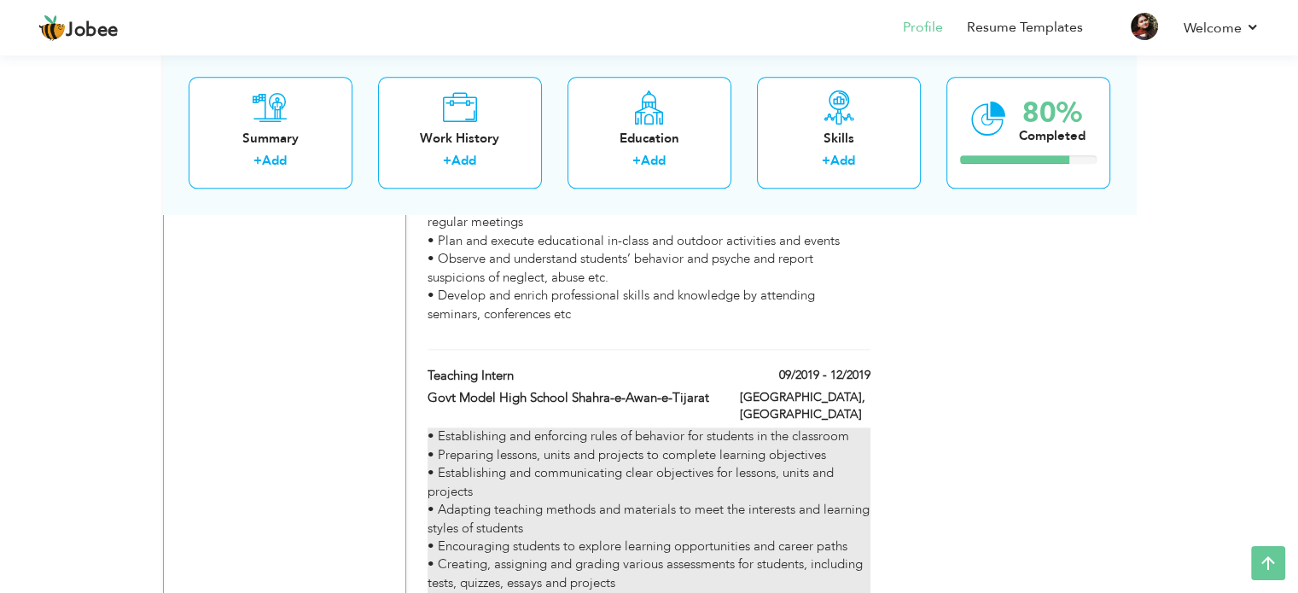
click at [757, 434] on p "• Establishing and enforcing rules of behavior for students in the classroom • …" at bounding box center [649, 601] width 442 height 347
type input "Teaching Intern"
type input "Govt Model High School Shahra-e-Awan-e-Tijarat"
type input "09/2019"
type input "12/2019"
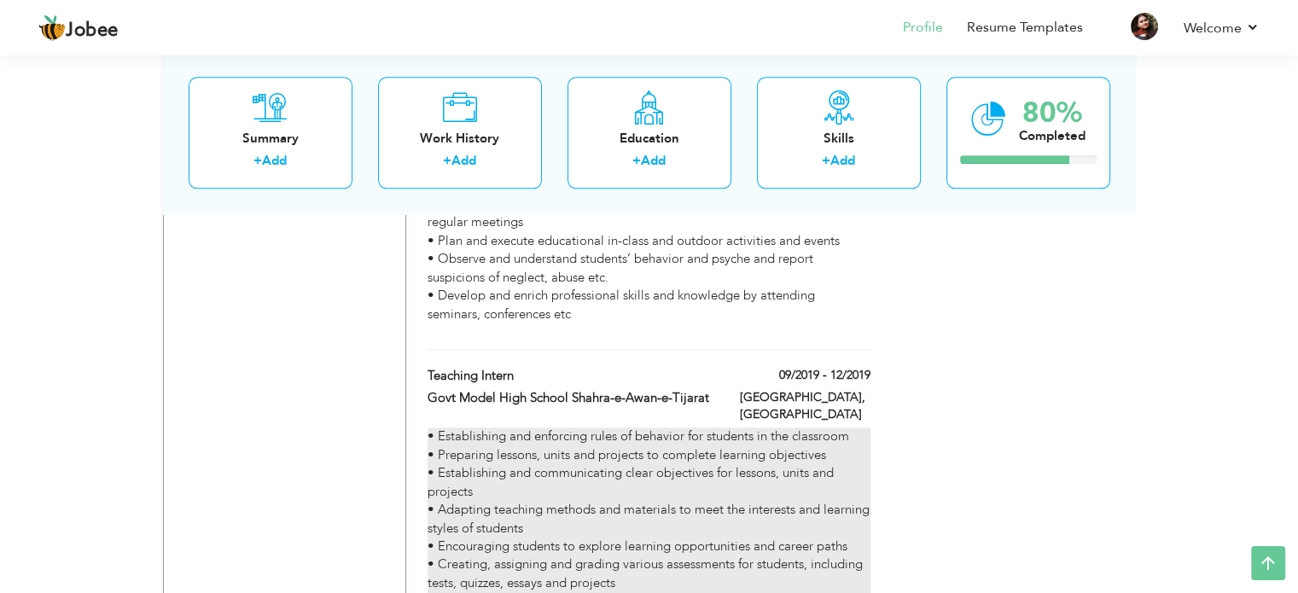
type input "[GEOGRAPHIC_DATA]"
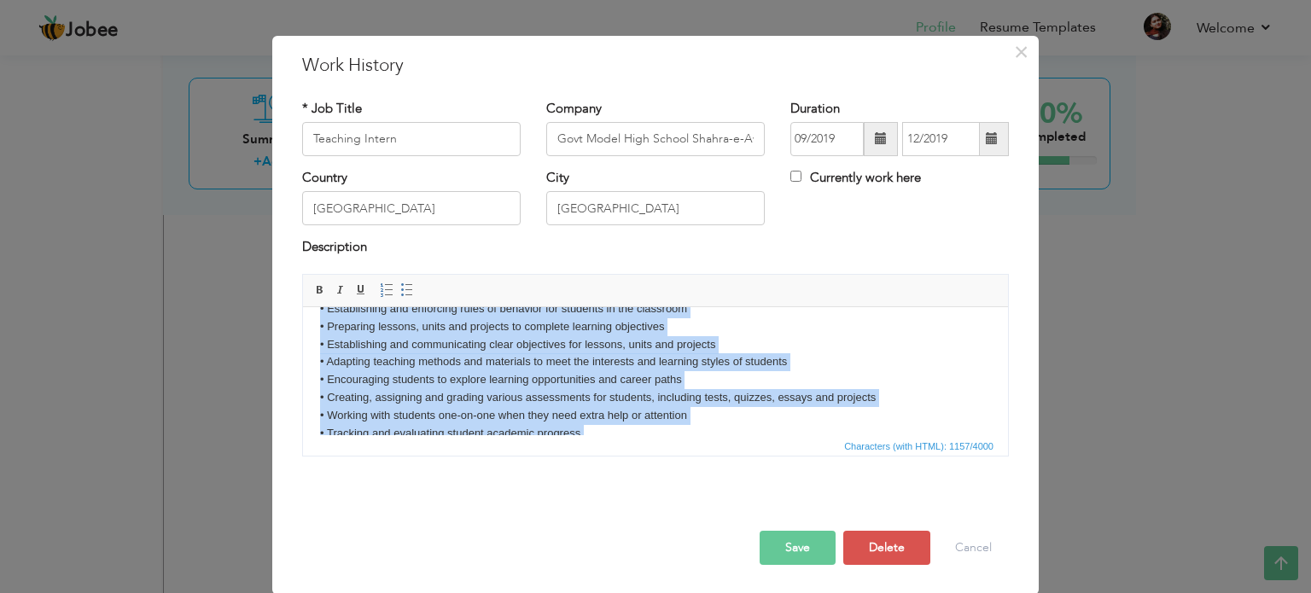
scroll to position [0, 0]
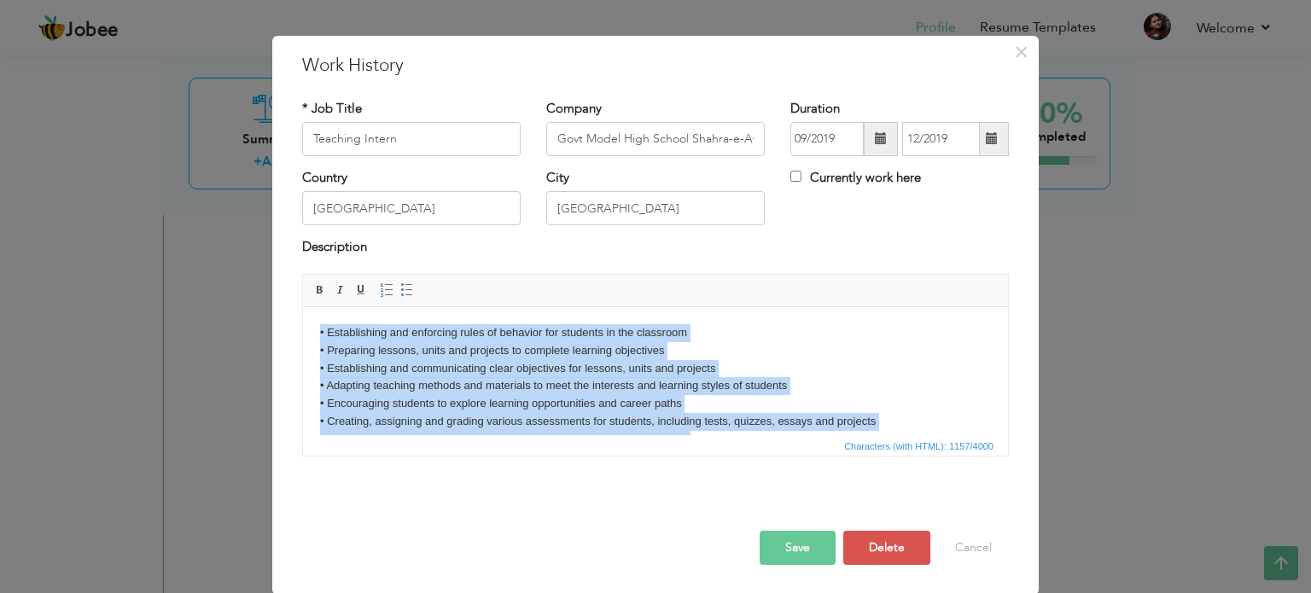
drag, startPoint x: 574, startPoint y: 408, endPoint x: 614, endPoint y: 584, distance: 180.1
click at [317, 306] on html "• Establishing and enforcing rules of behavior for students in the classroom • …" at bounding box center [655, 456] width 705 height 300
copy p "• Loremipsumdo sit ametconse adipi el seddoeiu tem incididu ut lab etdolorem • …"
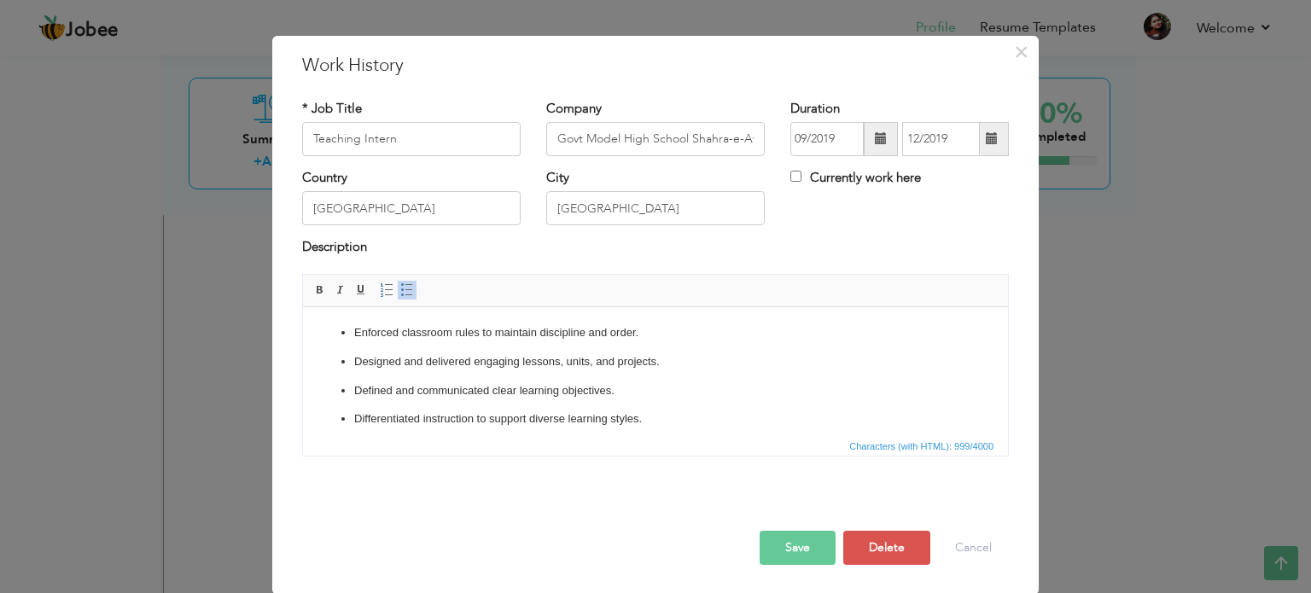
scroll to position [298, 0]
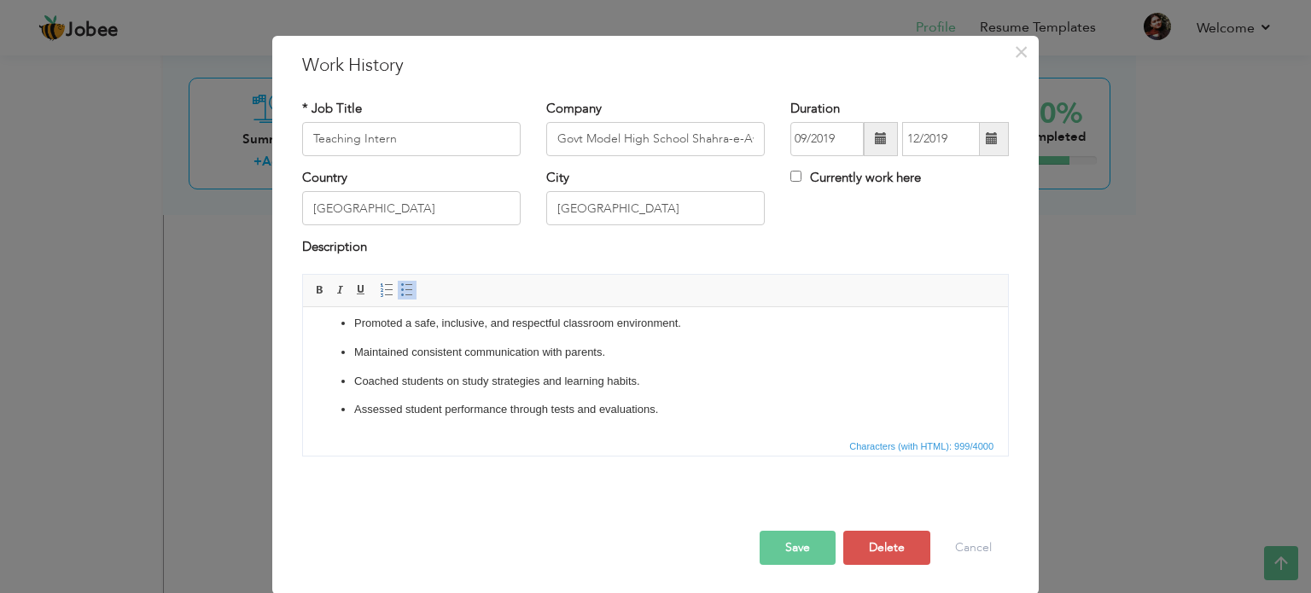
click at [793, 550] on button "Save" at bounding box center [798, 548] width 76 height 34
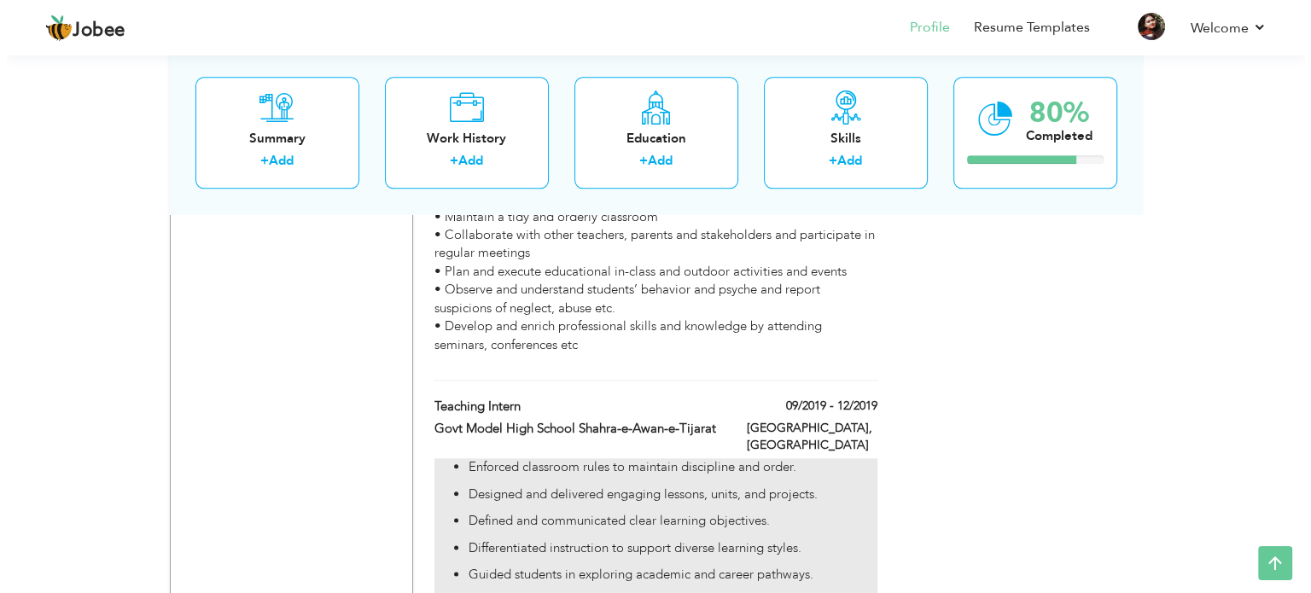
scroll to position [1912, 0]
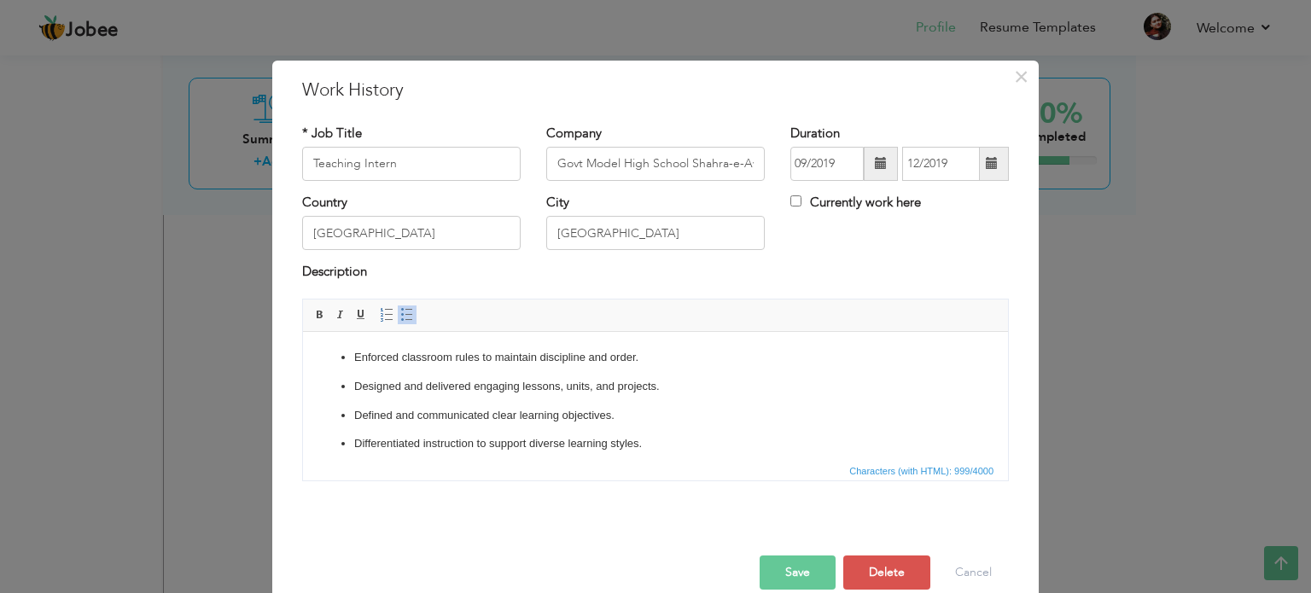
scroll to position [5, 0]
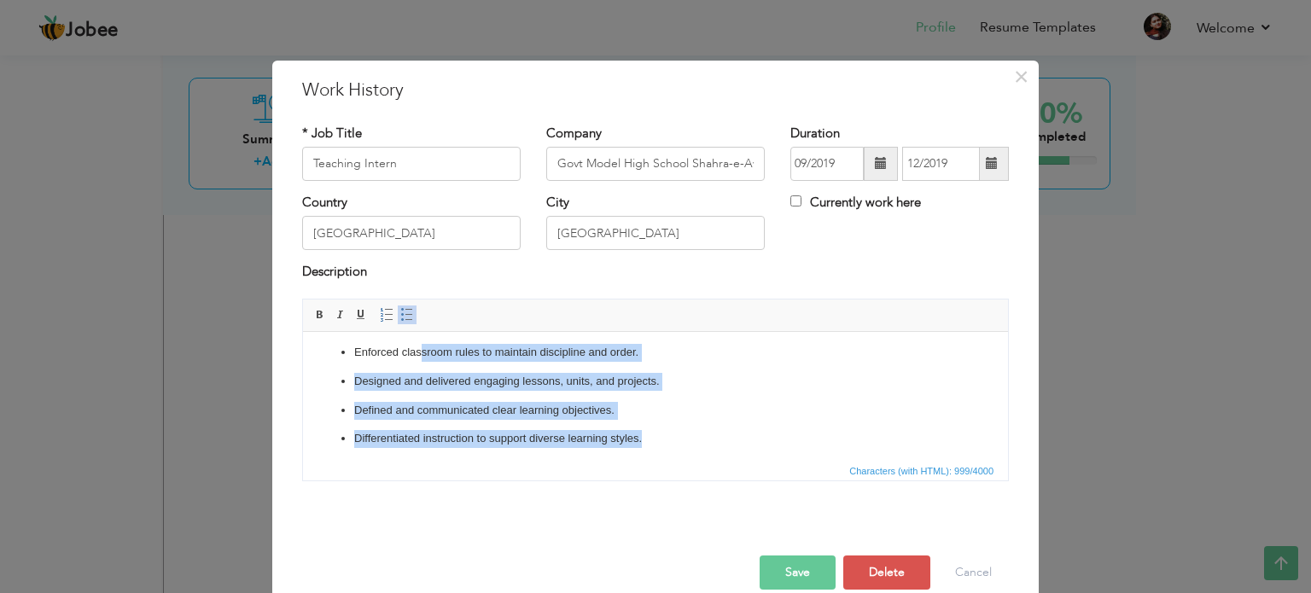
drag, startPoint x: 664, startPoint y: 450, endPoint x: 419, endPoint y: 345, distance: 266.5
click at [419, 345] on ul "Enforced classroom rules to maintain discipline and order. Designed and deliver…" at bounding box center [655, 539] width 671 height 393
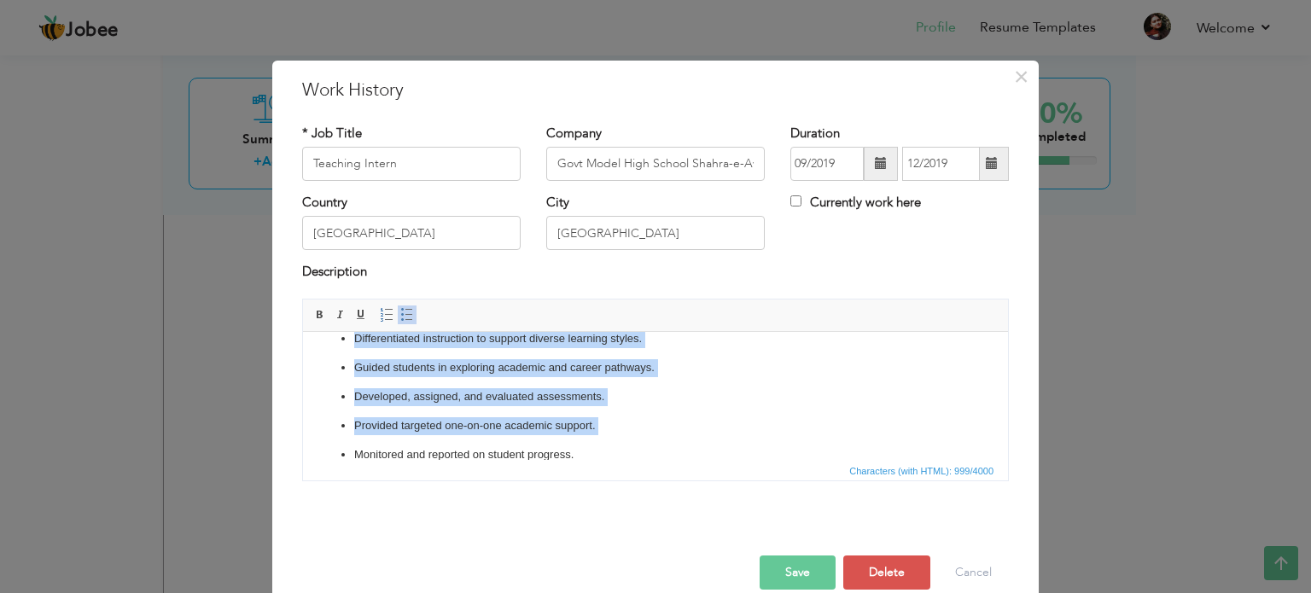
scroll to position [298, 0]
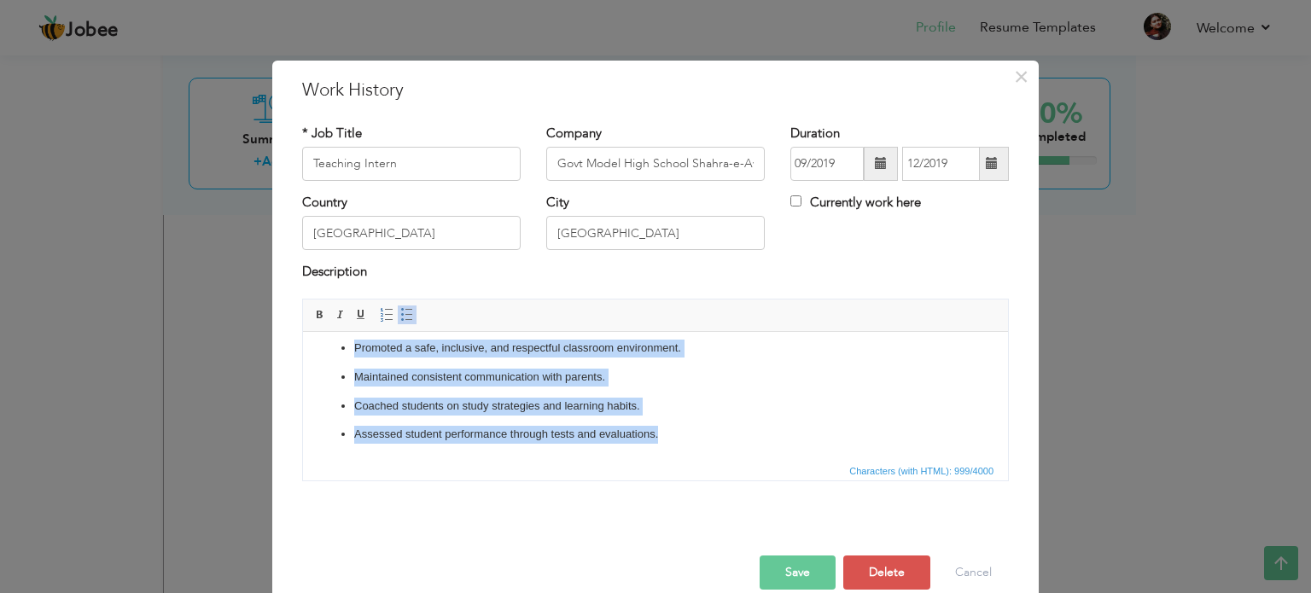
drag, startPoint x: 346, startPoint y: 348, endPoint x: 993, endPoint y: 823, distance: 802.3
click at [696, 460] on html "Enforced classroom rules to maintain discipline and order. Designed and deliver…" at bounding box center [655, 246] width 705 height 427
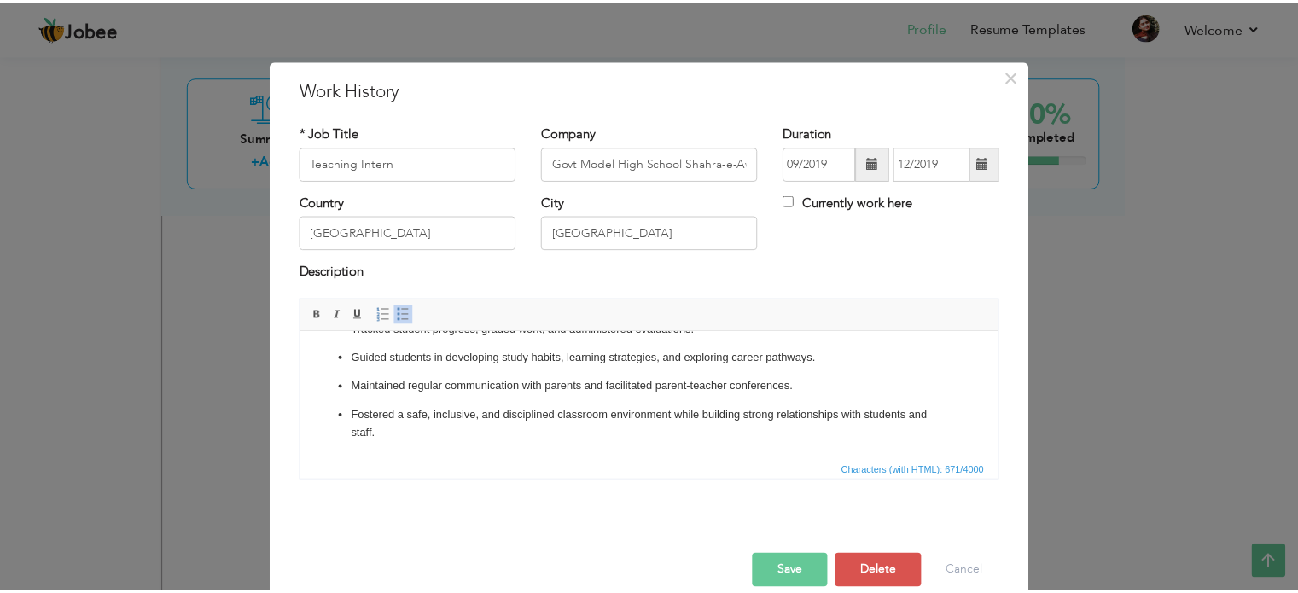
scroll to position [0, 0]
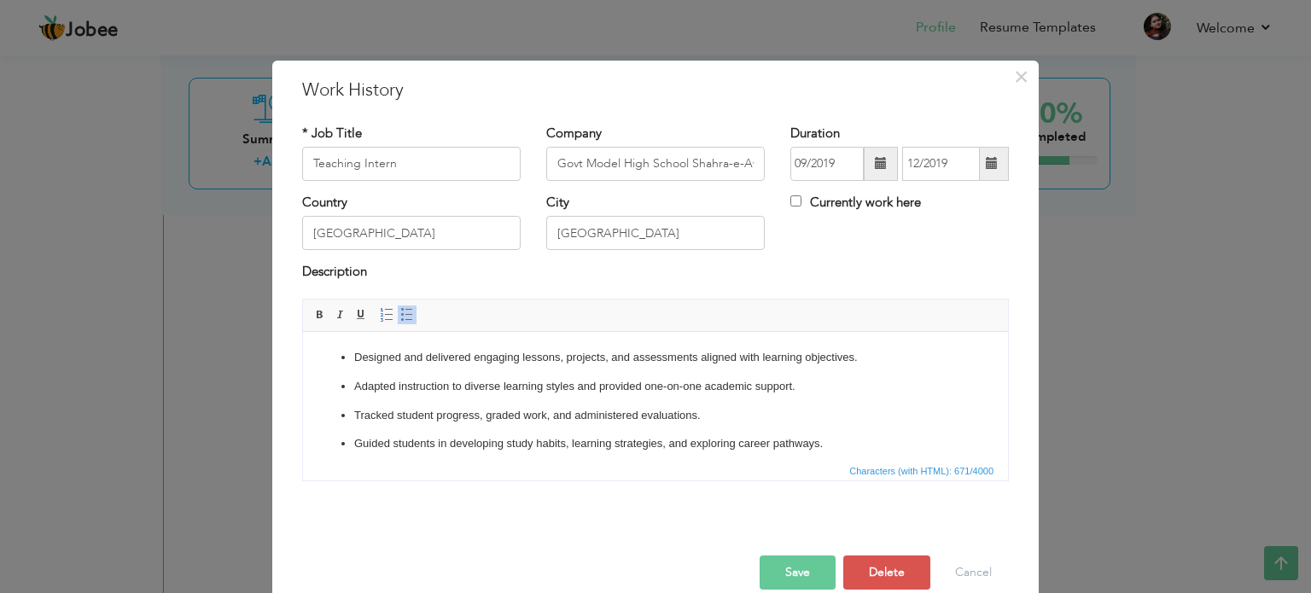
click at [791, 578] on button "Save" at bounding box center [798, 573] width 76 height 34
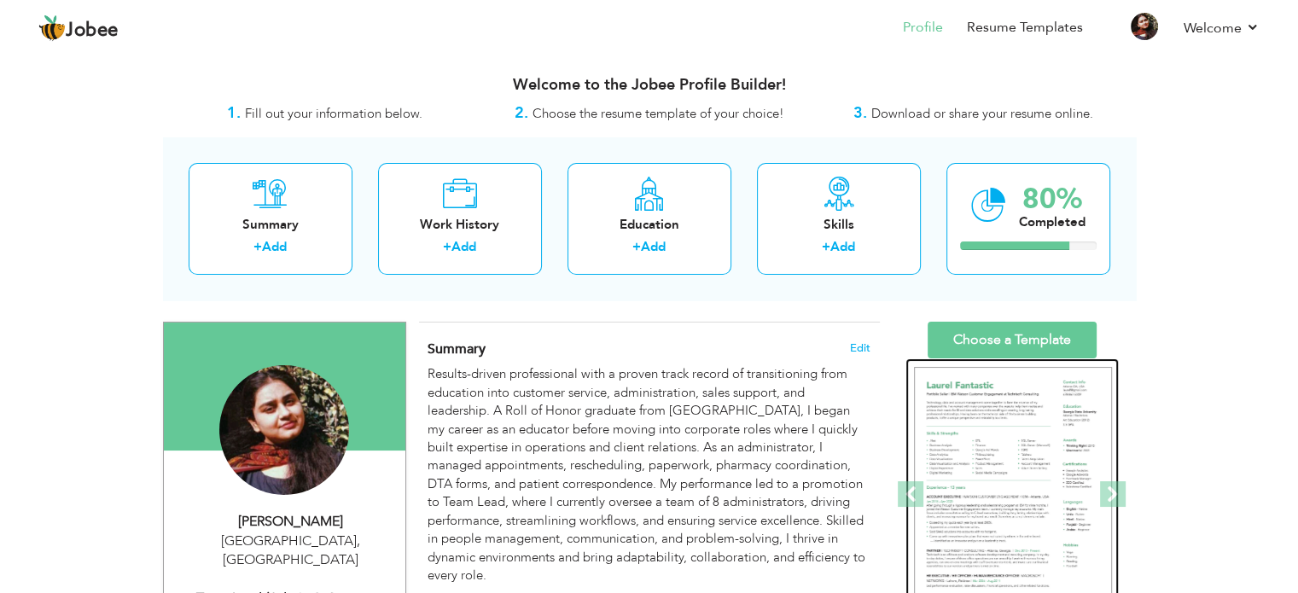
click at [1010, 389] on img at bounding box center [1013, 495] width 198 height 256
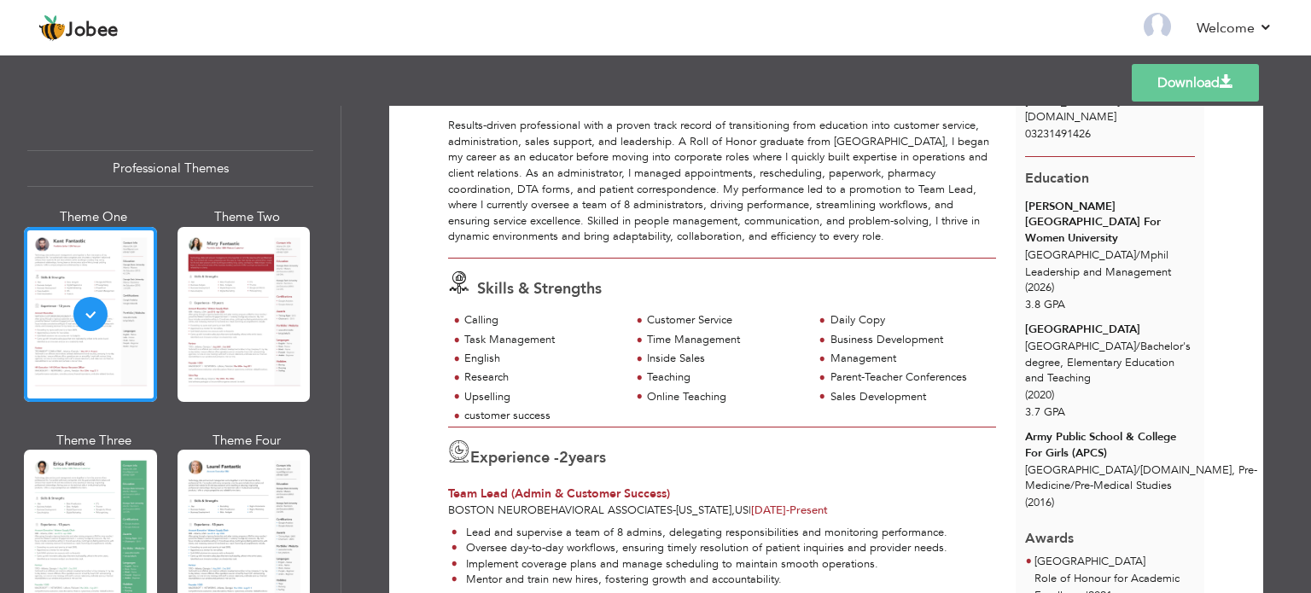
scroll to position [130, 0]
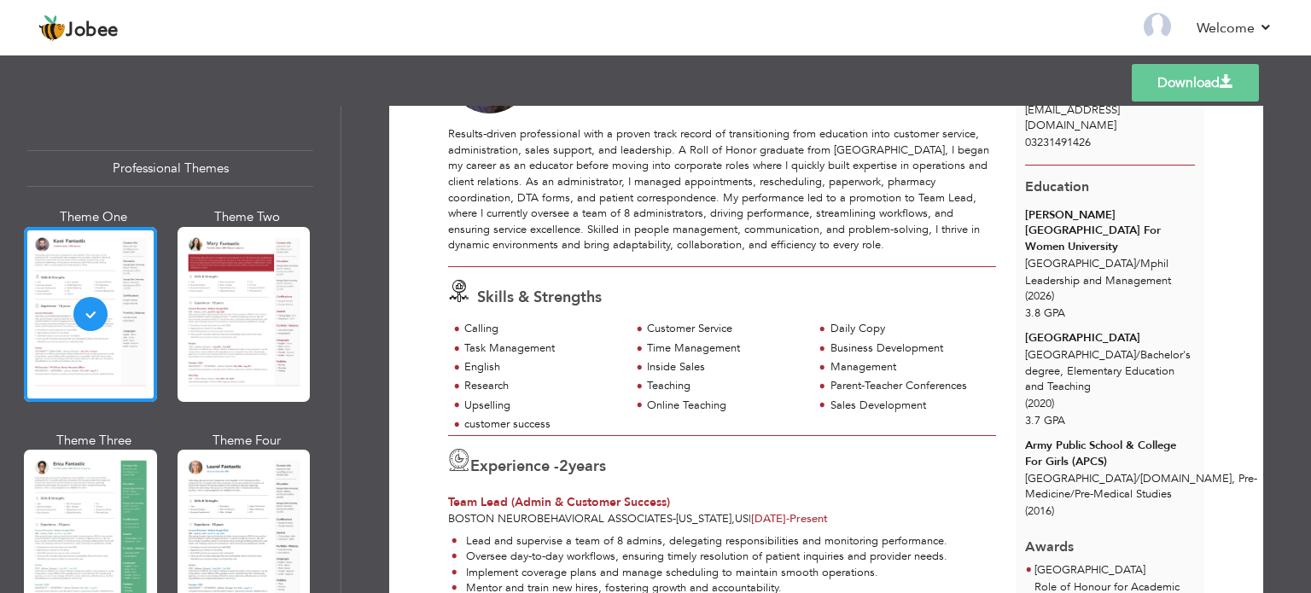
click at [1209, 94] on link "Download" at bounding box center [1195, 83] width 127 height 38
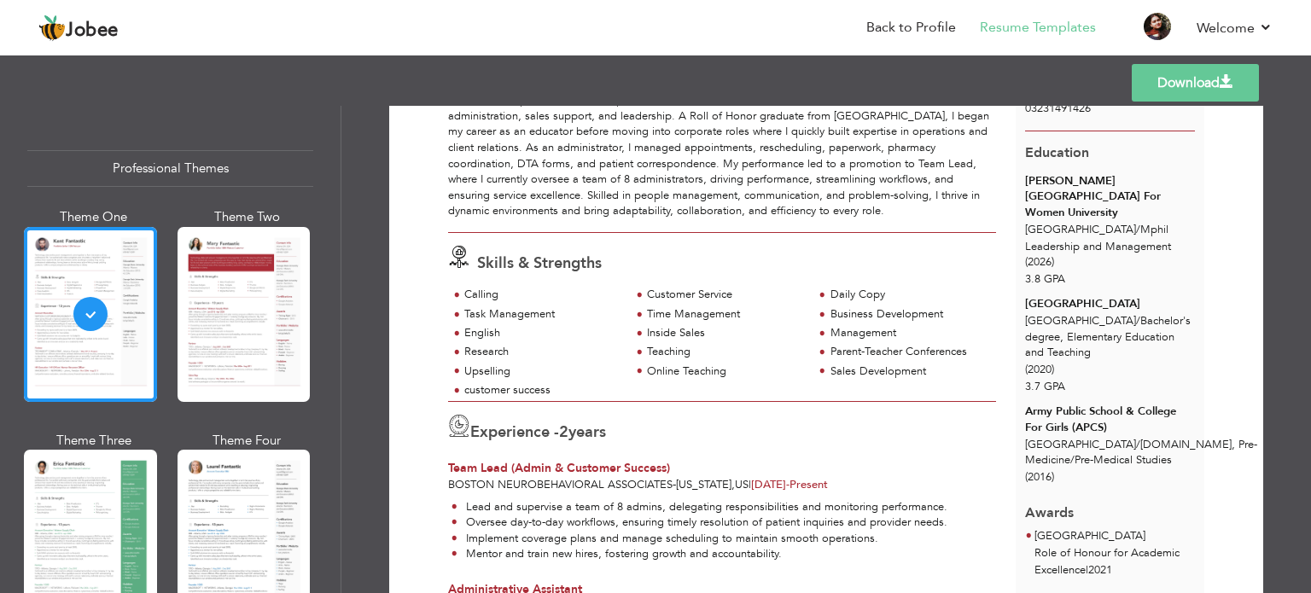
scroll to position [164, 0]
click at [911, 23] on link "Back to Profile" at bounding box center [911, 28] width 90 height 20
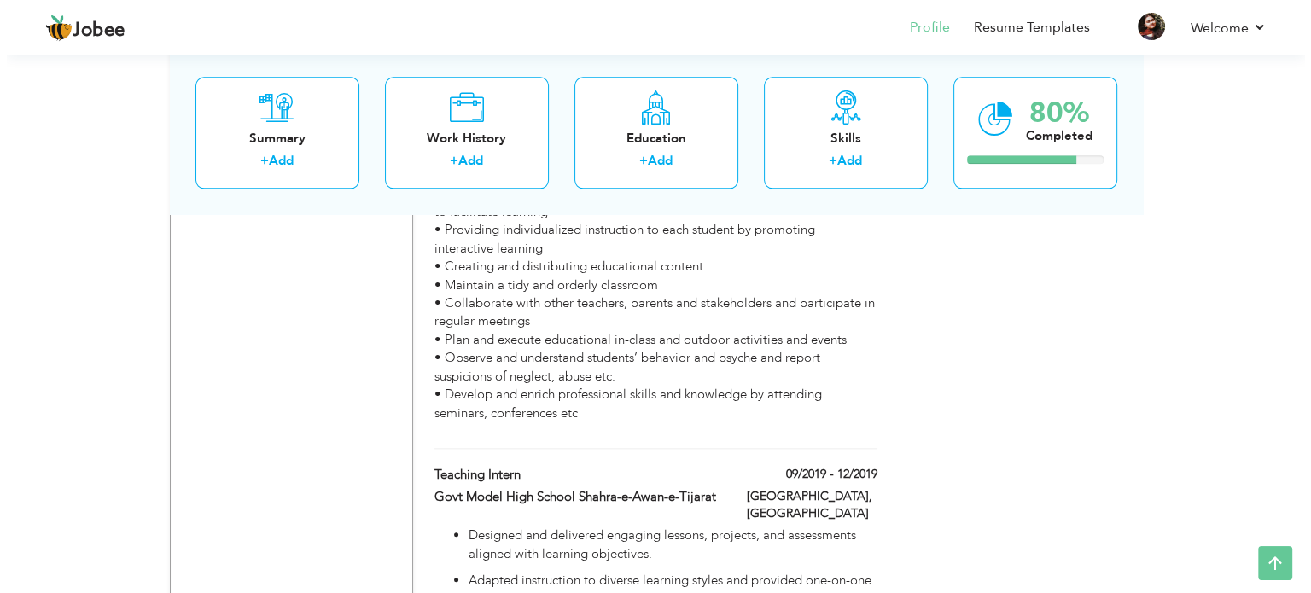
scroll to position [2088, 0]
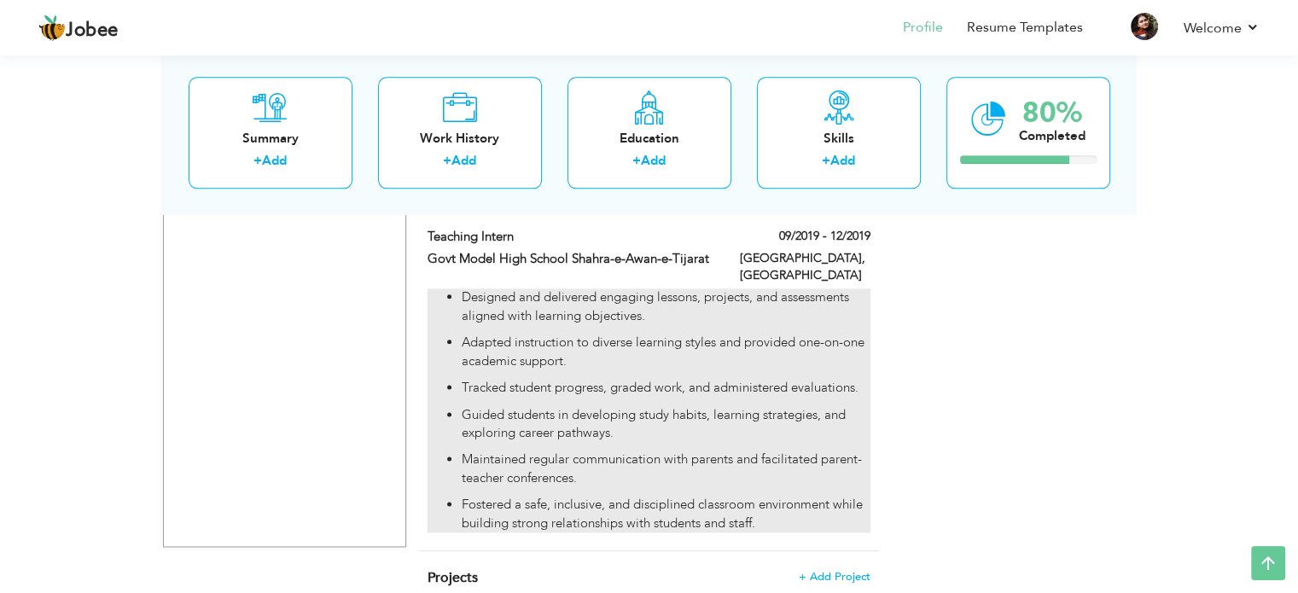
click at [642, 406] on p "Guided students in developing study habits, learning strategies, and exploring …" at bounding box center [666, 424] width 408 height 37
type input "Teaching Intern"
type input "Govt Model High School Shahra-e-Awan-e-Tijarat"
type input "09/2019"
type input "12/2019"
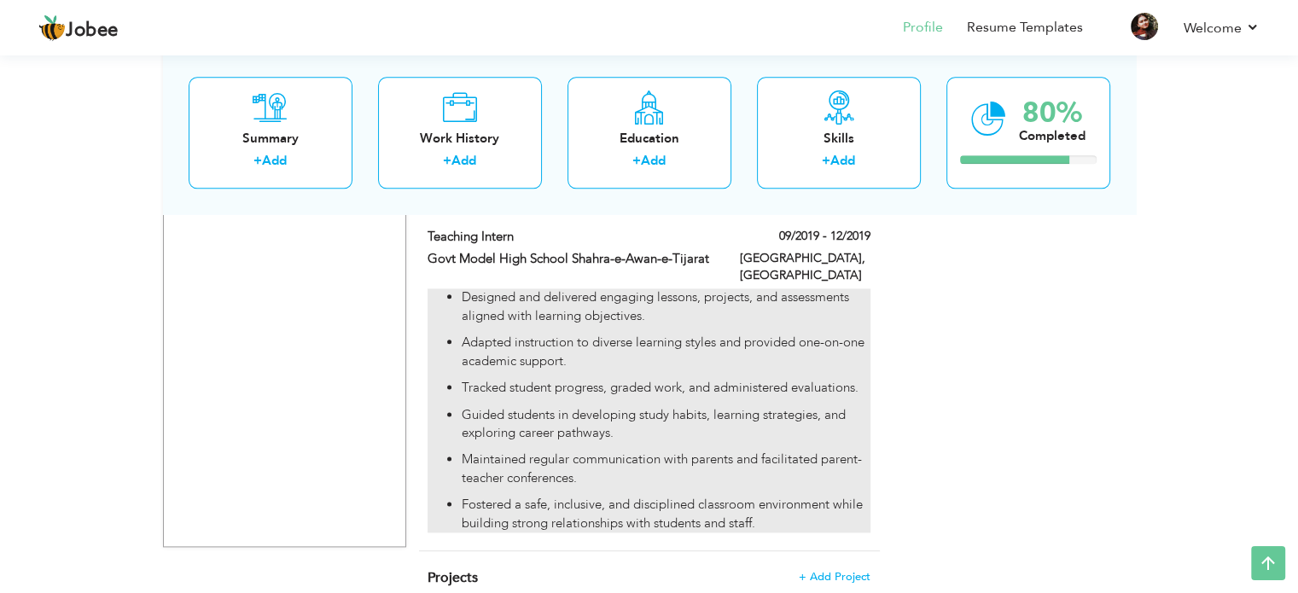
type input "[GEOGRAPHIC_DATA]"
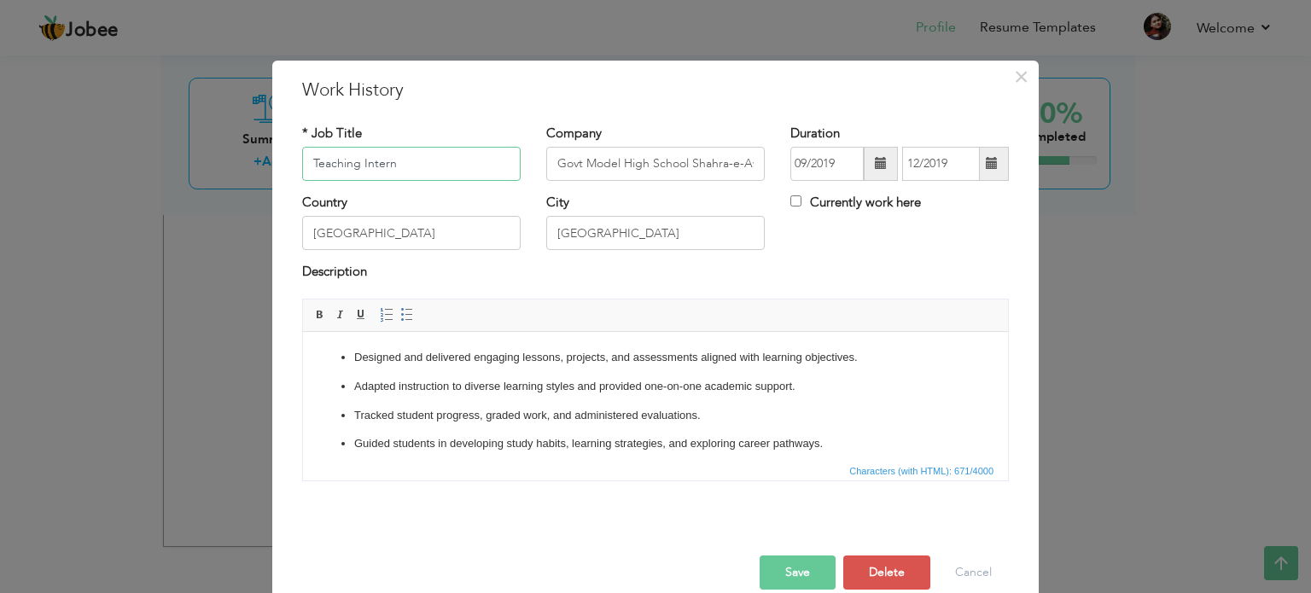
scroll to position [25, 0]
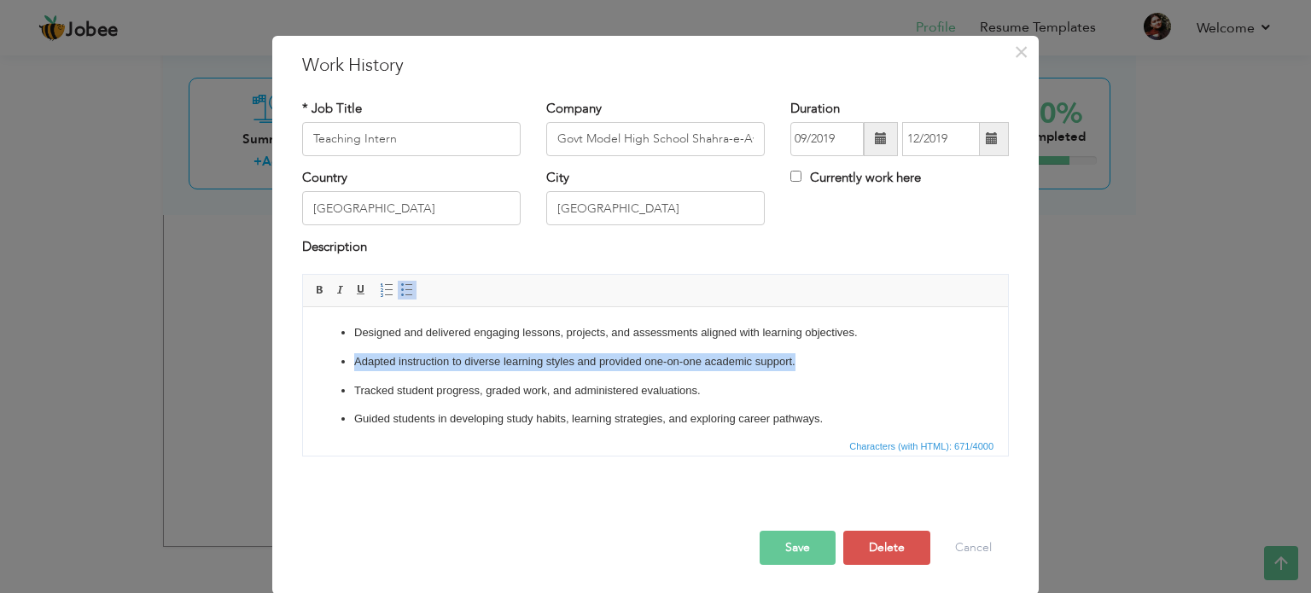
drag, startPoint x: 799, startPoint y: 364, endPoint x: 305, endPoint y: 360, distance: 494.1
click at [305, 360] on html "Designed and delivered engaging lessons, projects, and assessments aligned with…" at bounding box center [655, 413] width 705 height 214
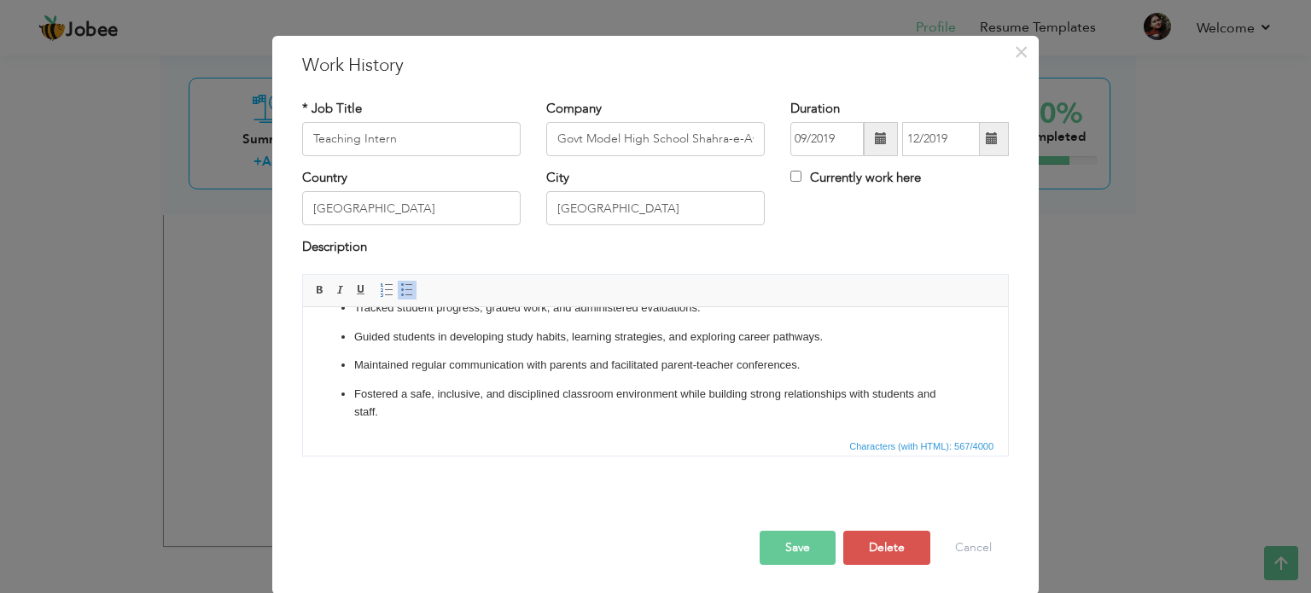
scroll to position [56, 0]
click at [787, 556] on button "Save" at bounding box center [798, 548] width 76 height 34
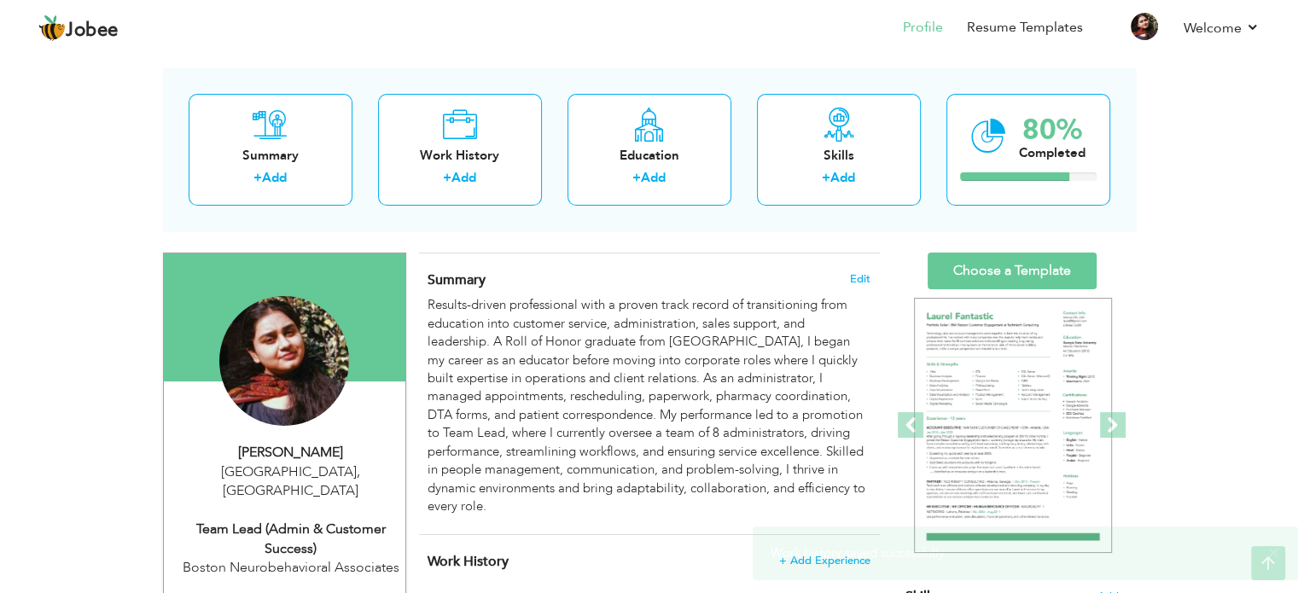
scroll to position [68, 0]
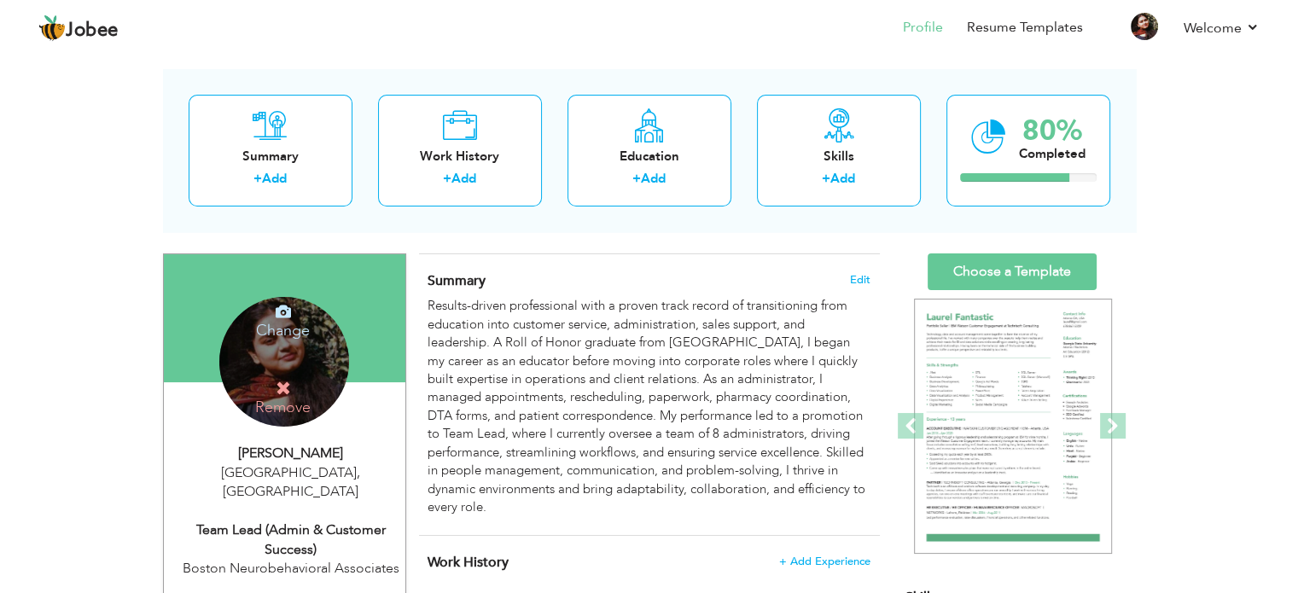
click at [277, 354] on div "Change Remove" at bounding box center [284, 362] width 130 height 130
click at [280, 304] on icon at bounding box center [283, 311] width 15 height 15
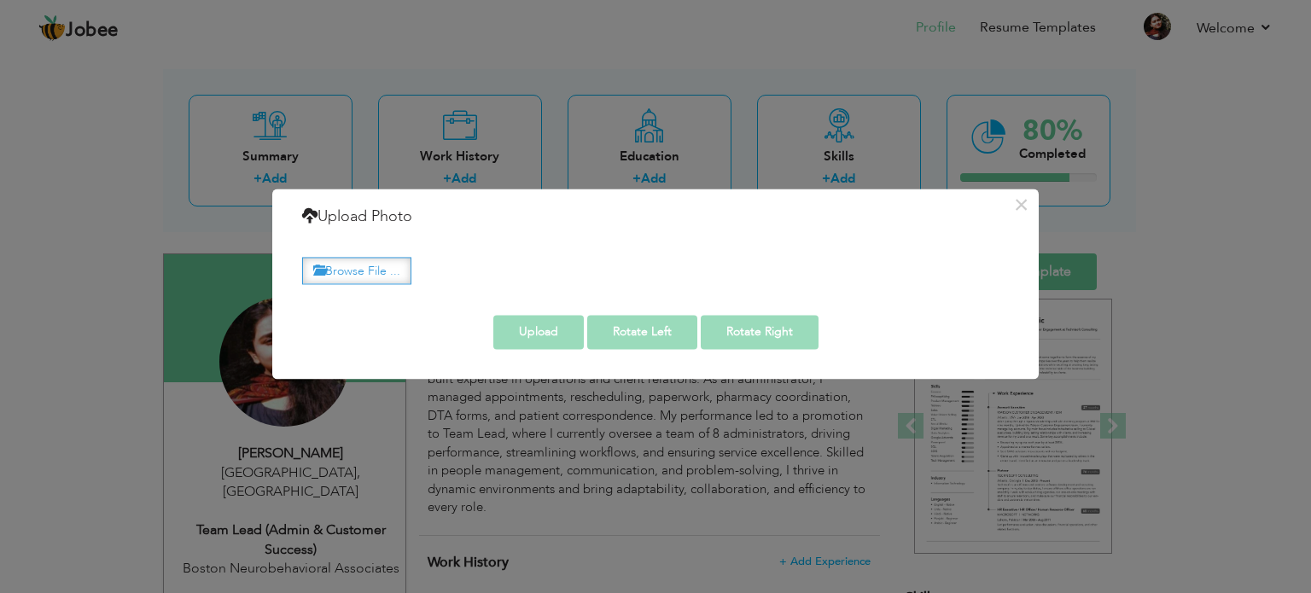
click at [366, 265] on label "Browse File ..." at bounding box center [356, 271] width 109 height 26
click at [0, 0] on input "Browse File ..." at bounding box center [0, 0] width 0 height 0
click at [1020, 201] on button "×" at bounding box center [1020, 204] width 27 height 27
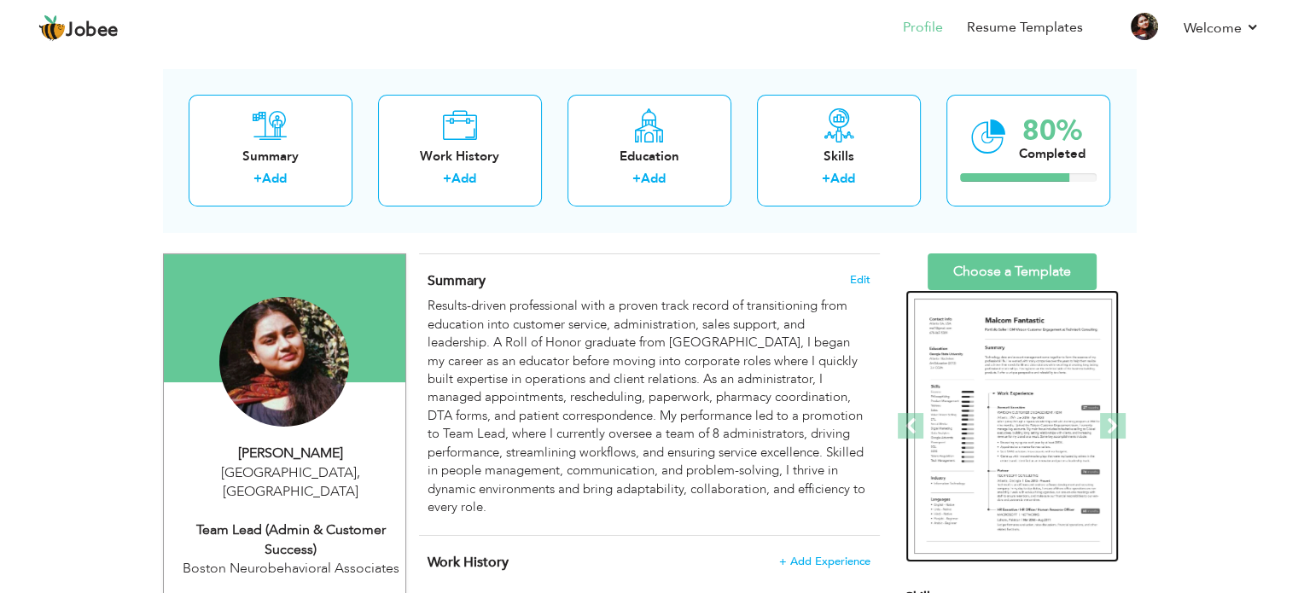
click at [1005, 399] on img at bounding box center [1013, 427] width 198 height 256
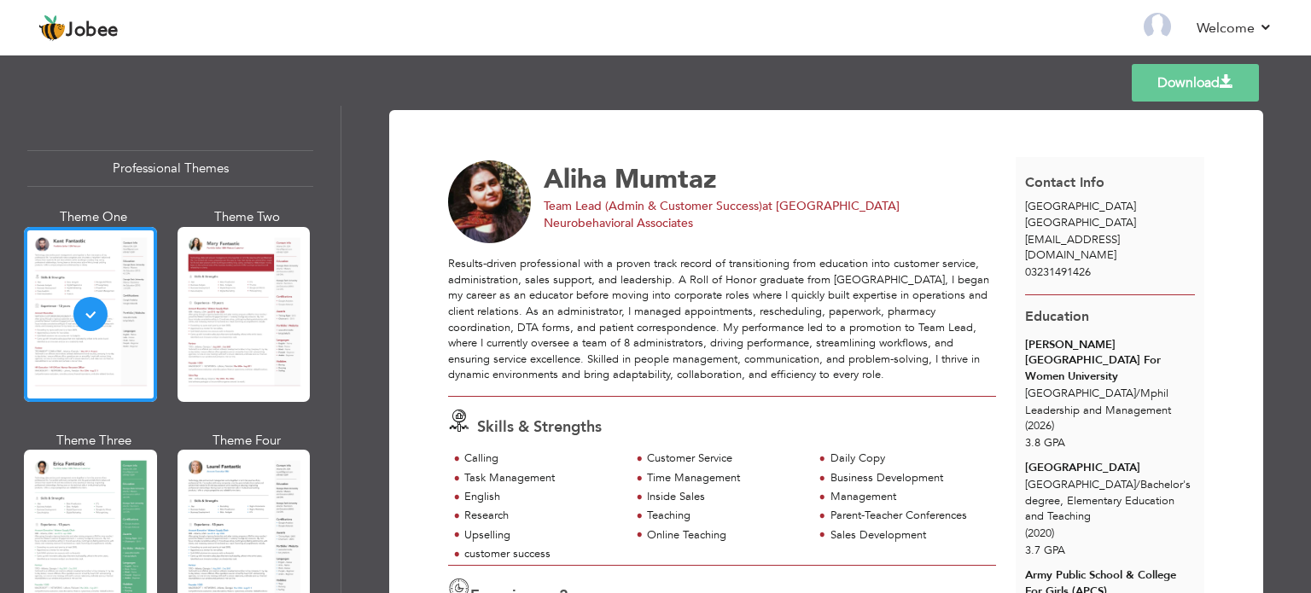
click at [1161, 84] on link "Download" at bounding box center [1195, 83] width 127 height 38
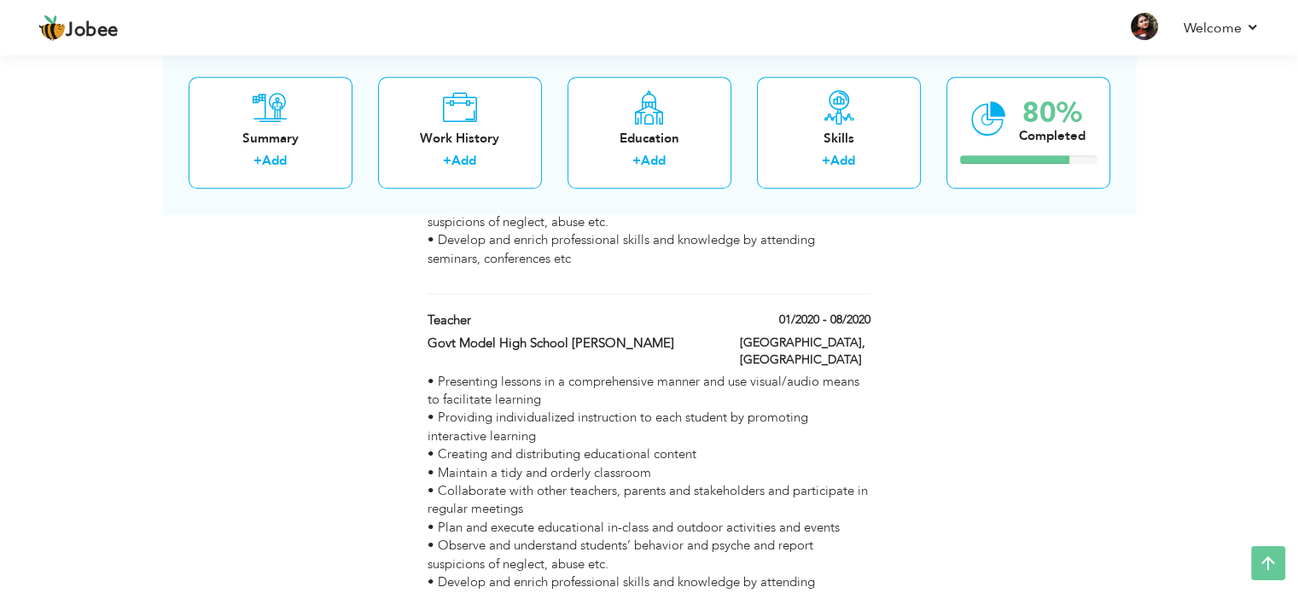
scroll to position [1658, 0]
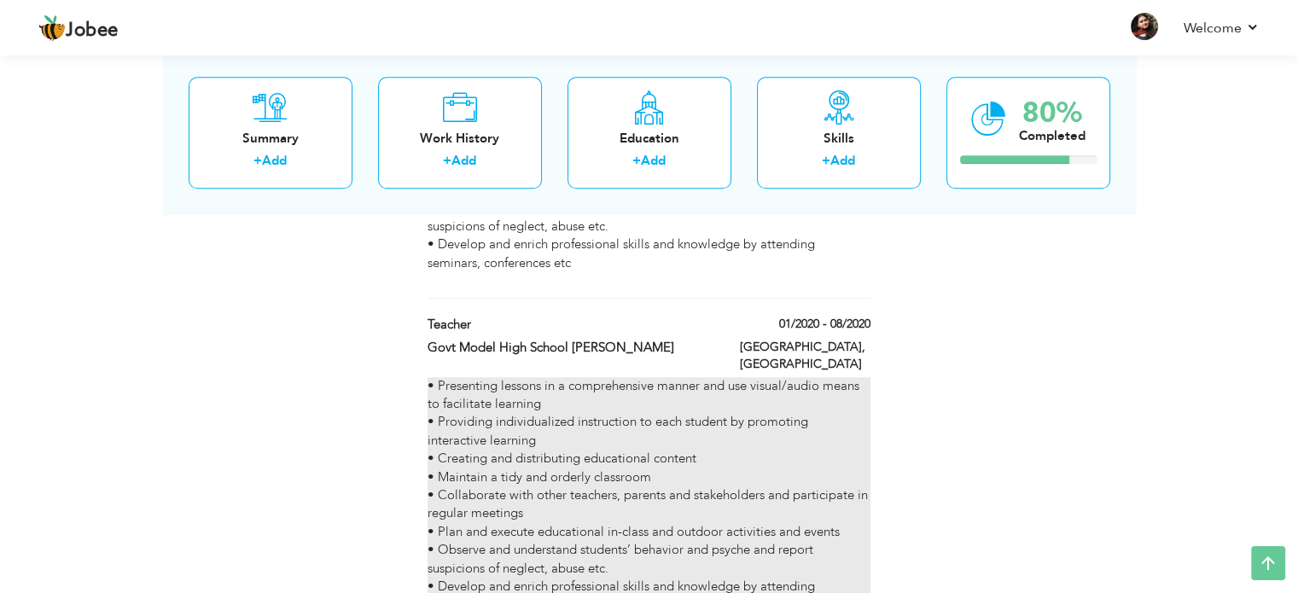
click at [619, 377] on p "• Presenting lessons in a comprehensive manner and use visual/audio means to fa…" at bounding box center [649, 495] width 442 height 237
type input "Teacher"
type input "Govt Model High School [PERSON_NAME]"
type input "01/2020"
type input "08/2020"
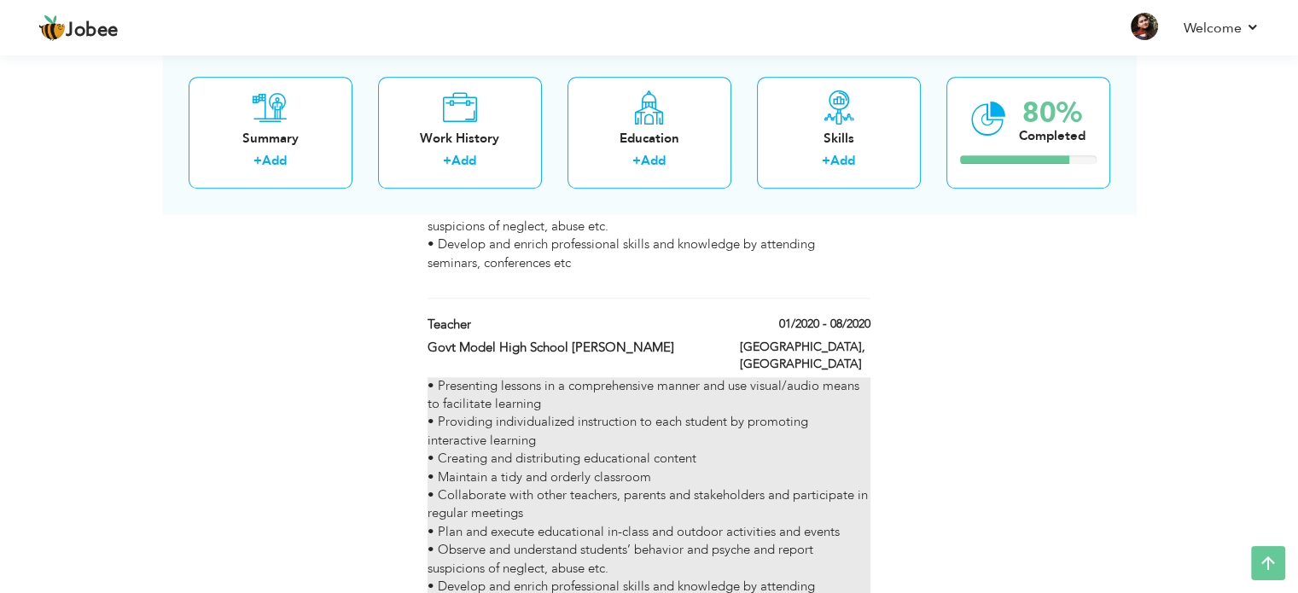
type input "[GEOGRAPHIC_DATA]"
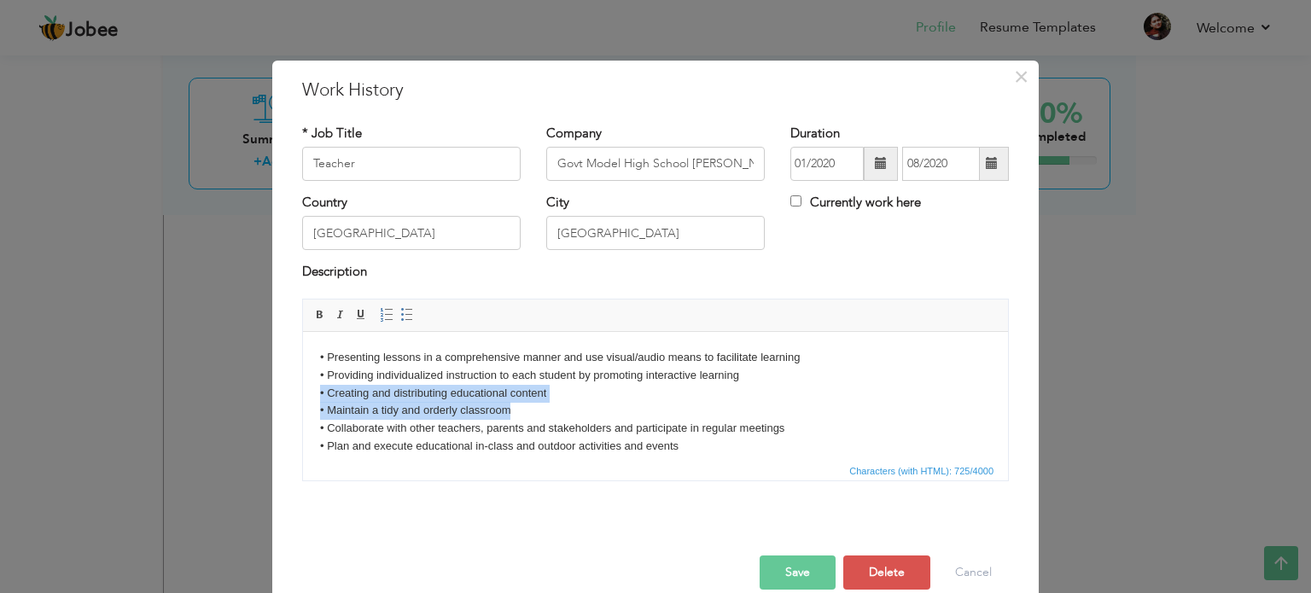
drag, startPoint x: 515, startPoint y: 410, endPoint x: 321, endPoint y: 393, distance: 195.3
click at [321, 393] on p "• Presenting lessons in a comprehensive manner and use visual/audio means to fa…" at bounding box center [655, 419] width 671 height 142
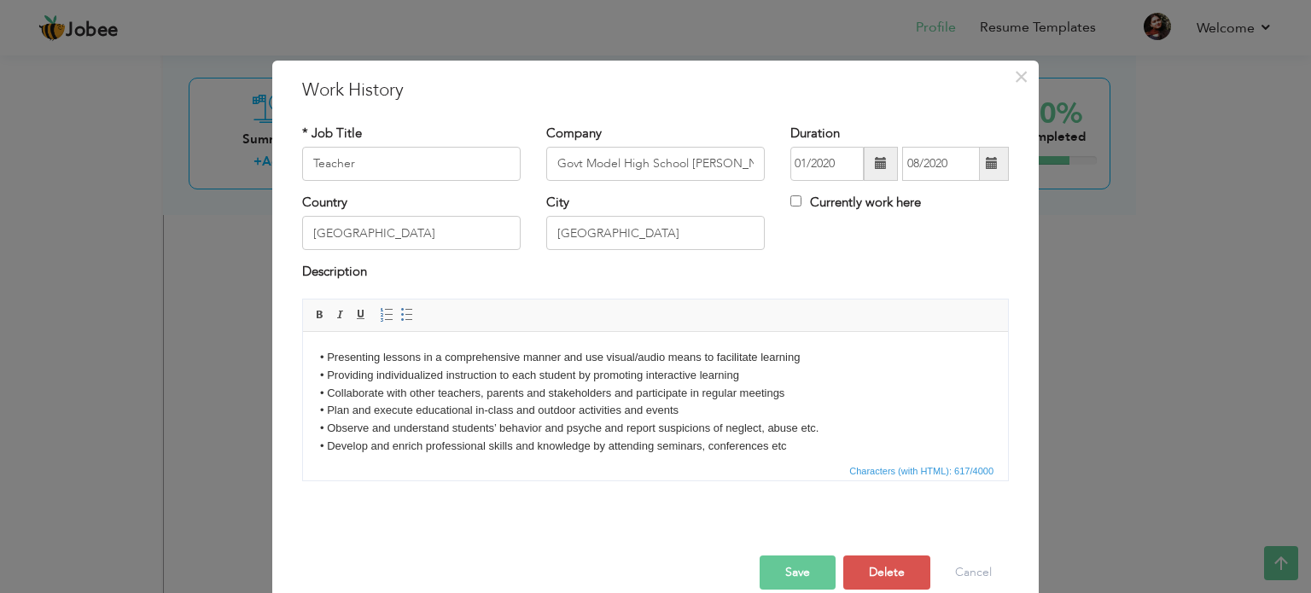
click at [795, 577] on button "Save" at bounding box center [798, 573] width 76 height 34
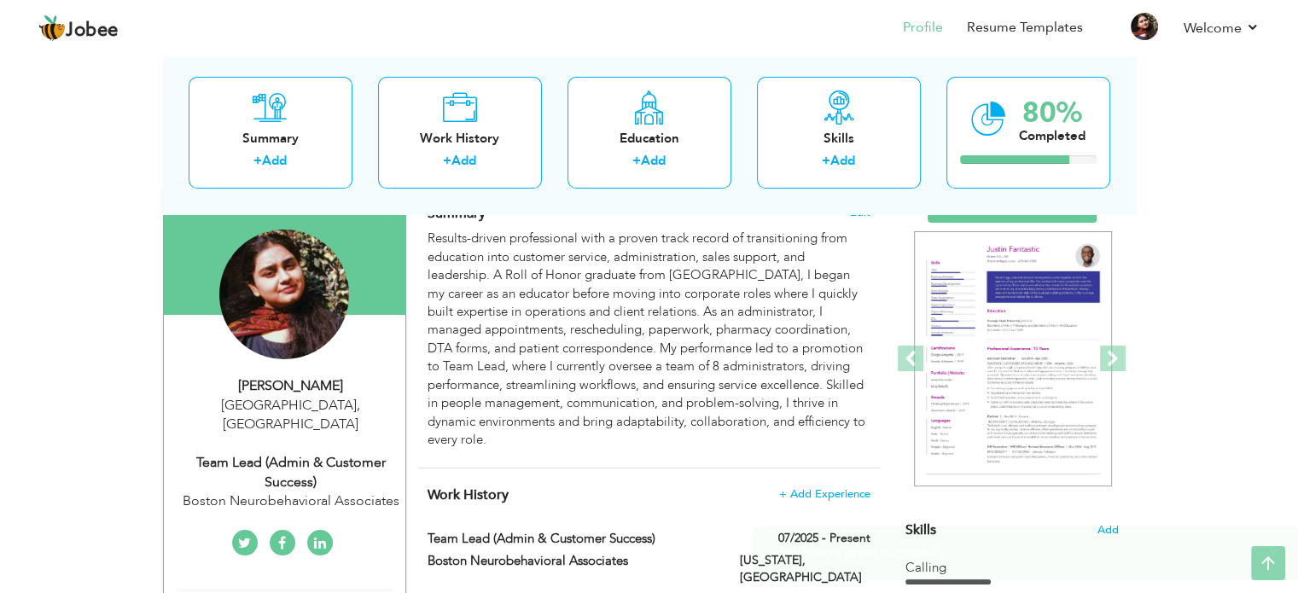
scroll to position [0, 0]
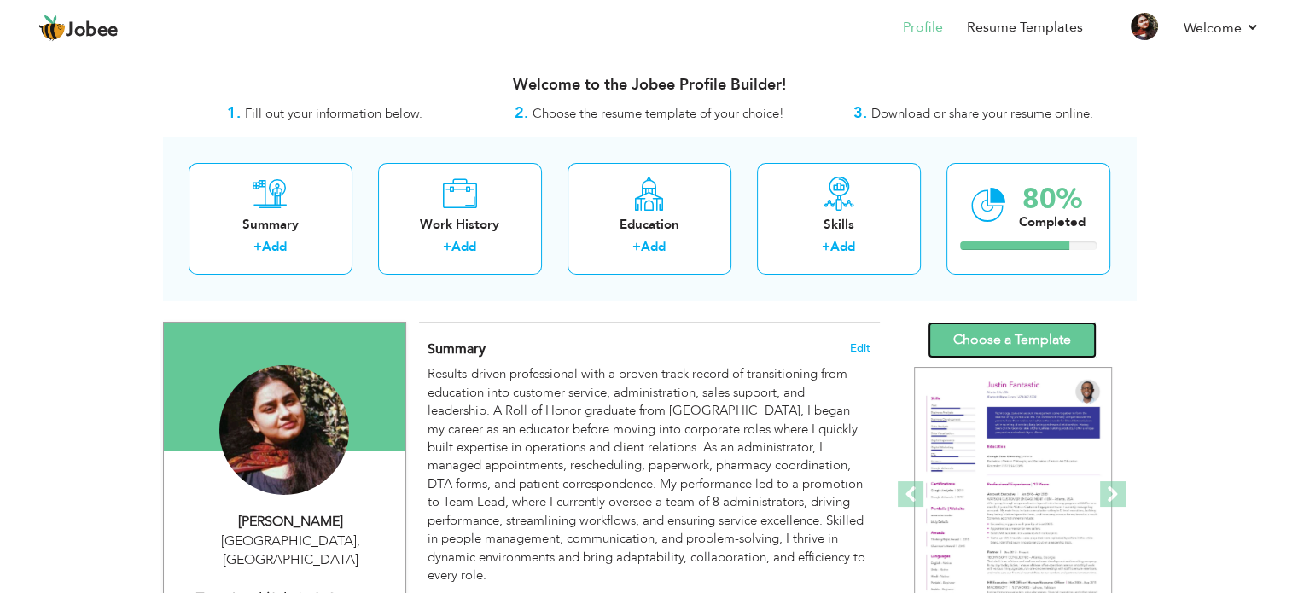
click at [986, 330] on link "Choose a Template" at bounding box center [1012, 340] width 169 height 37
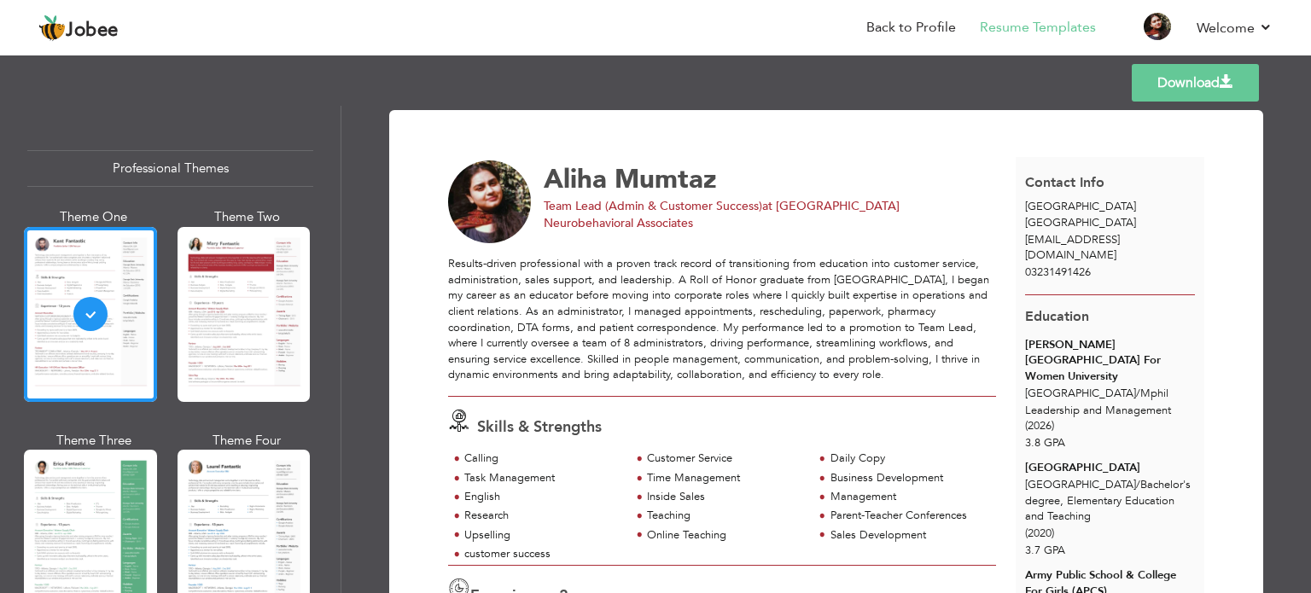
click at [1179, 78] on link "Download" at bounding box center [1195, 83] width 127 height 38
